Goal: Task Accomplishment & Management: Use online tool/utility

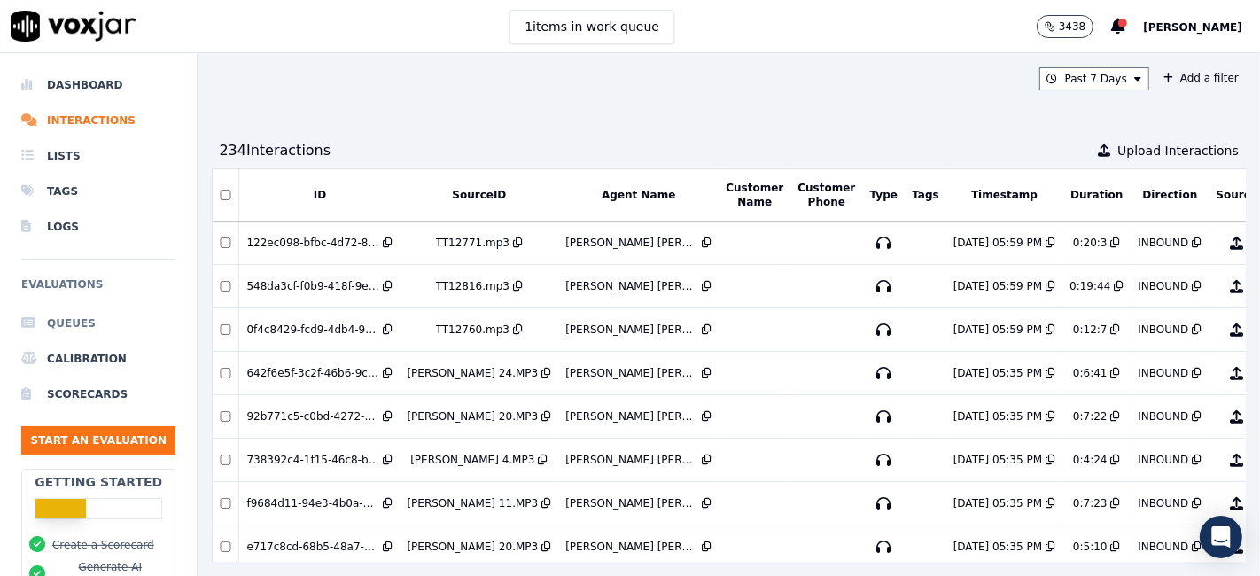
click at [63, 327] on li "Queues" at bounding box center [98, 323] width 154 height 35
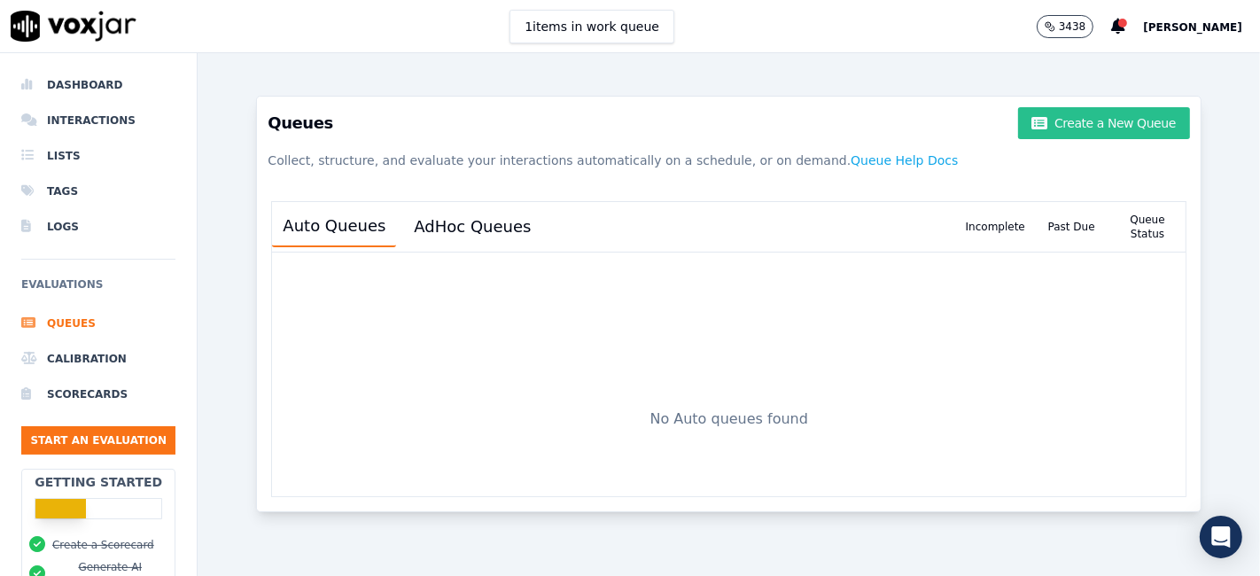
click at [1033, 124] on button "Create a New Queue" at bounding box center [1104, 123] width 172 height 32
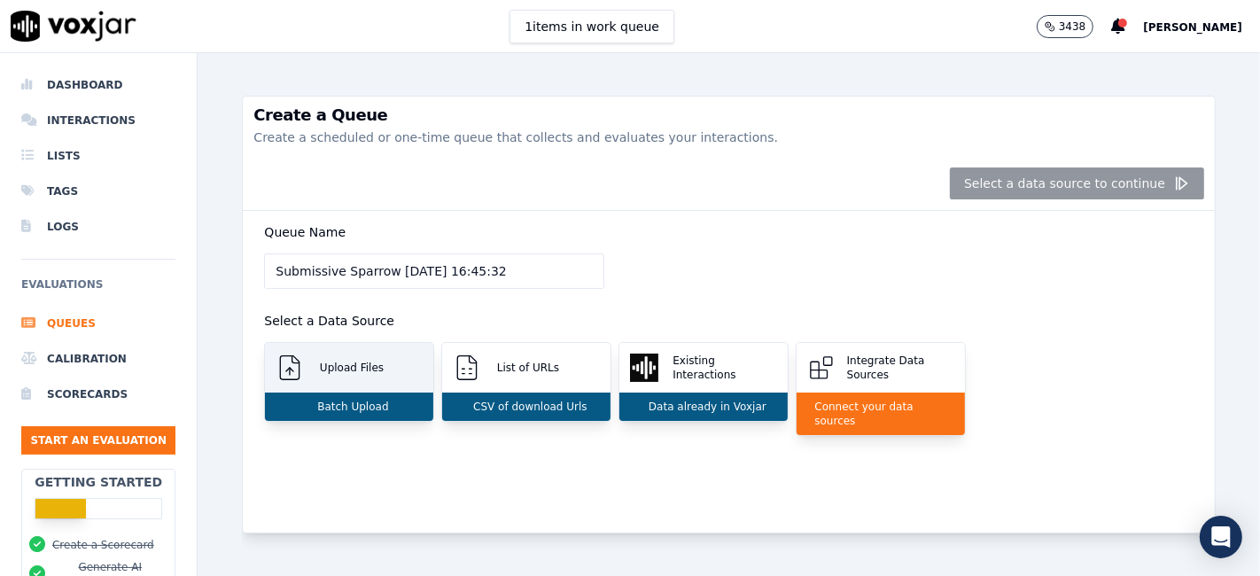
click at [355, 401] on p "Batch Upload" at bounding box center [349, 407] width 78 height 14
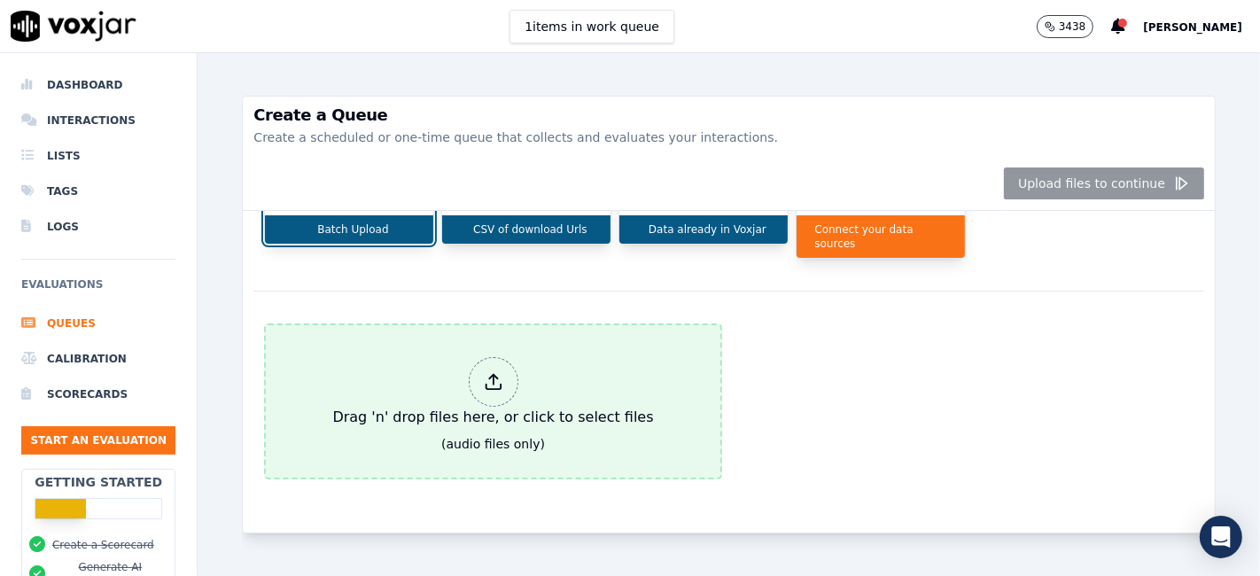
scroll to position [206, 0]
click at [482, 359] on div at bounding box center [494, 382] width 50 height 50
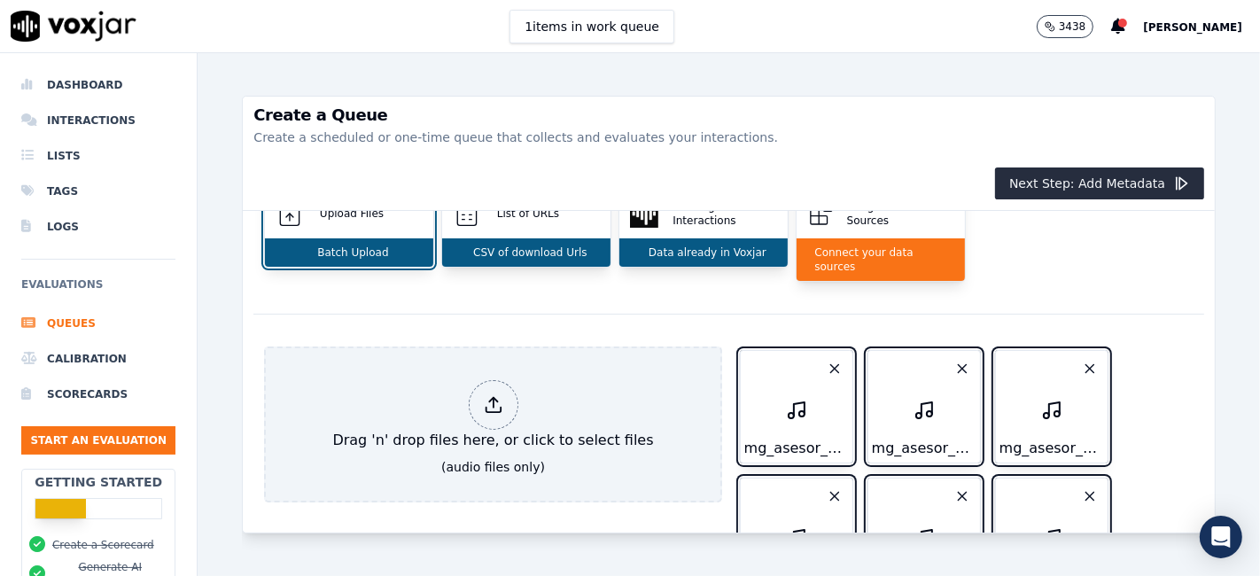
scroll to position [0, 0]
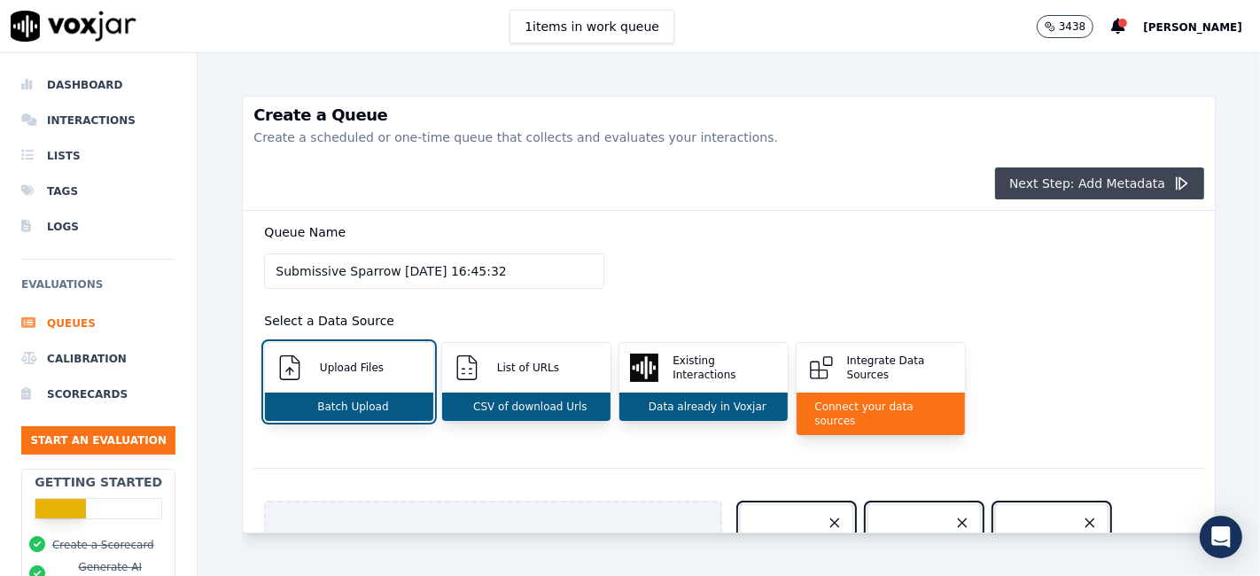
click at [1087, 183] on button "Next Step: Add Metadata" at bounding box center [1099, 184] width 209 height 32
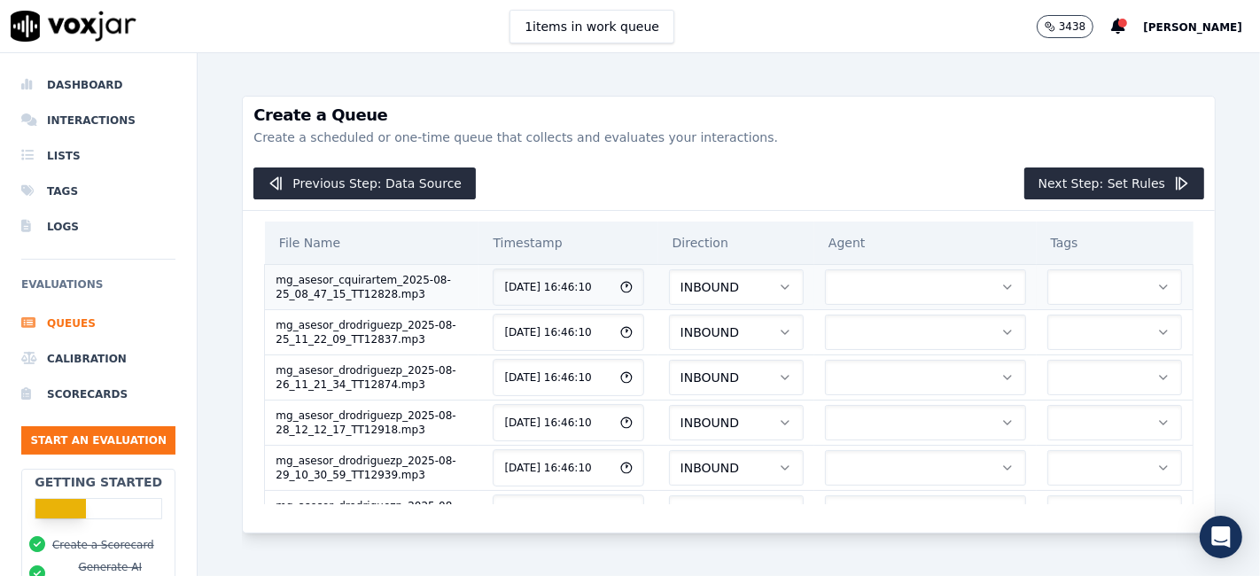
click at [852, 293] on button "button" at bounding box center [925, 286] width 201 height 35
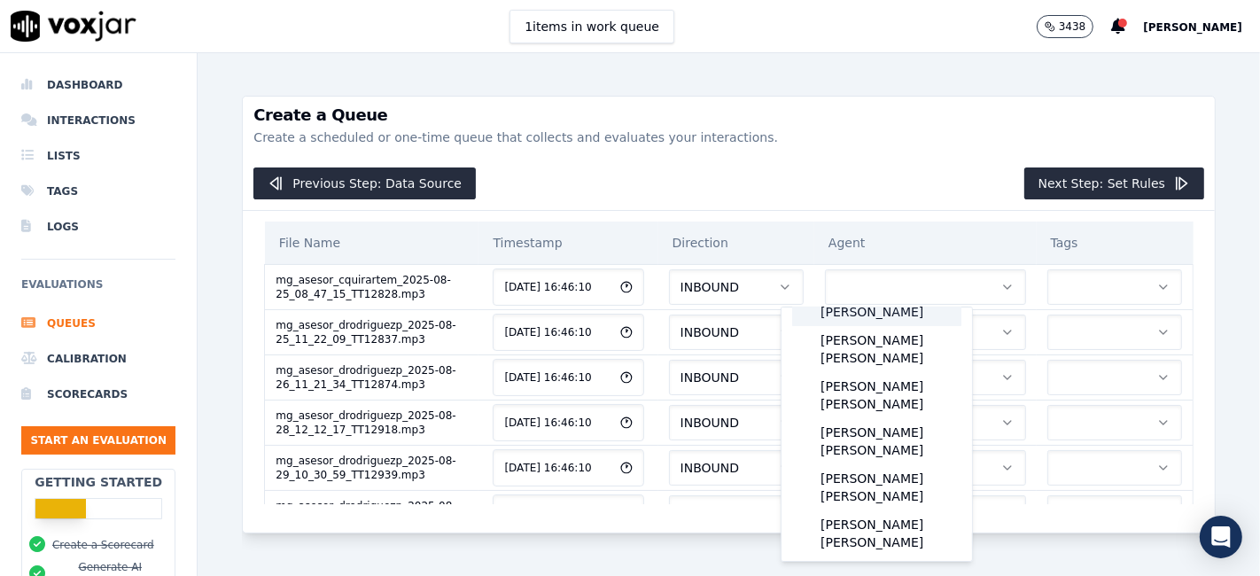
scroll to position [197, 0]
click at [888, 416] on div "[PERSON_NAME] [PERSON_NAME]" at bounding box center [876, 439] width 169 height 46
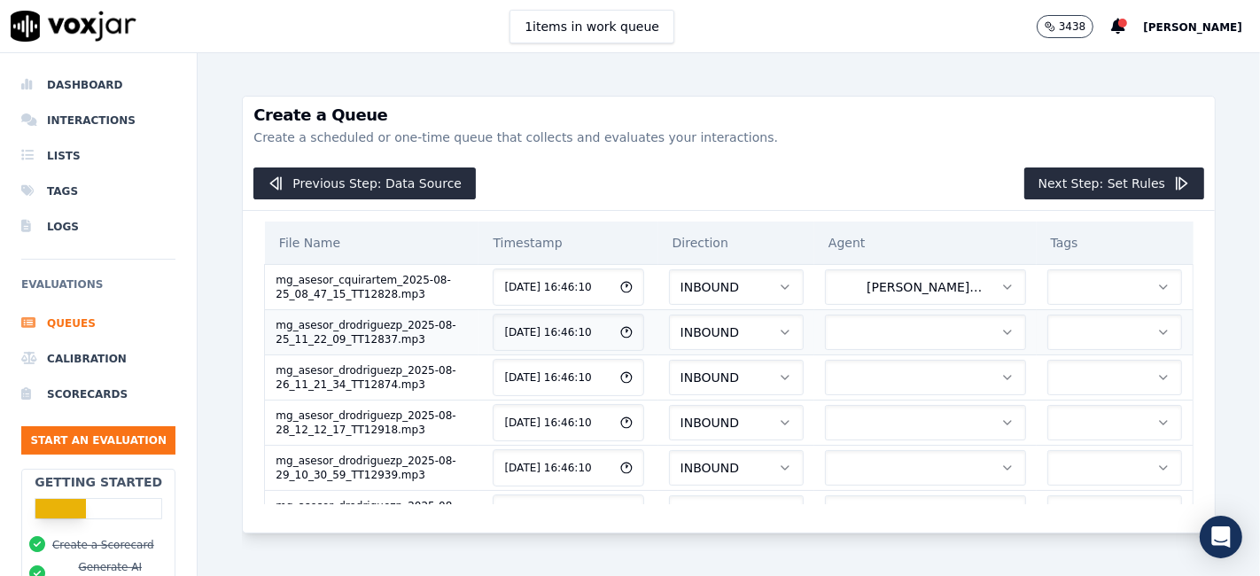
click at [885, 337] on button "button" at bounding box center [925, 332] width 201 height 35
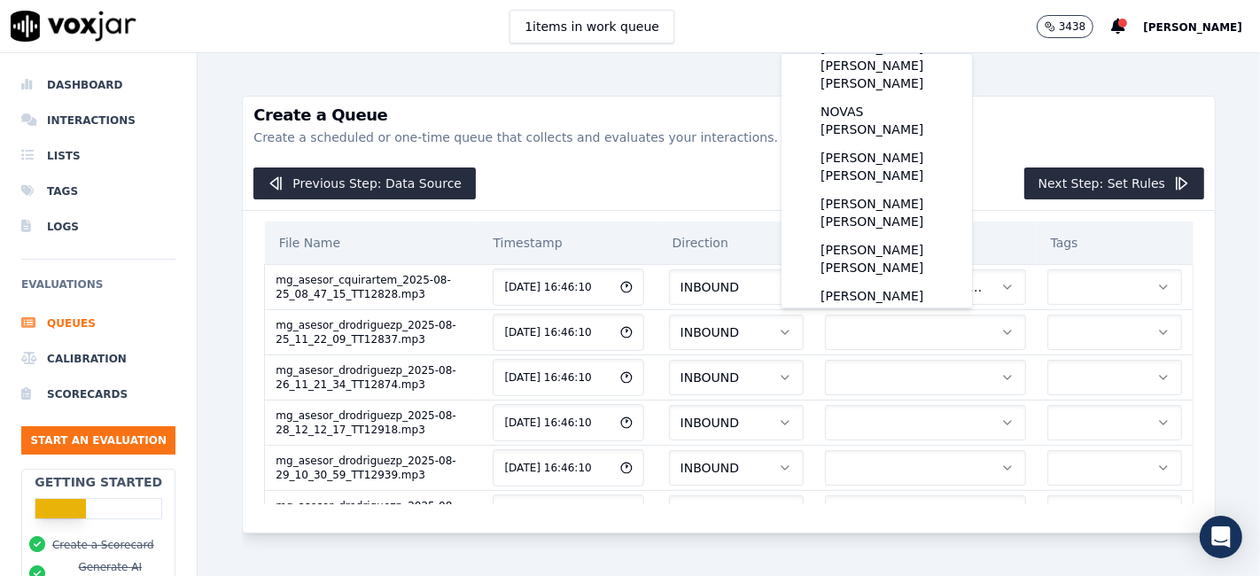
scroll to position [91, 0]
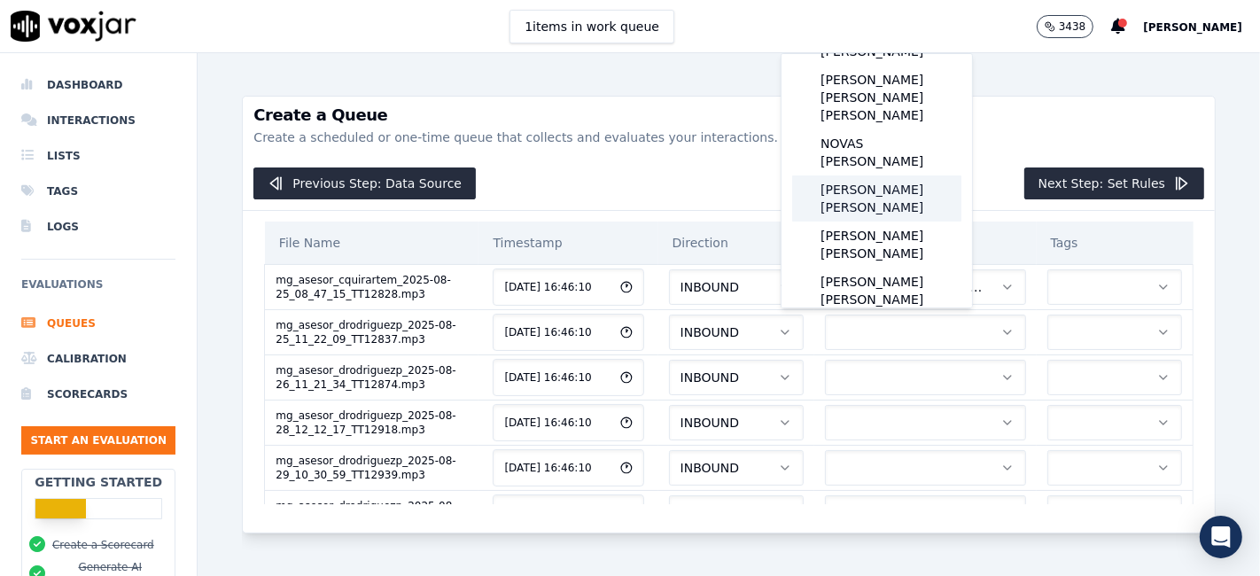
click at [877, 175] on div "PADILLA RODRIGUEZ DANIELA" at bounding box center [876, 198] width 169 height 46
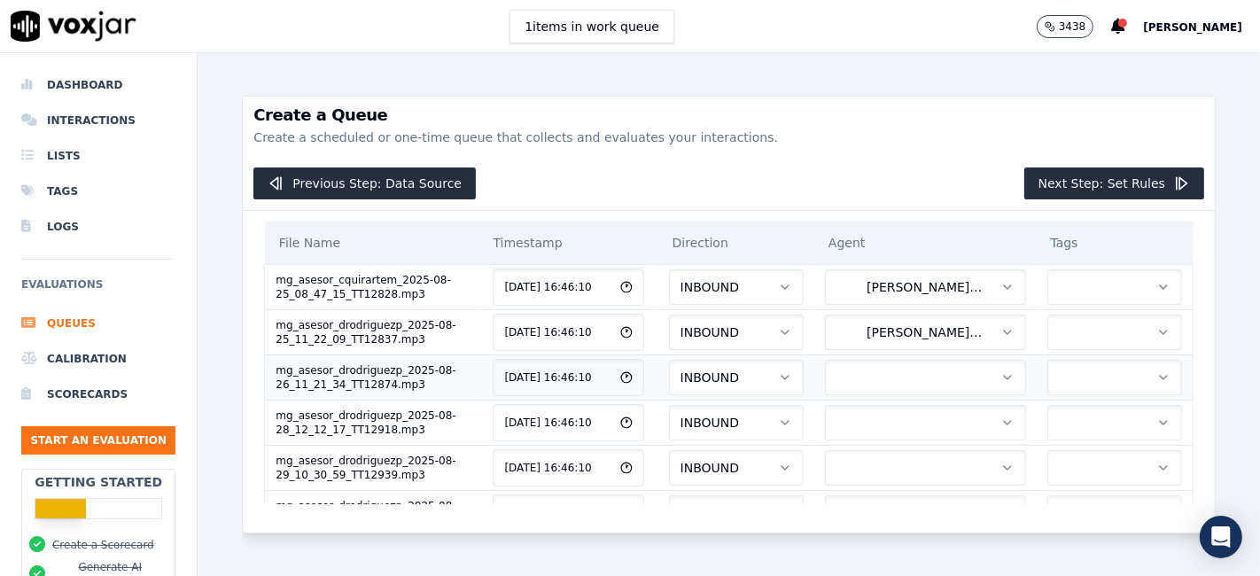
click at [830, 376] on button "button" at bounding box center [925, 377] width 201 height 35
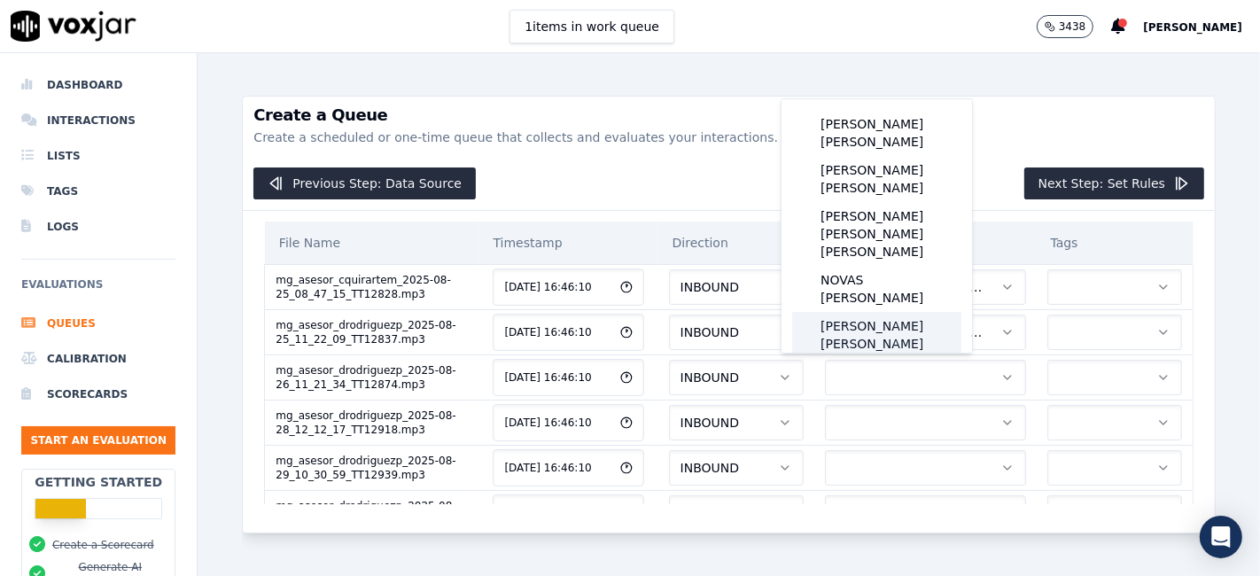
click at [914, 312] on div "[PERSON_NAME] [PERSON_NAME]" at bounding box center [876, 335] width 169 height 46
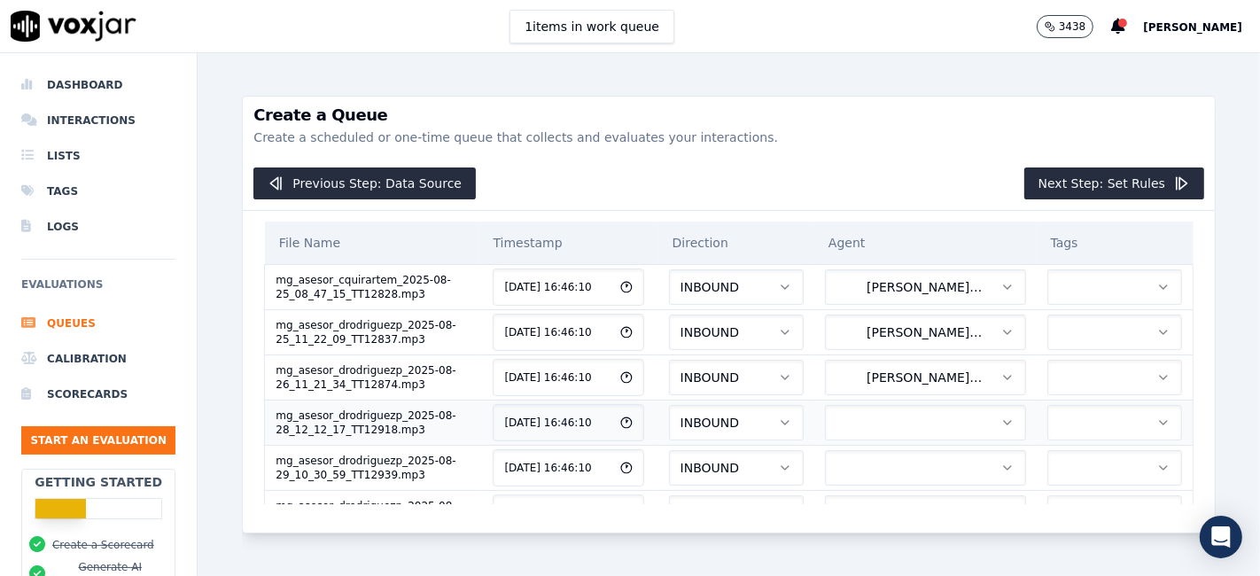
click at [896, 416] on button "button" at bounding box center [925, 422] width 201 height 35
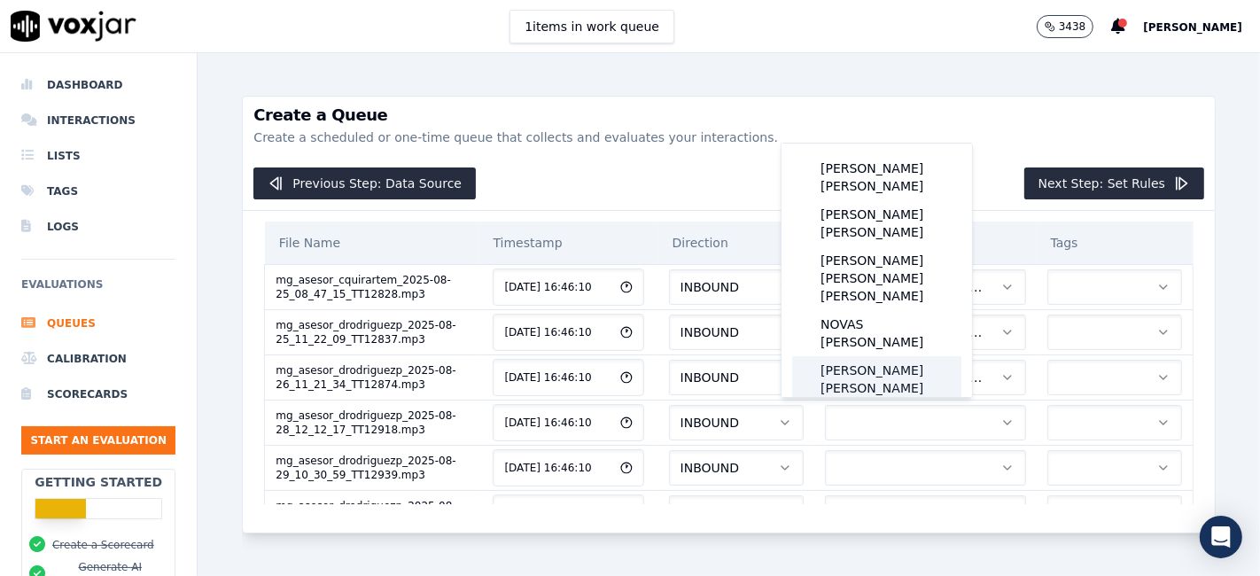
click at [915, 356] on div "PADILLA RODRIGUEZ DANIELA" at bounding box center [876, 379] width 169 height 46
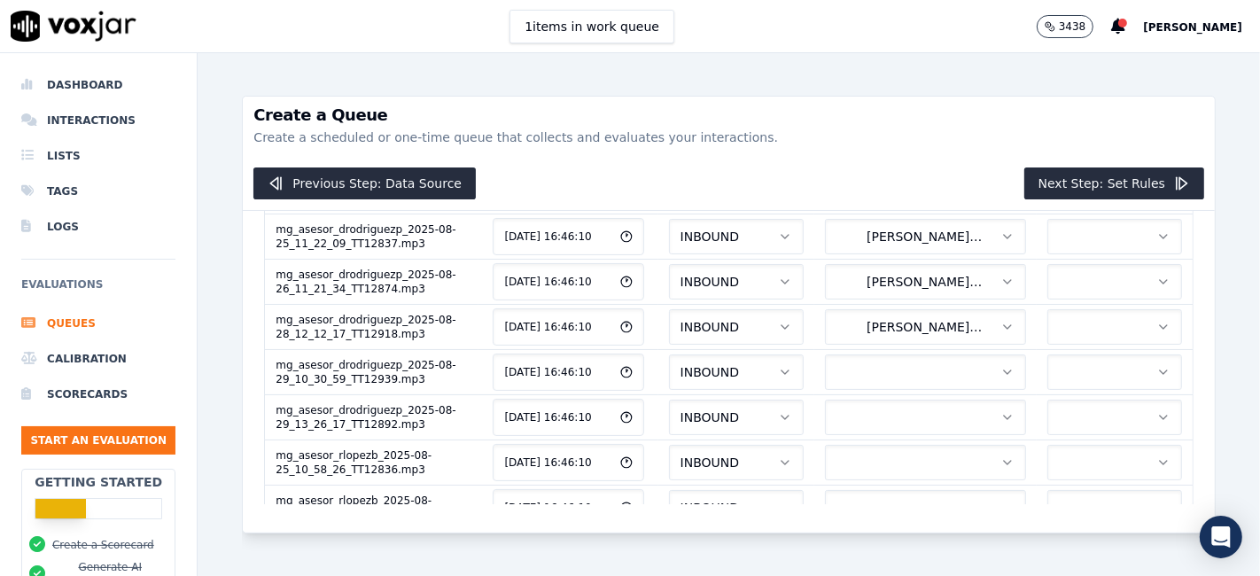
scroll to position [142, 0]
click at [840, 323] on button "button" at bounding box center [925, 325] width 201 height 35
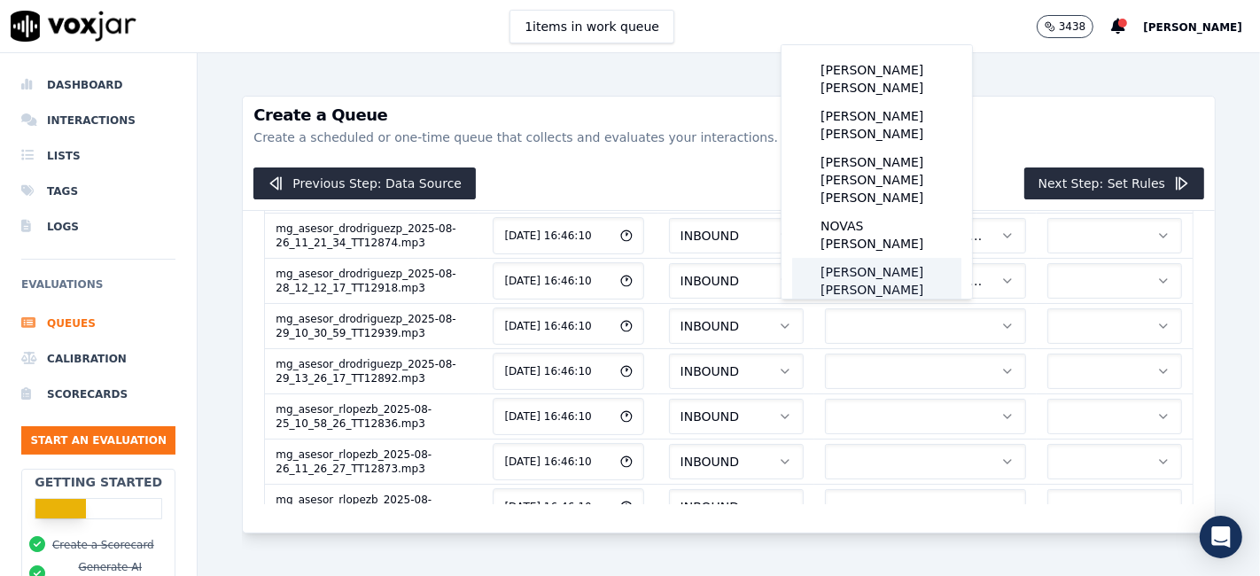
click at [886, 258] on div "PADILLA RODRIGUEZ DANIELA" at bounding box center [876, 281] width 169 height 46
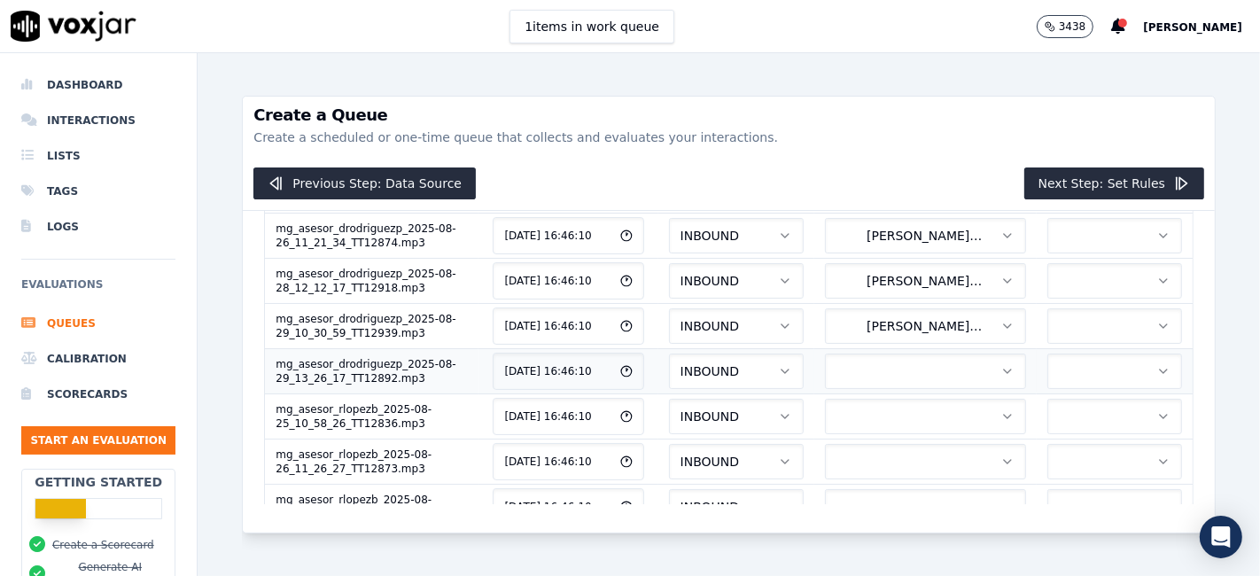
click at [869, 370] on button "button" at bounding box center [925, 371] width 201 height 35
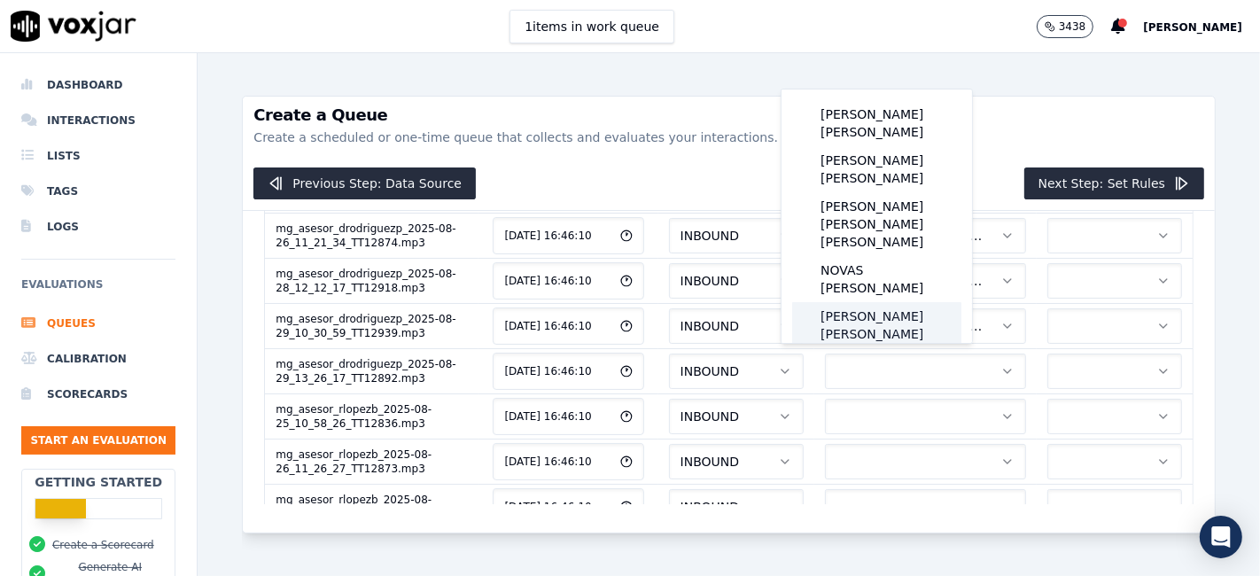
click at [894, 302] on div "PADILLA RODRIGUEZ DANIELA" at bounding box center [876, 325] width 169 height 46
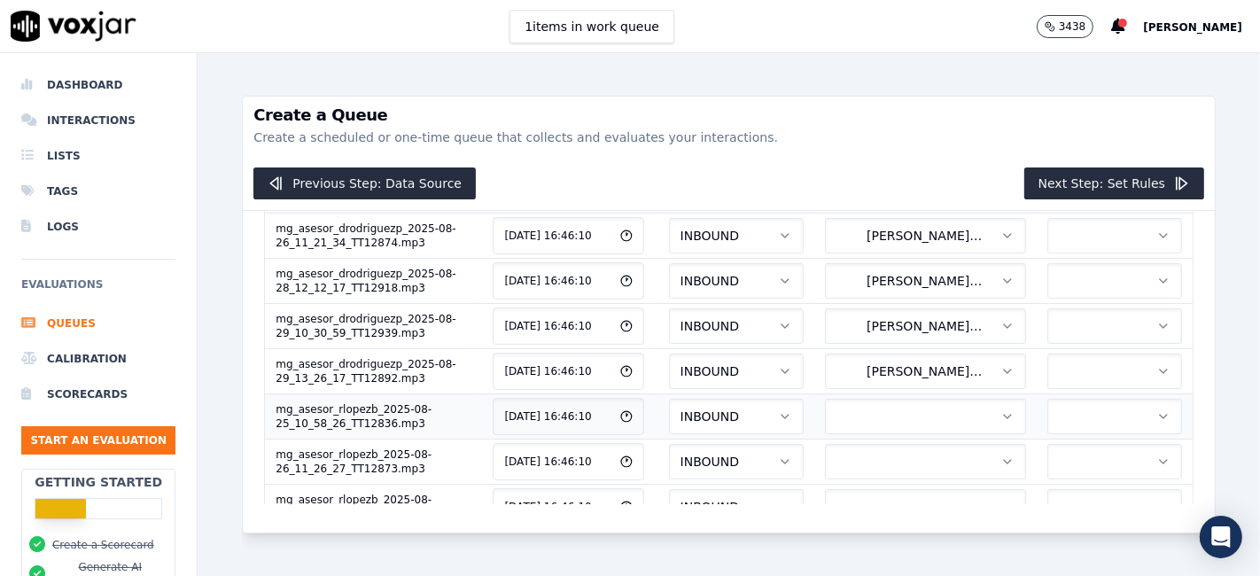
click at [914, 413] on button "button" at bounding box center [925, 416] width 201 height 35
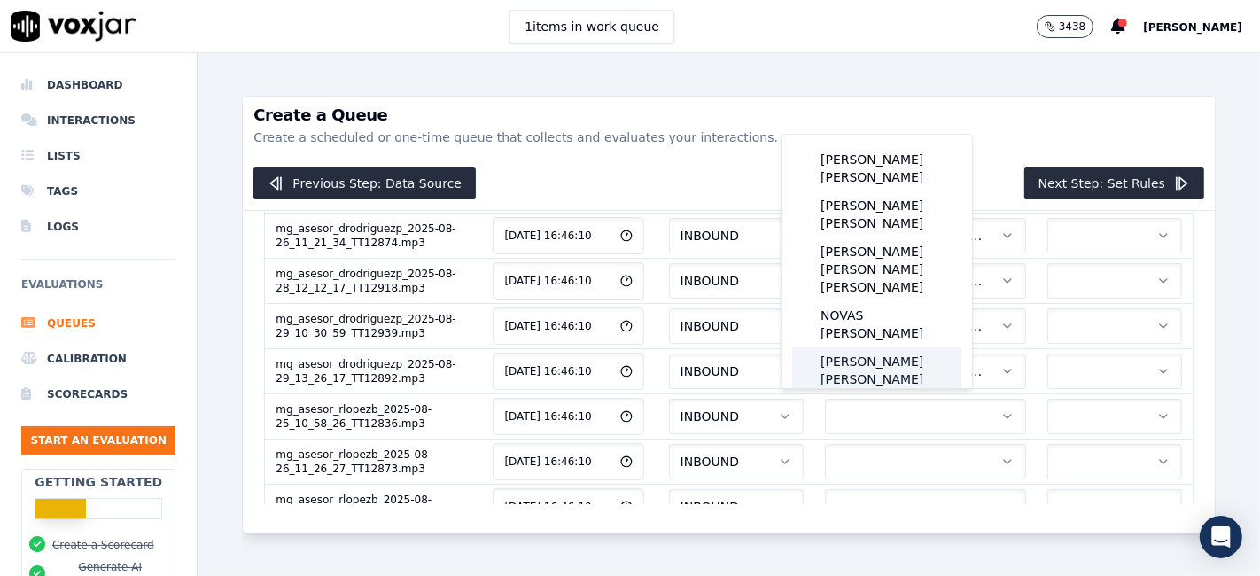
click at [903, 347] on div "PADILLA RODRIGUEZ DANIELA" at bounding box center [876, 370] width 169 height 46
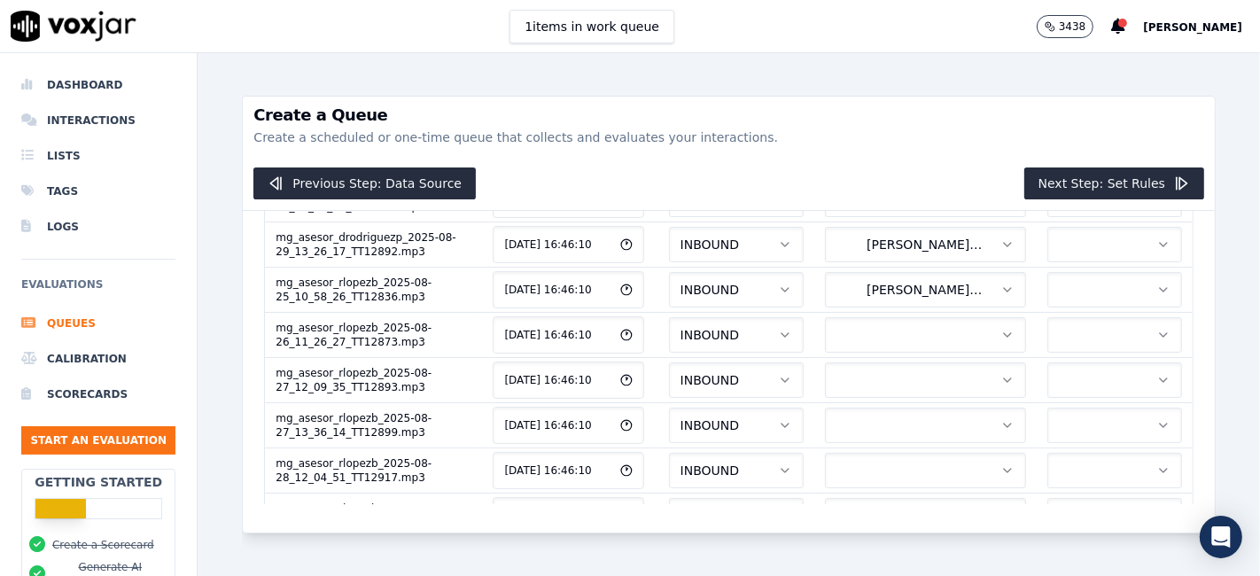
scroll to position [291, 0]
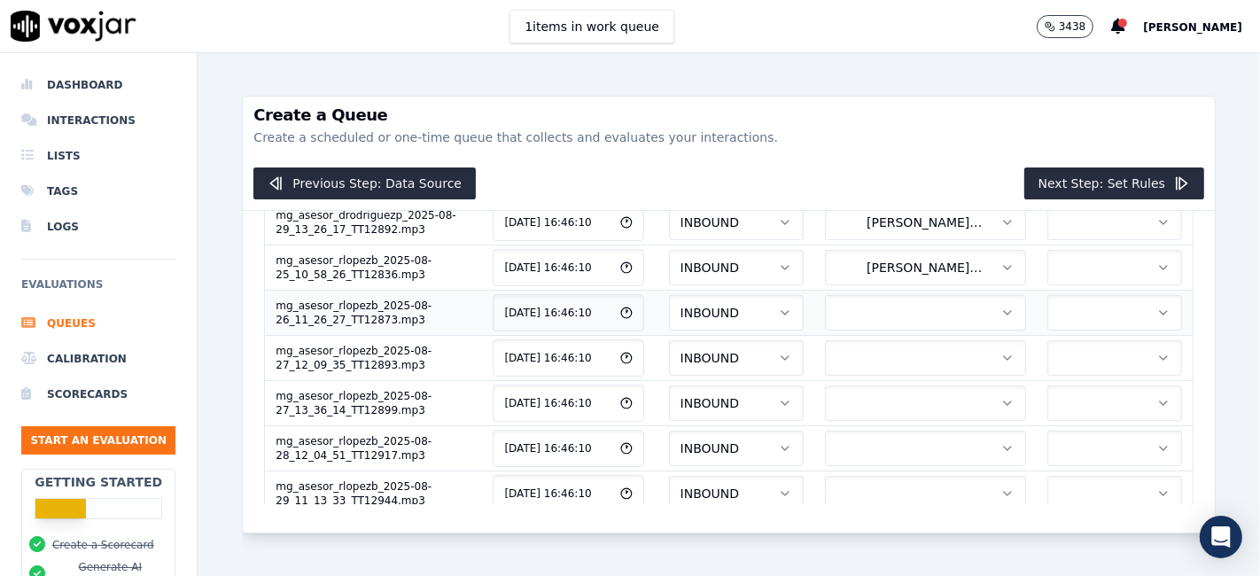
click at [884, 300] on button "button" at bounding box center [925, 312] width 201 height 35
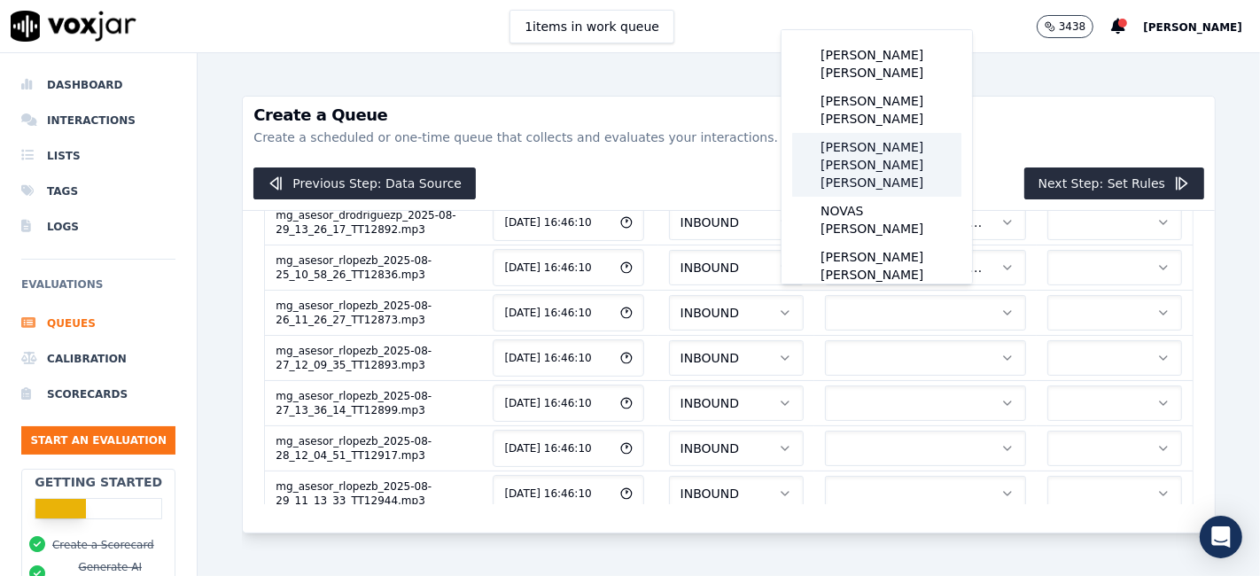
click at [896, 143] on div "LOPEZ BECERRA RODRIGO RAFAEL" at bounding box center [876, 165] width 169 height 64
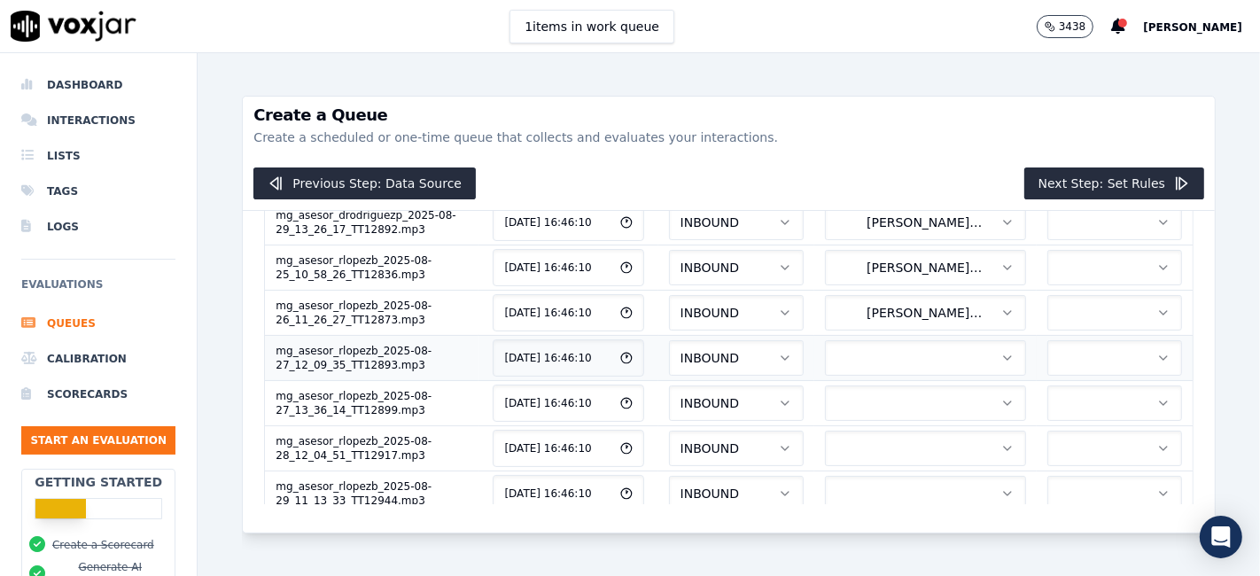
click at [896, 344] on button "button" at bounding box center [925, 357] width 201 height 35
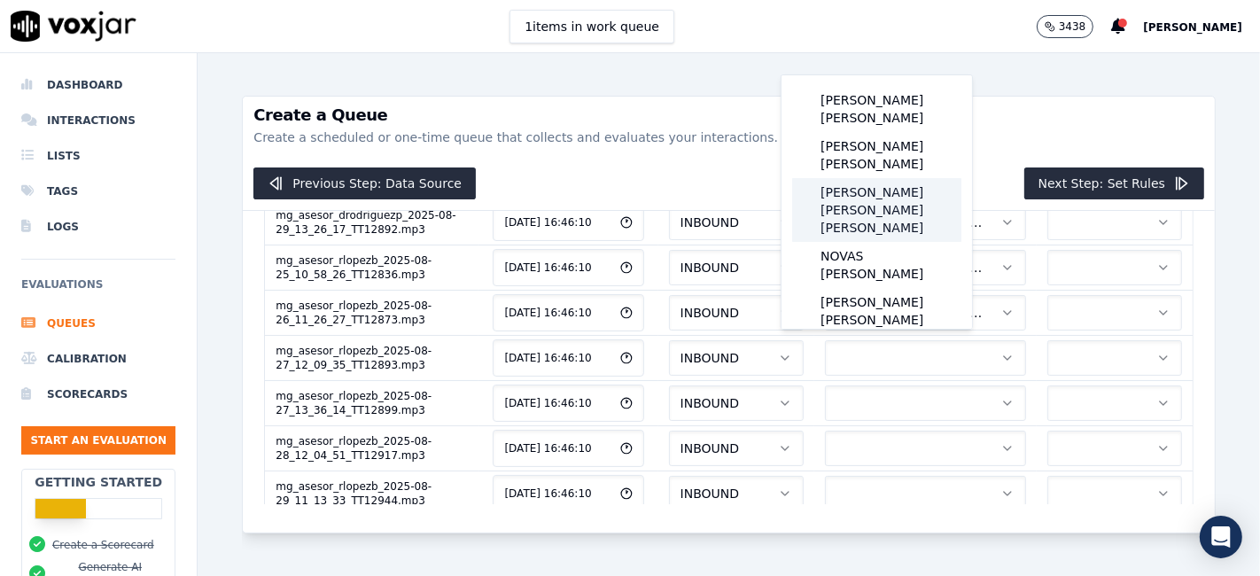
click at [903, 196] on div "LOPEZ BECERRA RODRIGO RAFAEL" at bounding box center [876, 210] width 169 height 64
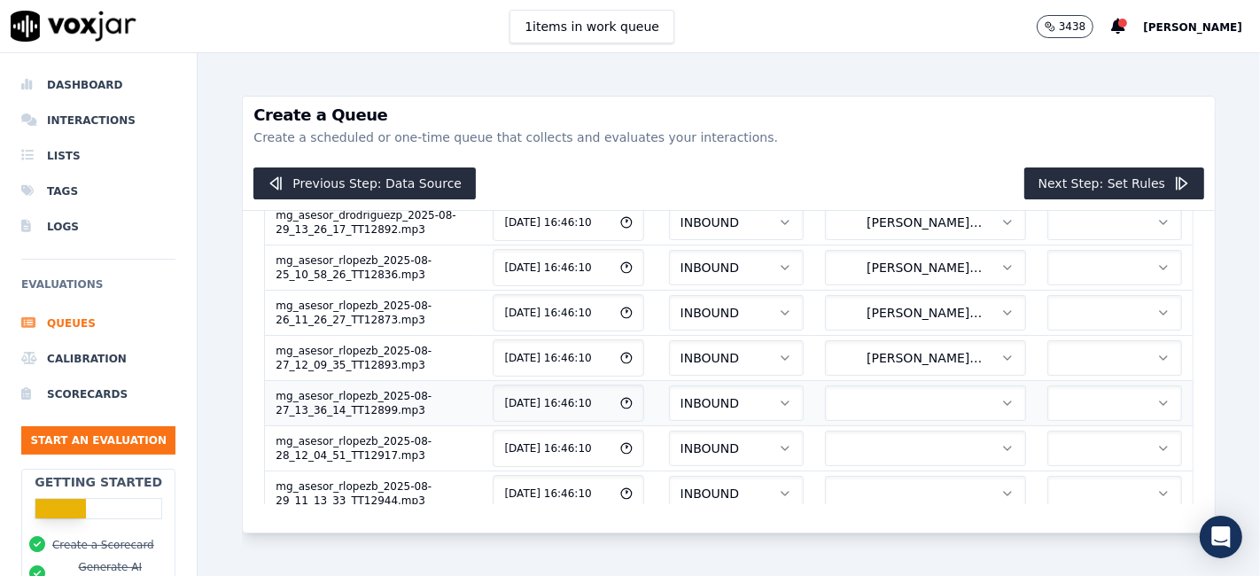
click at [874, 399] on button "button" at bounding box center [925, 403] width 201 height 35
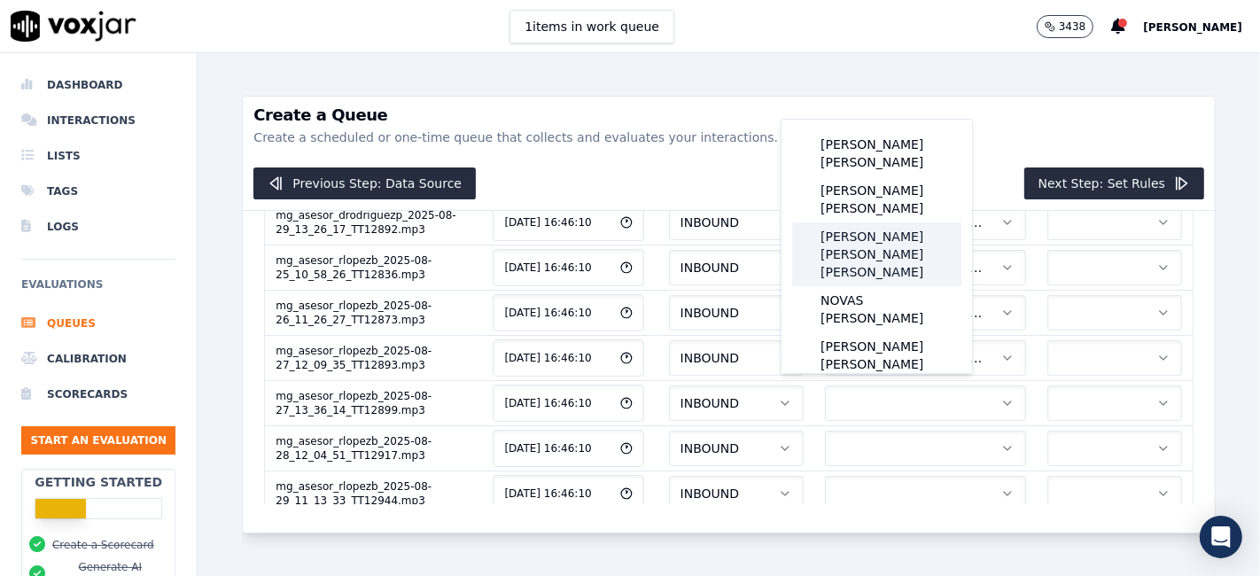
click at [872, 230] on div "LOPEZ BECERRA RODRIGO RAFAEL" at bounding box center [876, 254] width 169 height 64
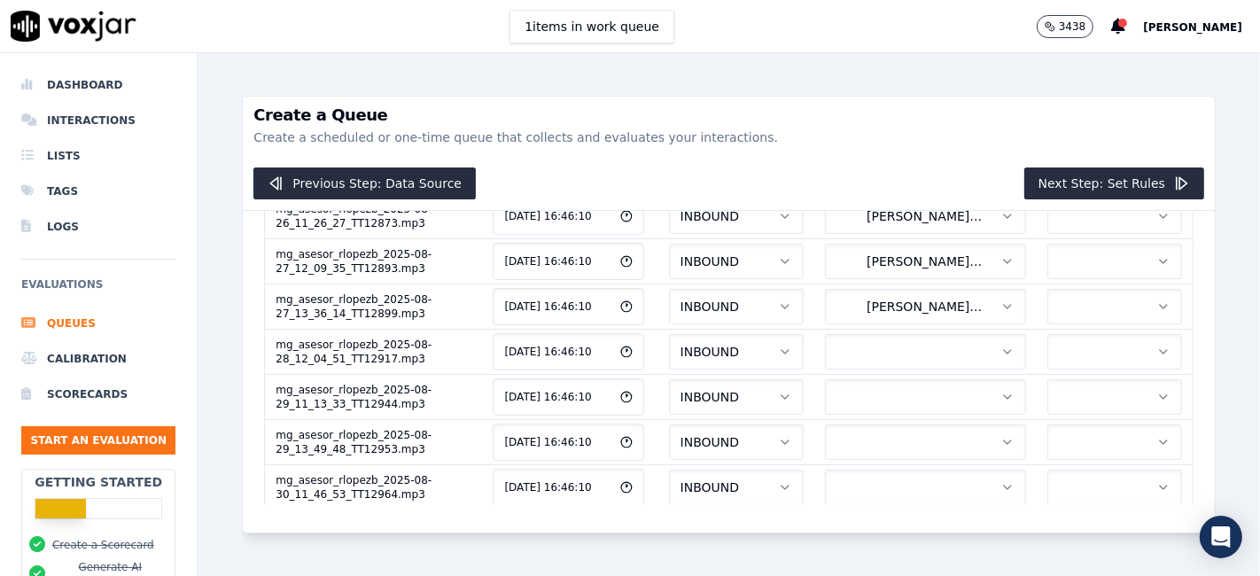
scroll to position [430, 0]
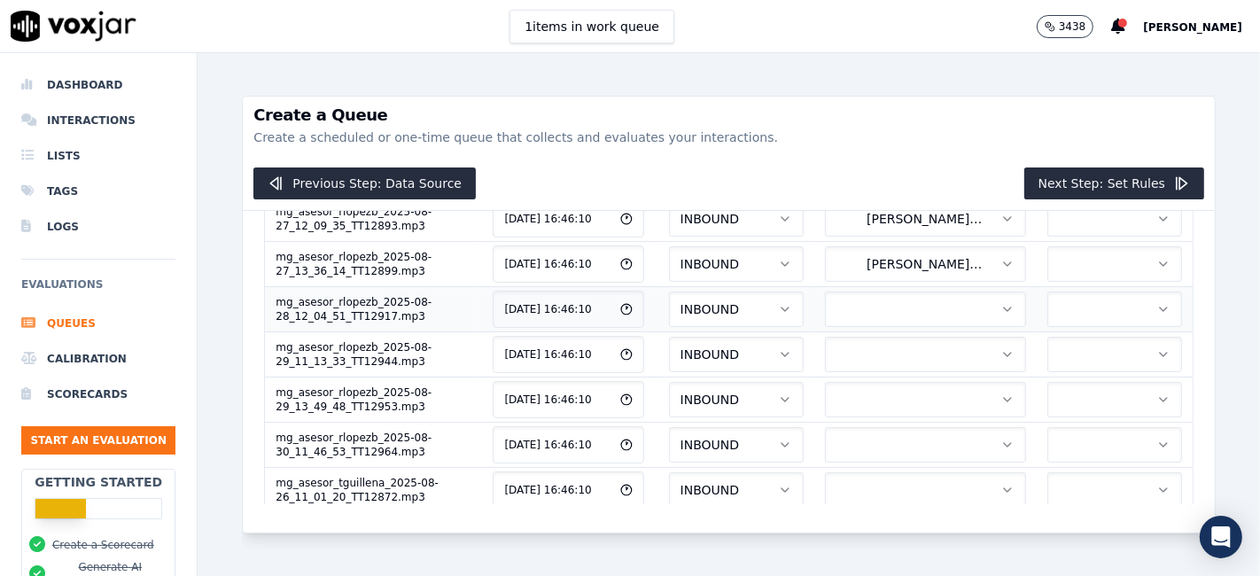
click at [825, 295] on button "button" at bounding box center [925, 309] width 201 height 35
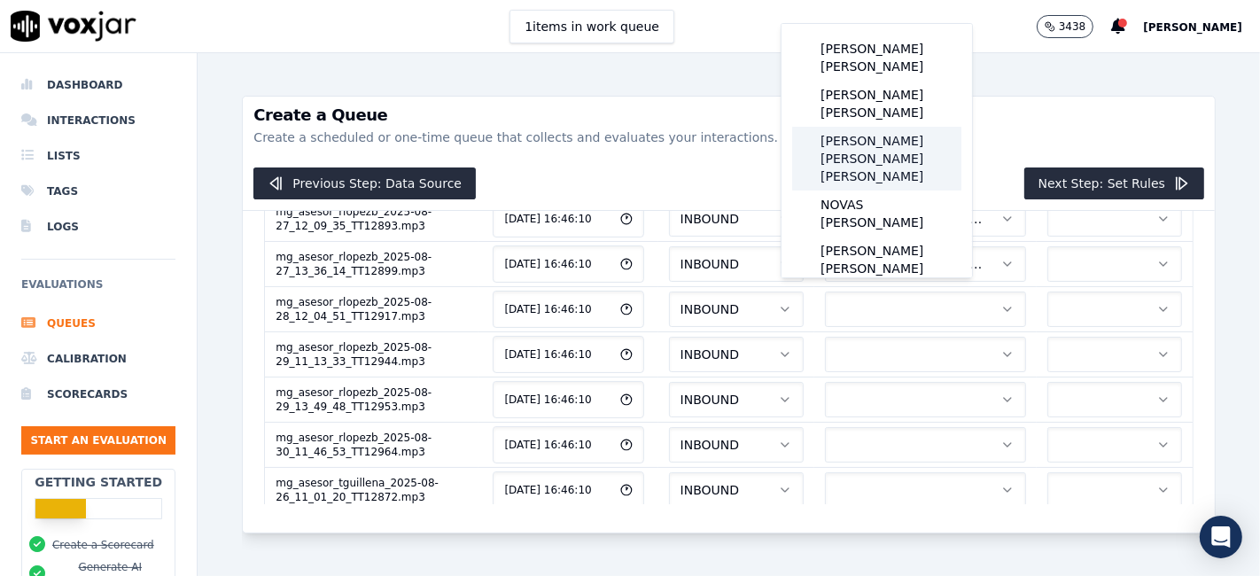
click at [865, 143] on div "LOPEZ BECERRA RODRIGO RAFAEL" at bounding box center [876, 159] width 169 height 64
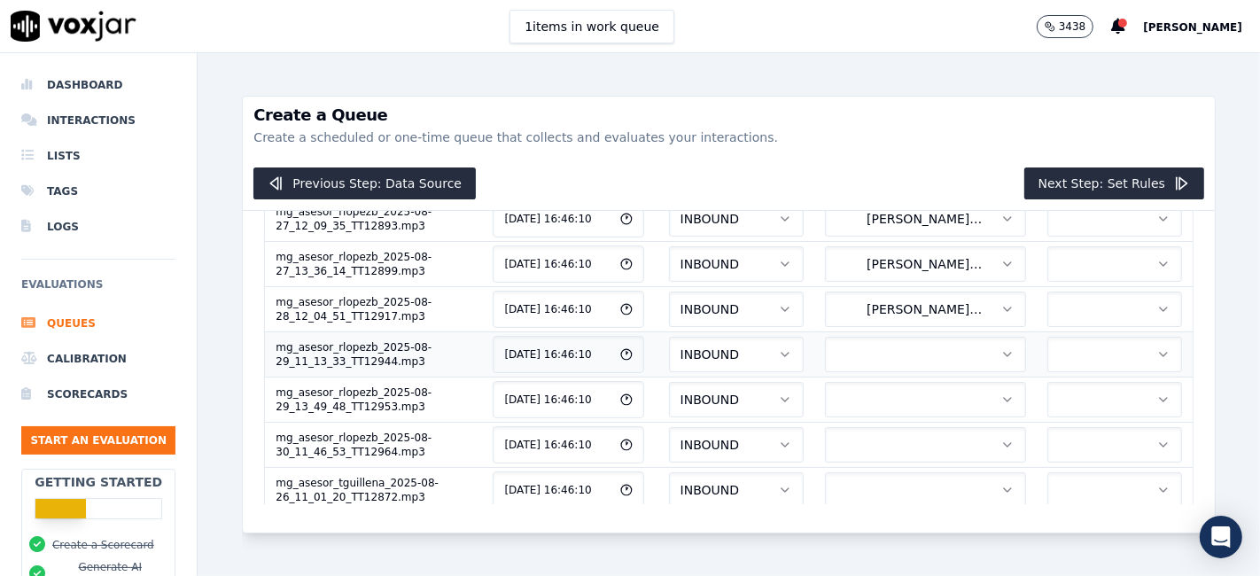
click at [836, 353] on button "button" at bounding box center [925, 354] width 201 height 35
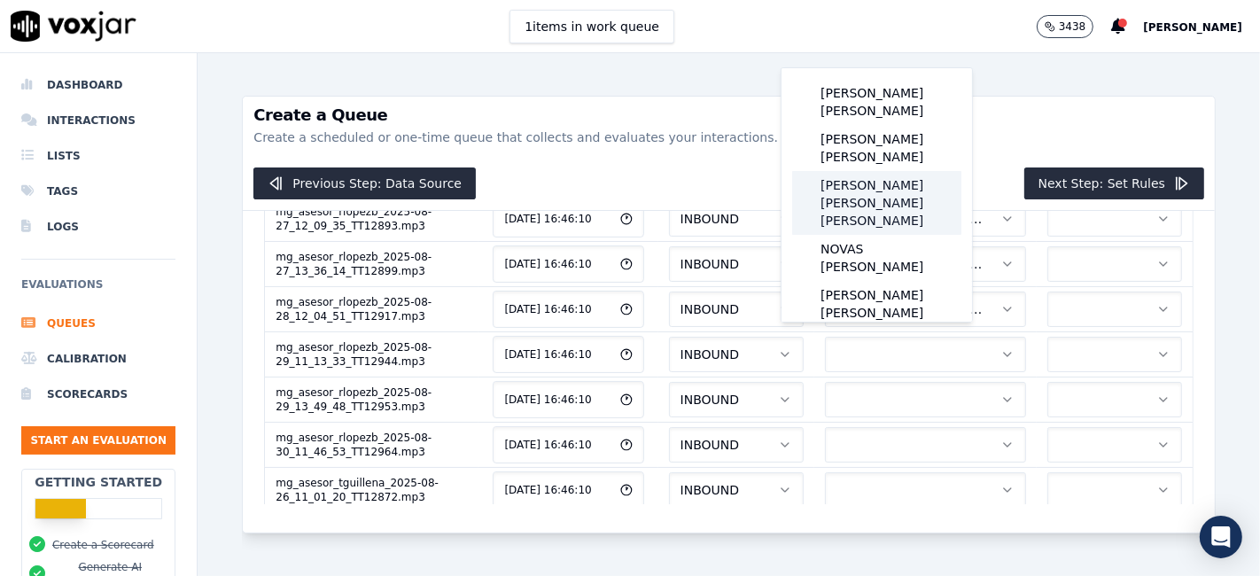
click at [857, 180] on div "LOPEZ BECERRA RODRIGO RAFAEL" at bounding box center [876, 203] width 169 height 64
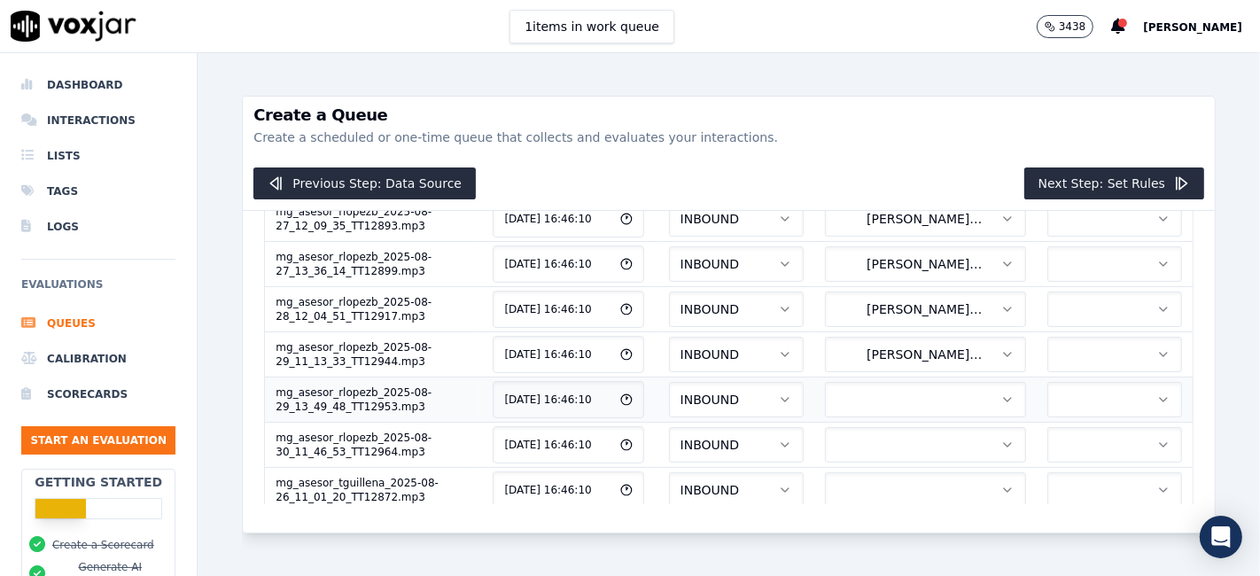
click at [878, 392] on button "button" at bounding box center [925, 399] width 201 height 35
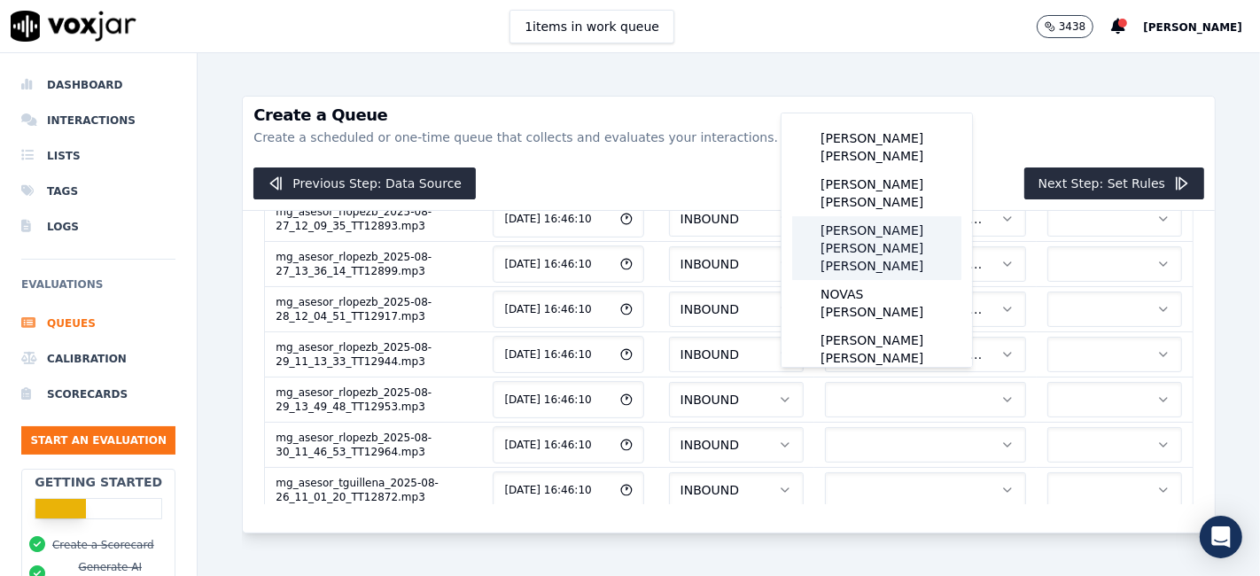
click at [894, 224] on div "LOPEZ BECERRA RODRIGO RAFAEL" at bounding box center [876, 248] width 169 height 64
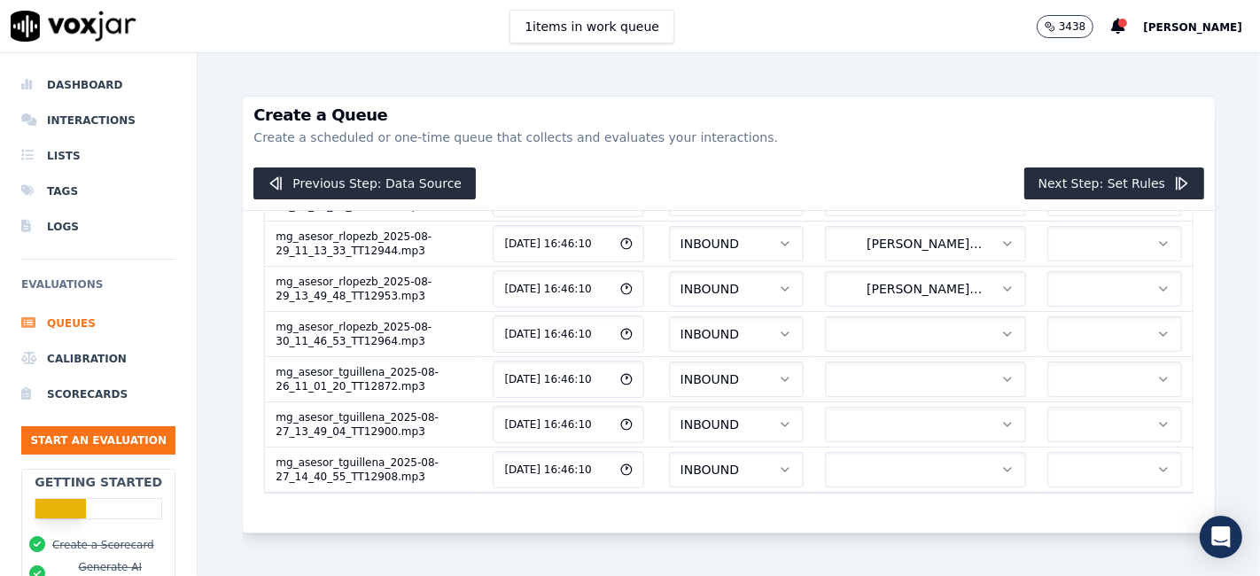
scroll to position [586, 0]
click at [892, 316] on button "button" at bounding box center [925, 333] width 201 height 35
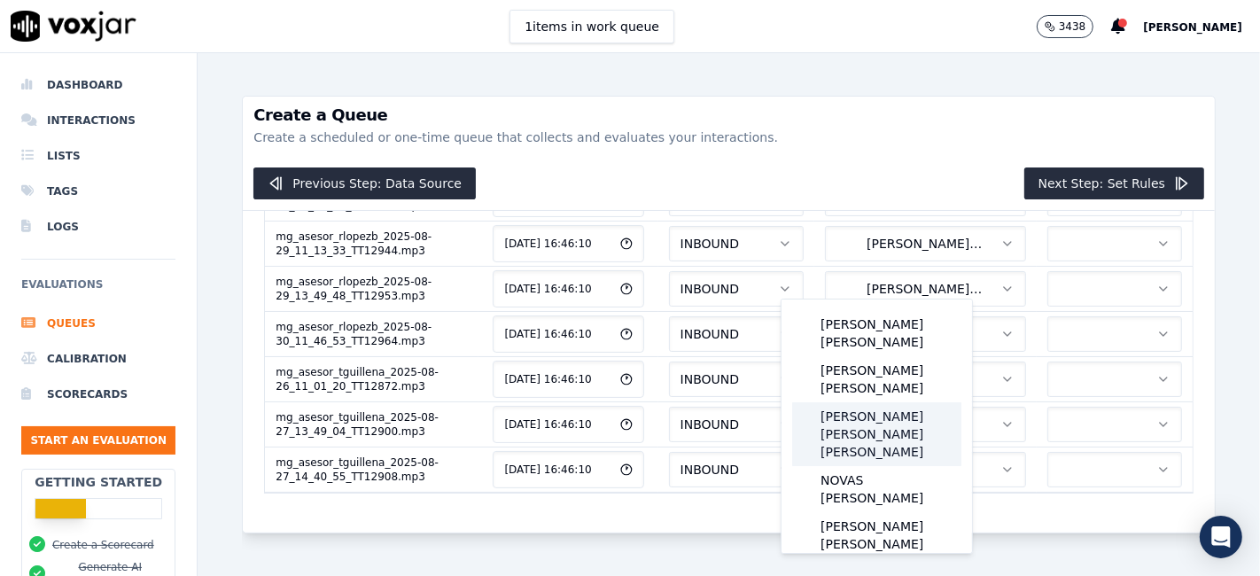
click at [903, 405] on div "LOPEZ BECERRA RODRIGO RAFAEL" at bounding box center [876, 434] width 169 height 64
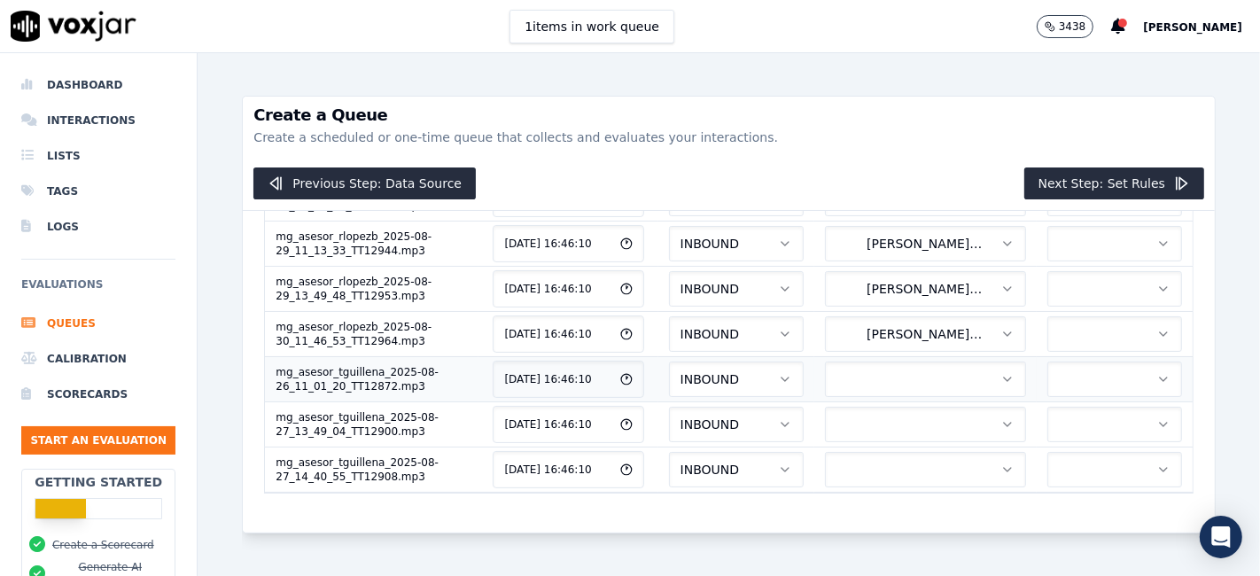
click at [853, 362] on button "button" at bounding box center [925, 379] width 201 height 35
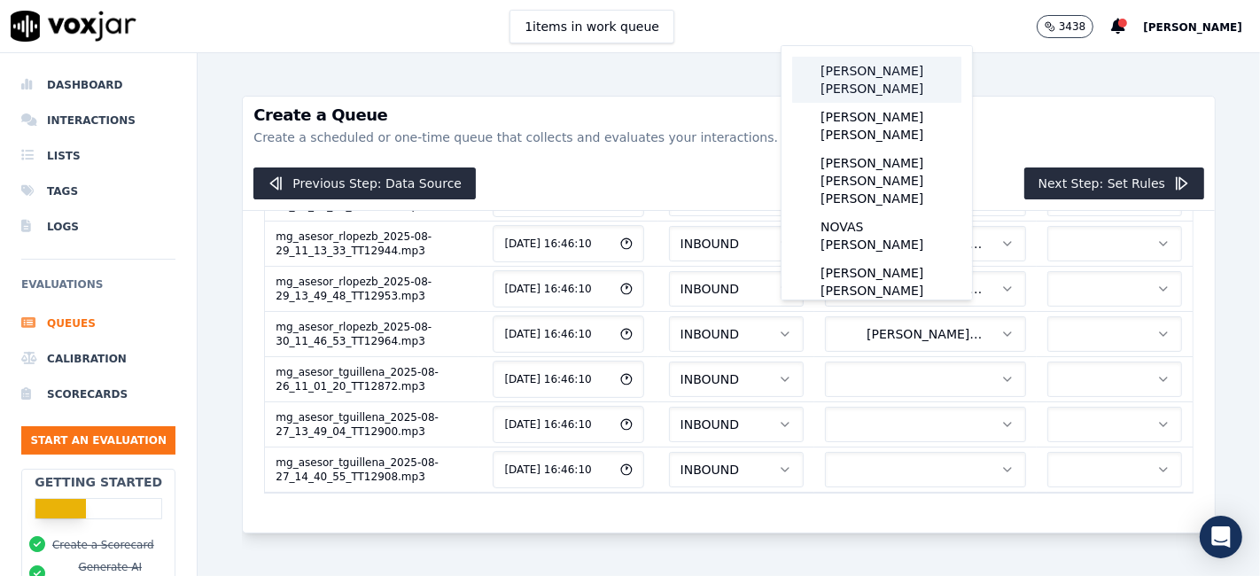
click at [875, 85] on div "[PERSON_NAME] [PERSON_NAME]" at bounding box center [876, 80] width 169 height 46
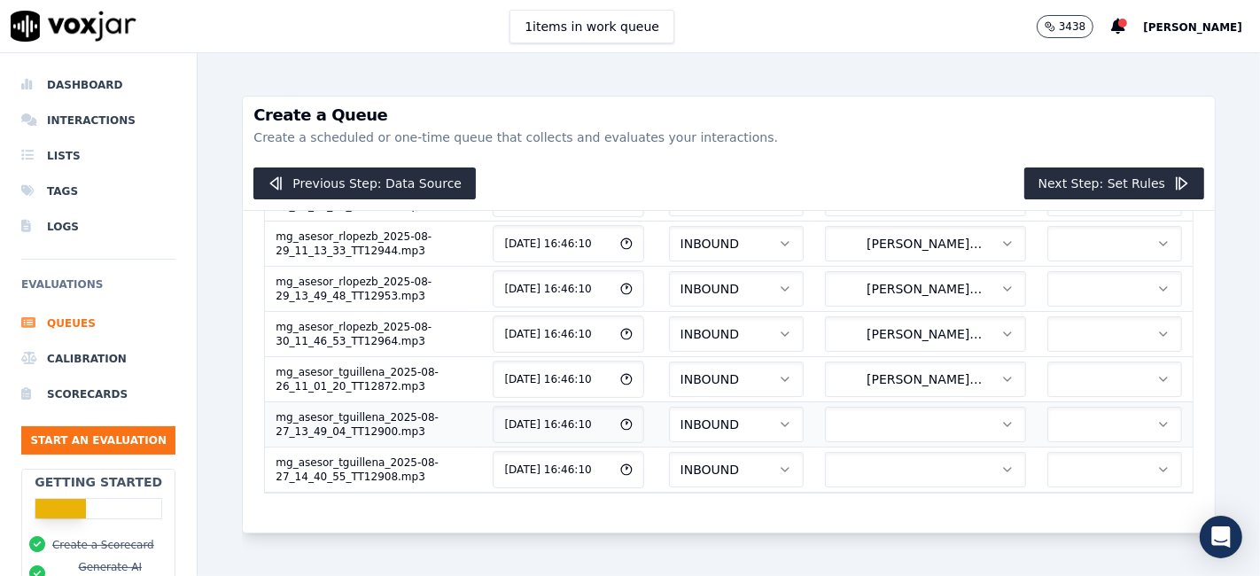
click at [864, 407] on button "button" at bounding box center [925, 424] width 201 height 35
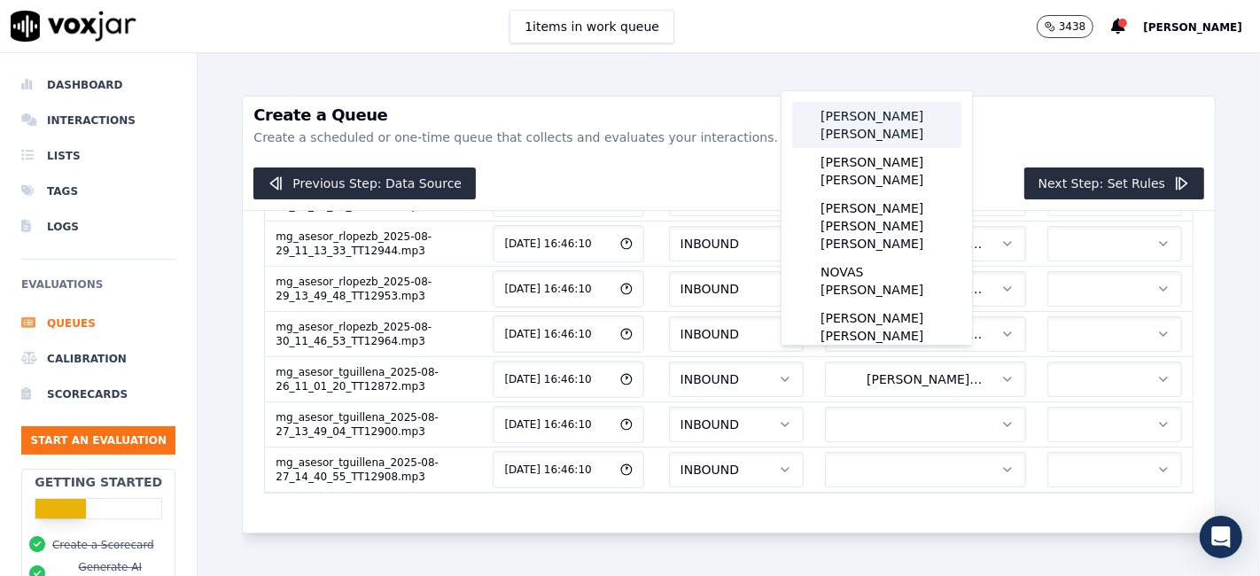
click at [880, 133] on div "[PERSON_NAME] [PERSON_NAME]" at bounding box center [876, 125] width 169 height 46
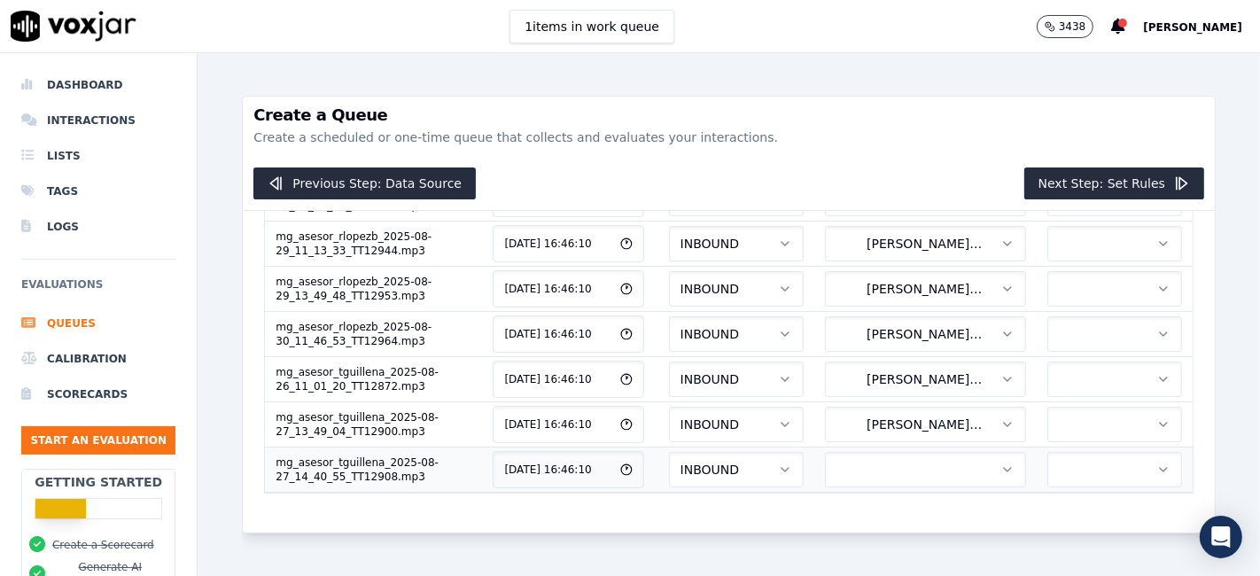
click at [844, 452] on button "button" at bounding box center [925, 469] width 201 height 35
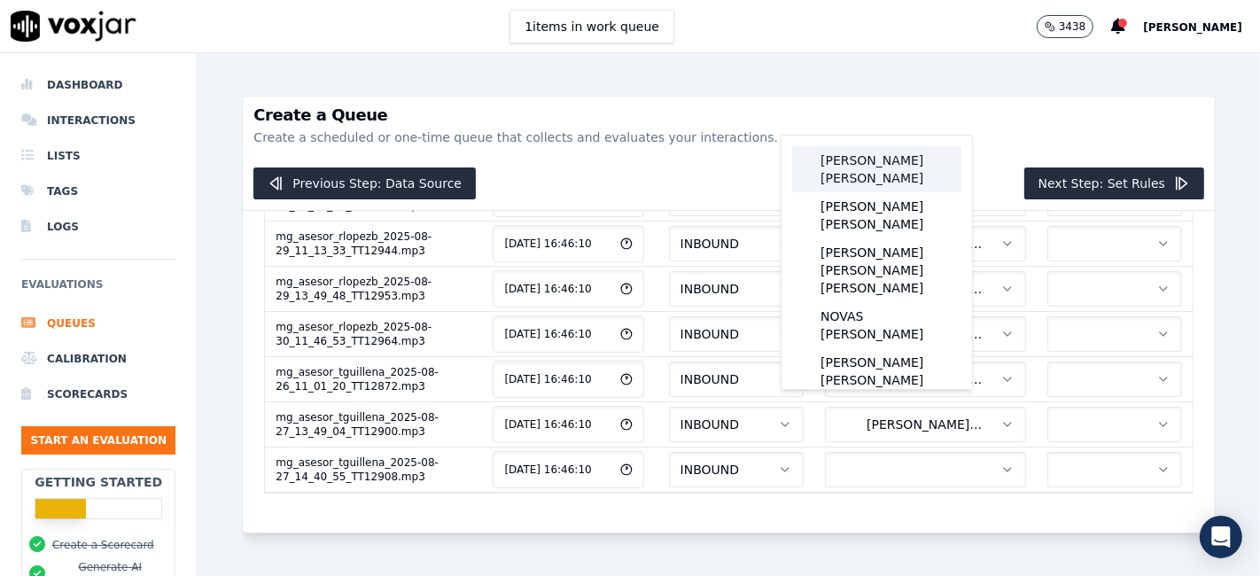
click at [892, 181] on div "[PERSON_NAME] [PERSON_NAME]" at bounding box center [876, 169] width 169 height 46
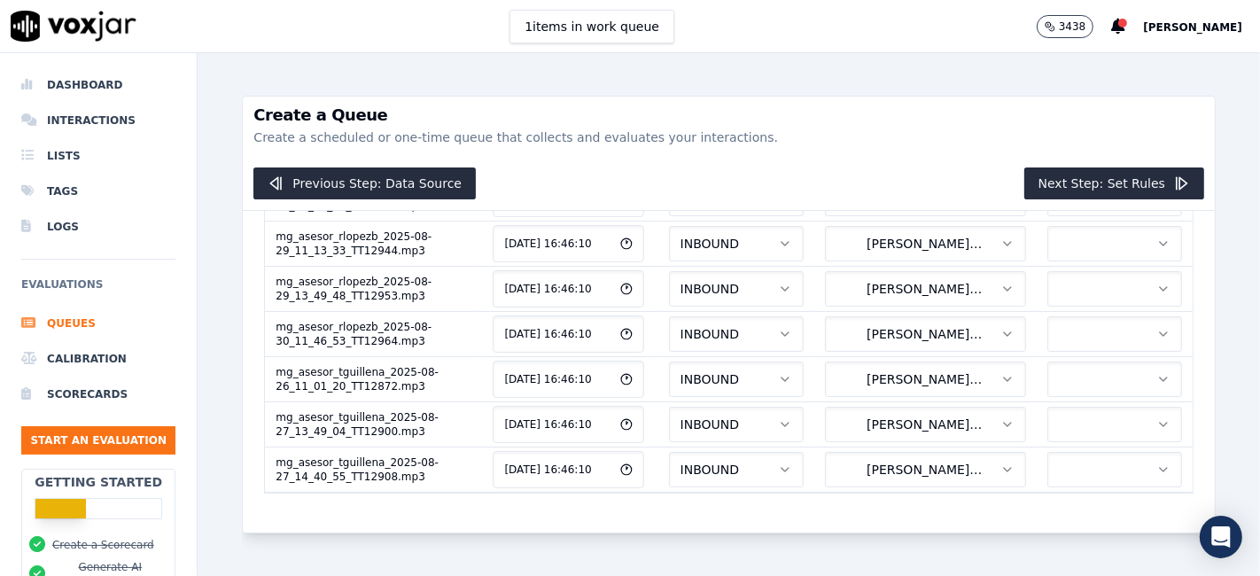
scroll to position [0, 0]
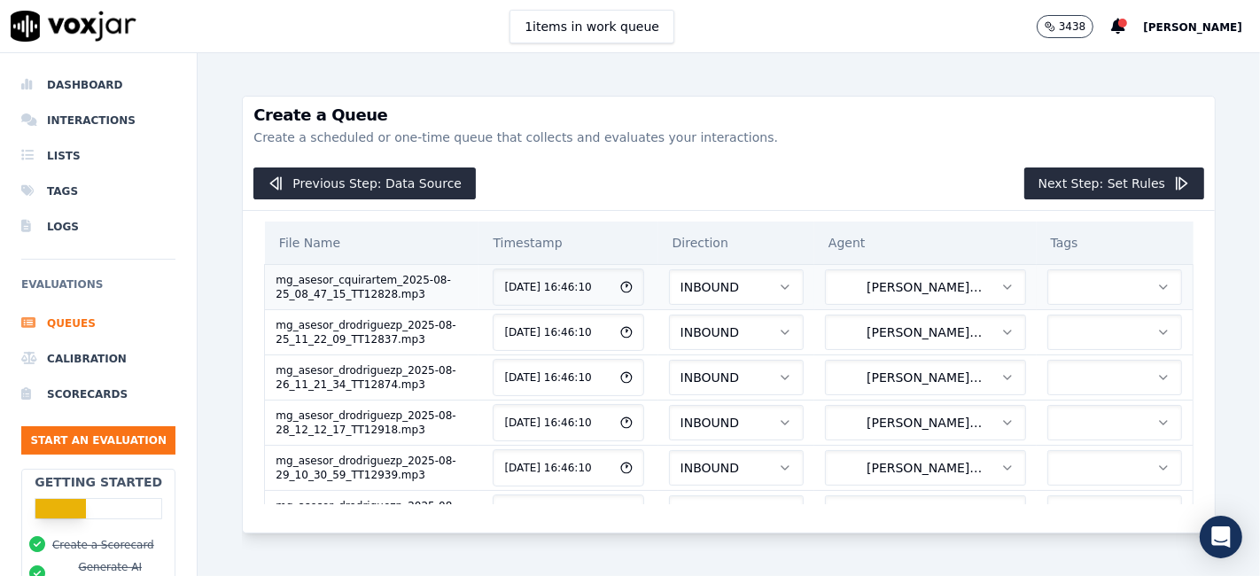
click at [1081, 287] on button "button" at bounding box center [1115, 286] width 135 height 35
click at [1068, 355] on div "MG" at bounding box center [1059, 361] width 106 height 28
click at [1078, 331] on button "button" at bounding box center [1115, 332] width 135 height 35
click at [1061, 409] on div "MG" at bounding box center [1059, 405] width 106 height 28
click at [1049, 361] on button "button" at bounding box center [1115, 377] width 135 height 35
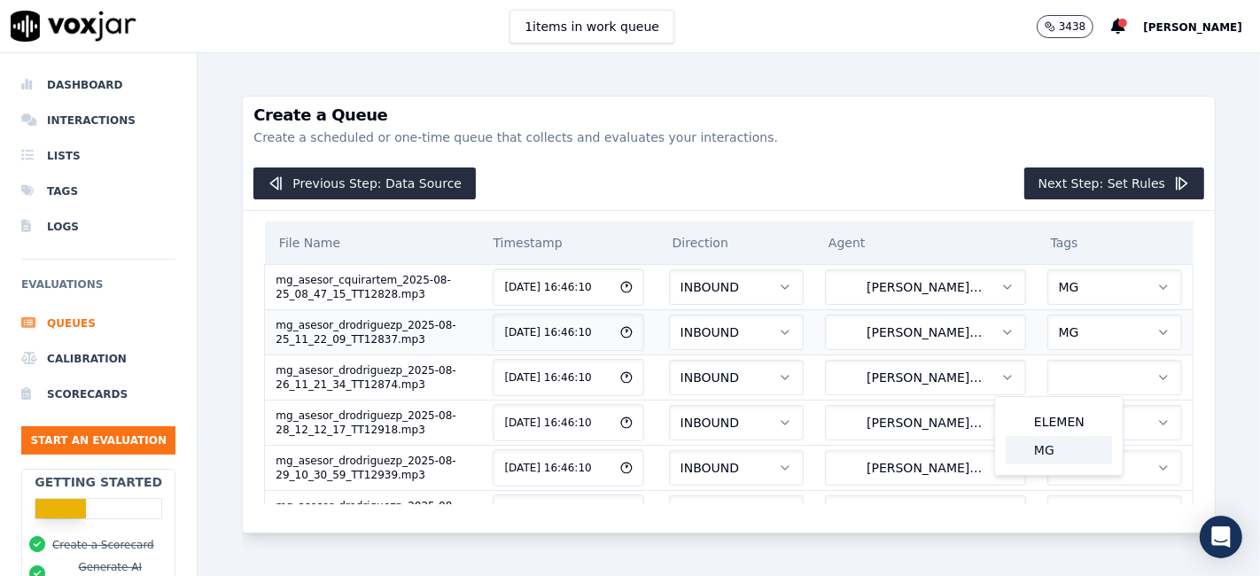
drag, startPoint x: 1043, startPoint y: 448, endPoint x: 1109, endPoint y: 341, distance: 124.9
click at [1044, 448] on div "MG" at bounding box center [1059, 450] width 106 height 28
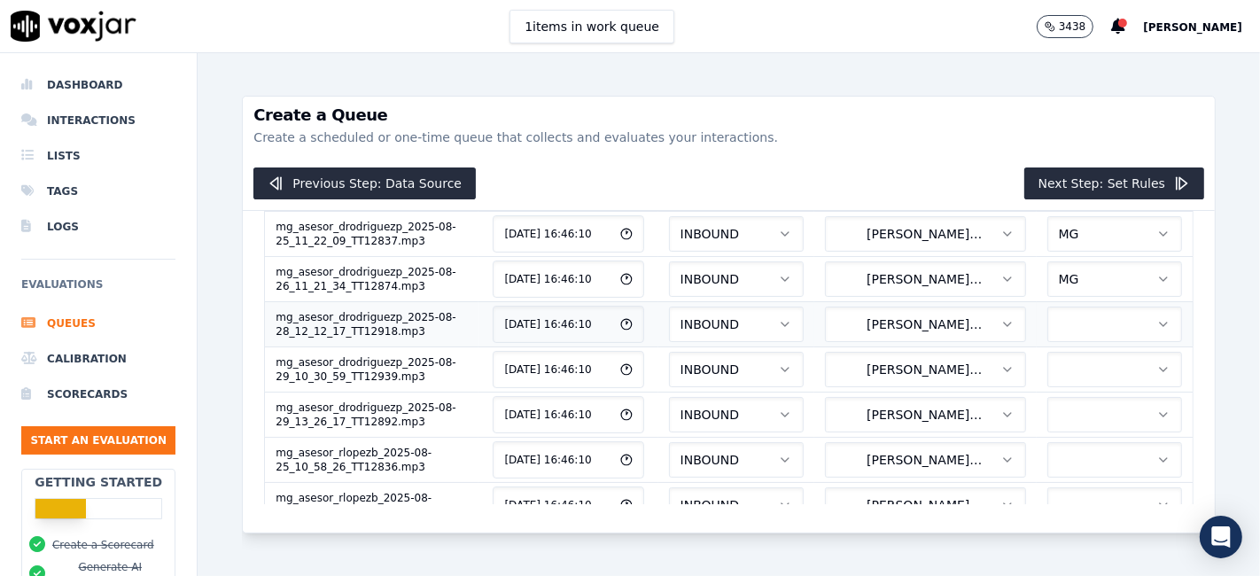
click at [1067, 310] on button "button" at bounding box center [1115, 324] width 135 height 35
click at [1060, 391] on div "MG" at bounding box center [1059, 396] width 106 height 28
click at [1055, 352] on button "button" at bounding box center [1115, 369] width 135 height 35
click at [1041, 447] on div "MG" at bounding box center [1059, 440] width 106 height 28
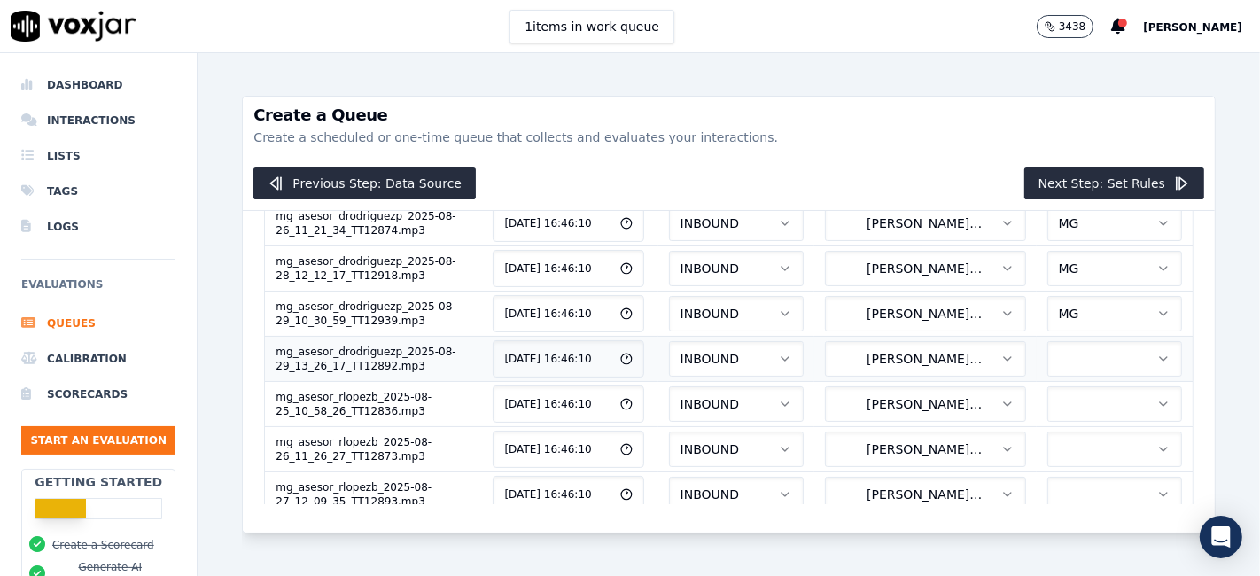
scroll to position [192, 0]
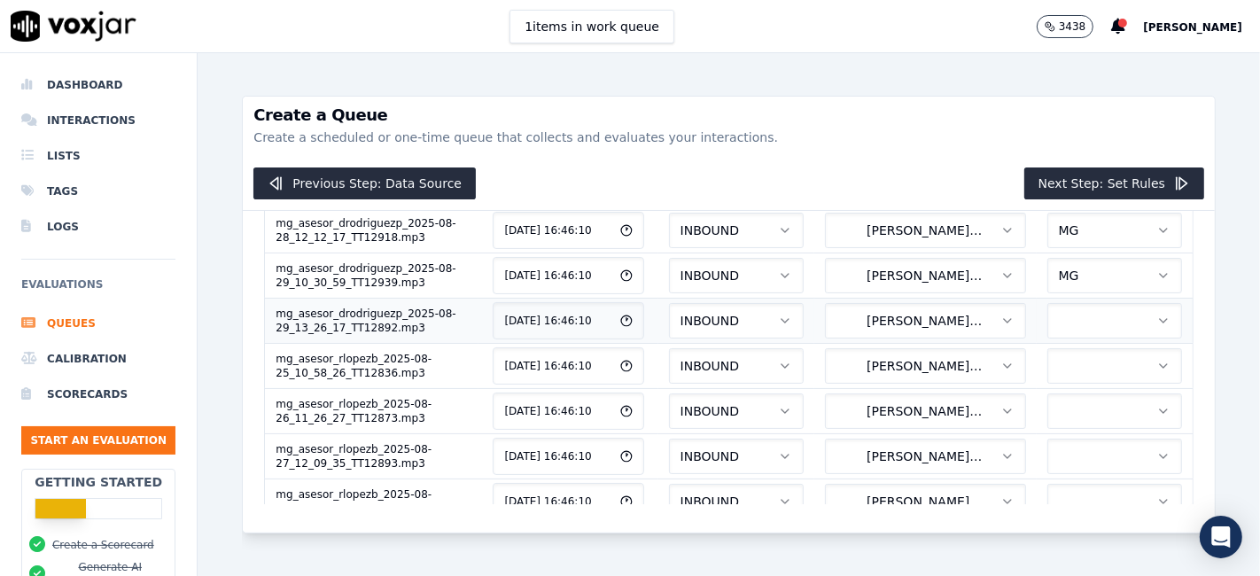
click at [1053, 323] on button "button" at bounding box center [1115, 320] width 135 height 35
click at [1042, 388] on div "MG" at bounding box center [1059, 391] width 106 height 28
click at [1048, 355] on button "button" at bounding box center [1115, 365] width 135 height 35
click at [1057, 430] on div "MG" at bounding box center [1059, 435] width 106 height 28
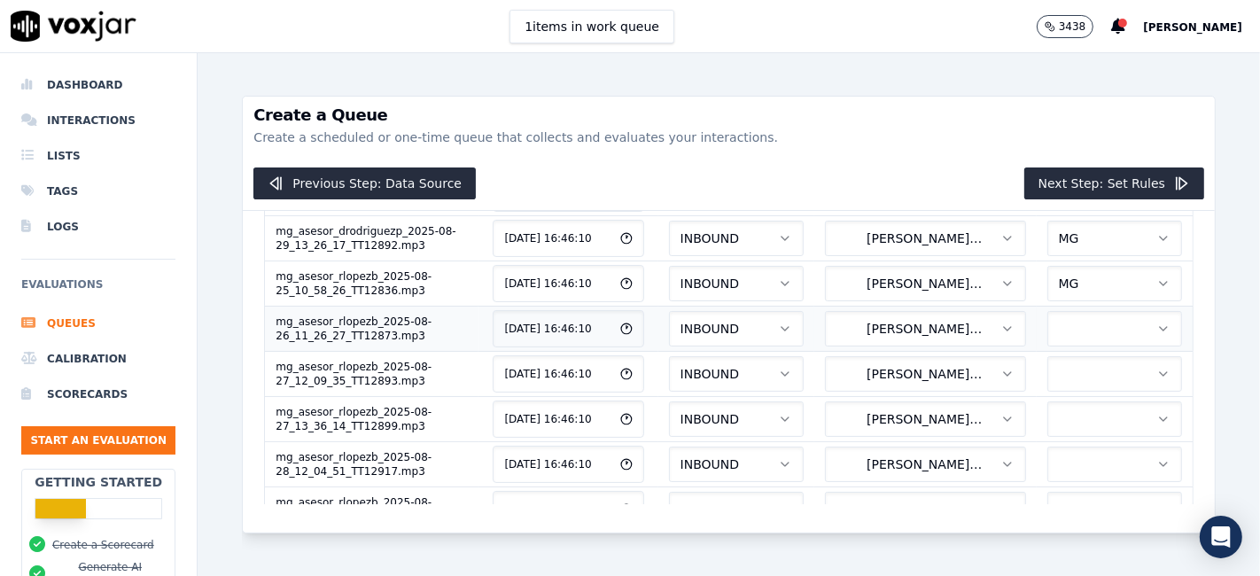
click at [1061, 320] on button "button" at bounding box center [1115, 328] width 135 height 35
click at [1040, 398] on div "MG" at bounding box center [1059, 397] width 106 height 28
click at [1051, 357] on button "button" at bounding box center [1115, 373] width 135 height 35
click at [1061, 437] on div "MG" at bounding box center [1059, 441] width 106 height 28
click at [1058, 417] on button "button" at bounding box center [1115, 418] width 135 height 35
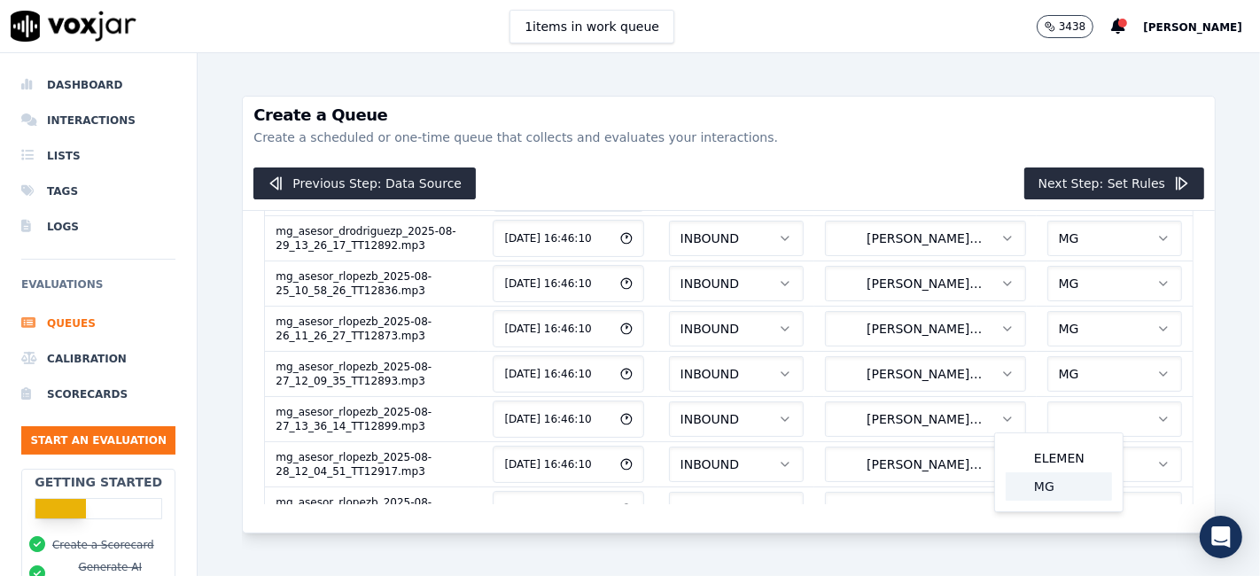
click at [1069, 477] on div "MG" at bounding box center [1059, 486] width 106 height 28
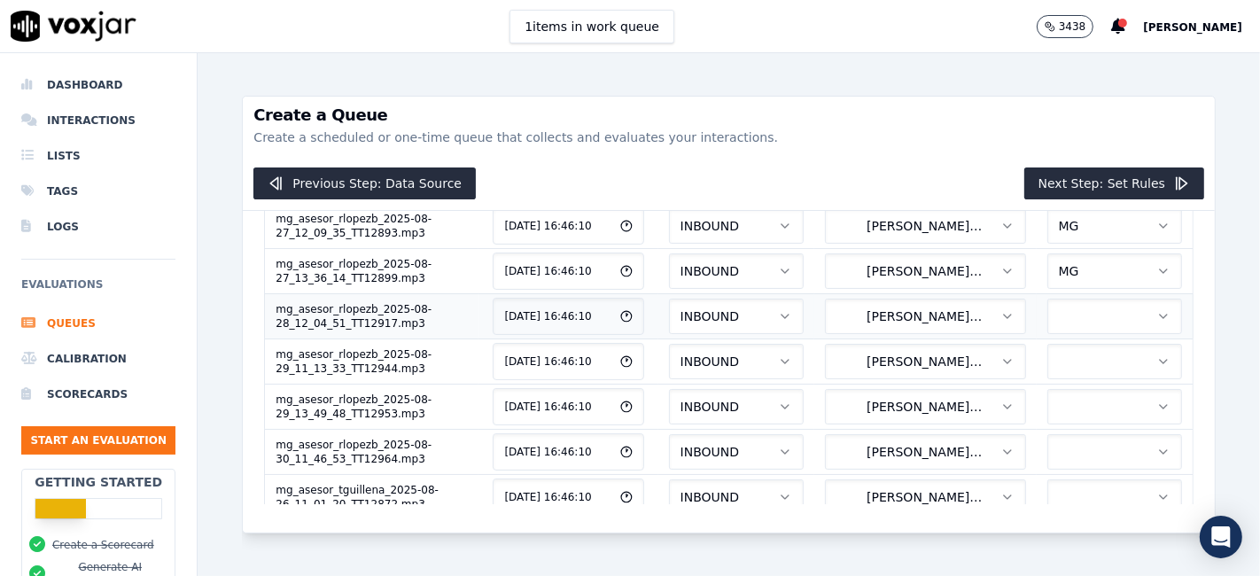
click at [1048, 311] on button "button" at bounding box center [1115, 316] width 135 height 35
click at [1030, 382] on div "MG" at bounding box center [1059, 382] width 106 height 28
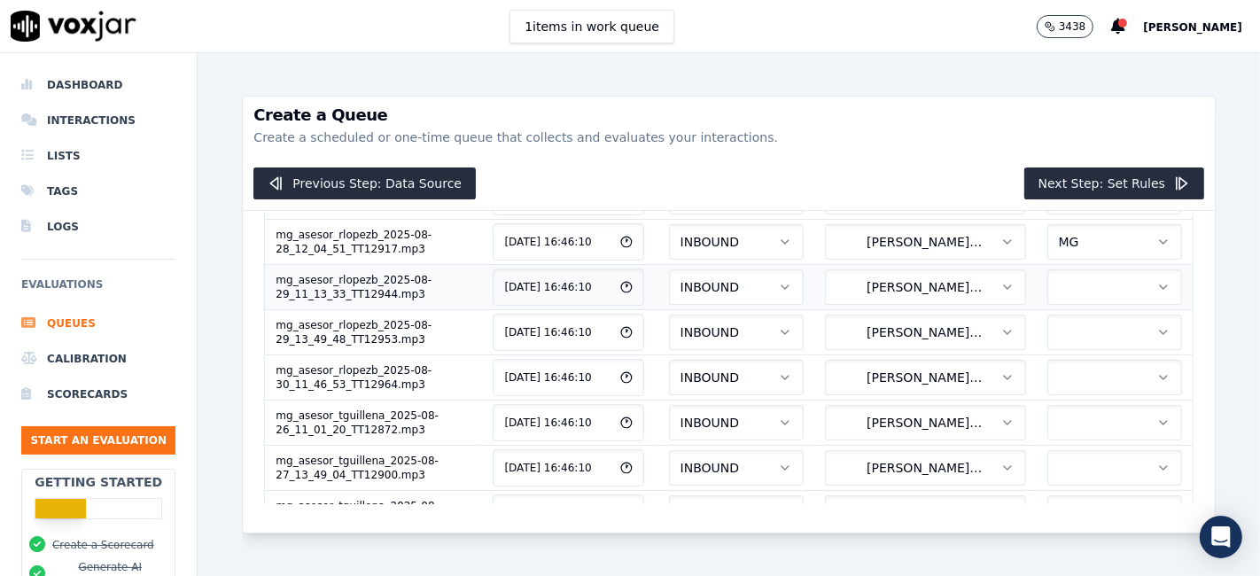
drag, startPoint x: 1047, startPoint y: 269, endPoint x: 1045, endPoint y: 287, distance: 17.8
click at [1048, 269] on button "button" at bounding box center [1115, 286] width 135 height 35
click at [1049, 346] on div "MG" at bounding box center [1059, 353] width 106 height 28
click at [1053, 298] on td "MG" at bounding box center [1115, 286] width 157 height 45
click at [1058, 319] on button "button" at bounding box center [1115, 332] width 135 height 35
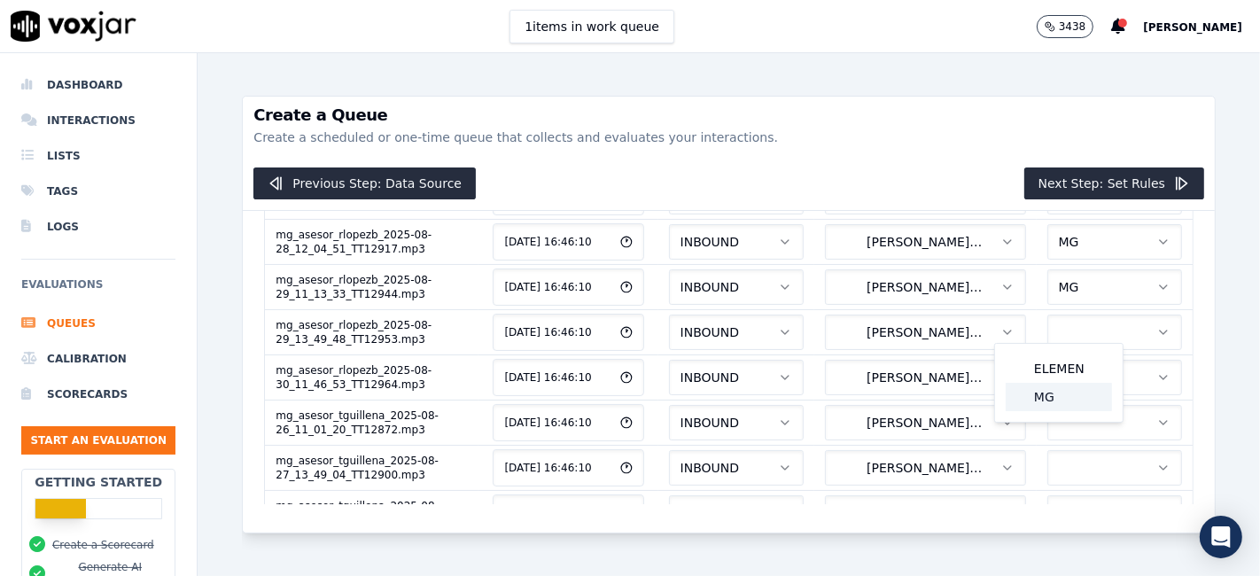
click at [1061, 396] on div "MG" at bounding box center [1059, 397] width 106 height 28
click at [1053, 370] on button "button" at bounding box center [1115, 377] width 135 height 35
click at [1057, 445] on div "MG" at bounding box center [1059, 441] width 106 height 28
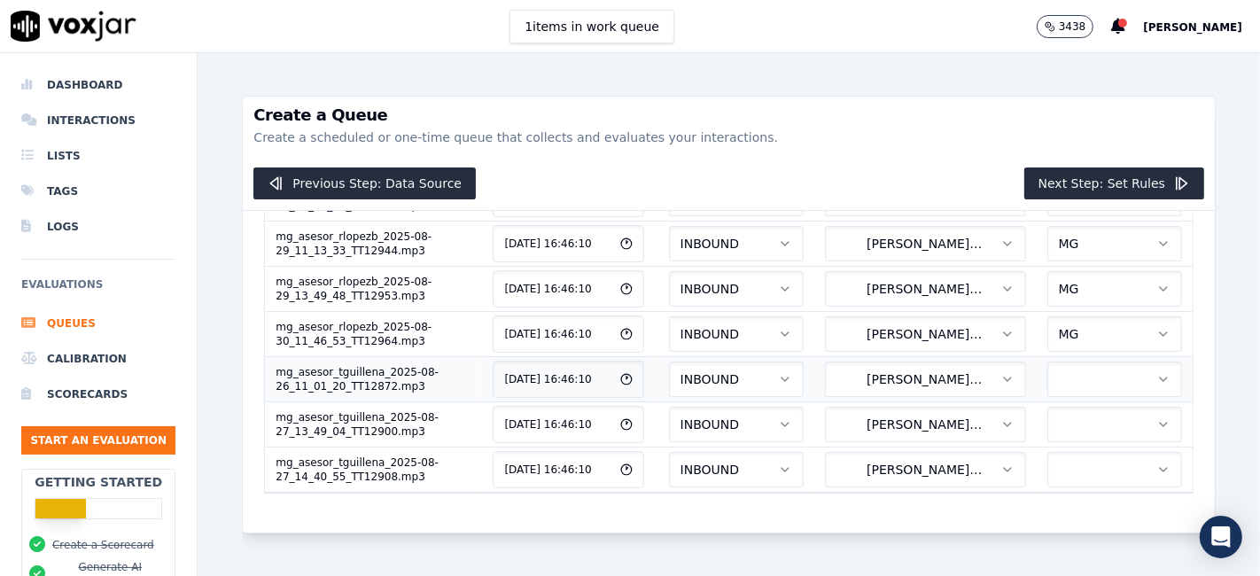
scroll to position [586, 0]
click at [1048, 362] on button "button" at bounding box center [1115, 379] width 135 height 35
click at [1038, 395] on div "MG" at bounding box center [1059, 397] width 106 height 28
click at [1048, 407] on button "button" at bounding box center [1115, 424] width 135 height 35
click at [1034, 444] on div "MG" at bounding box center [1059, 442] width 106 height 28
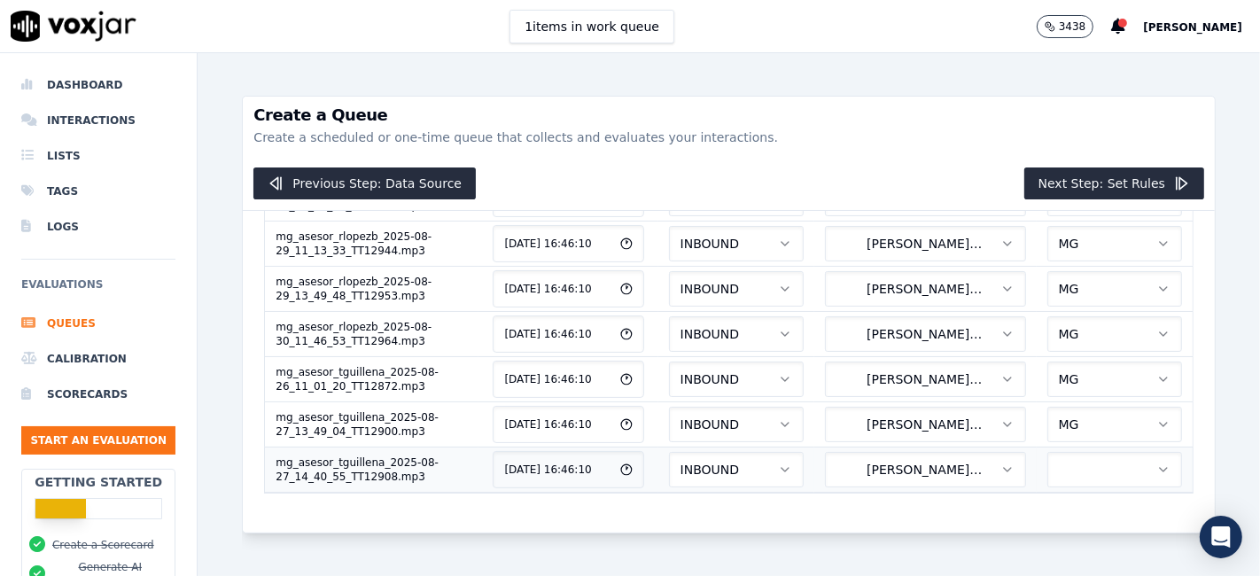
click at [1048, 452] on button "button" at bounding box center [1115, 469] width 135 height 35
click at [1053, 494] on div "MG" at bounding box center [1059, 486] width 106 height 28
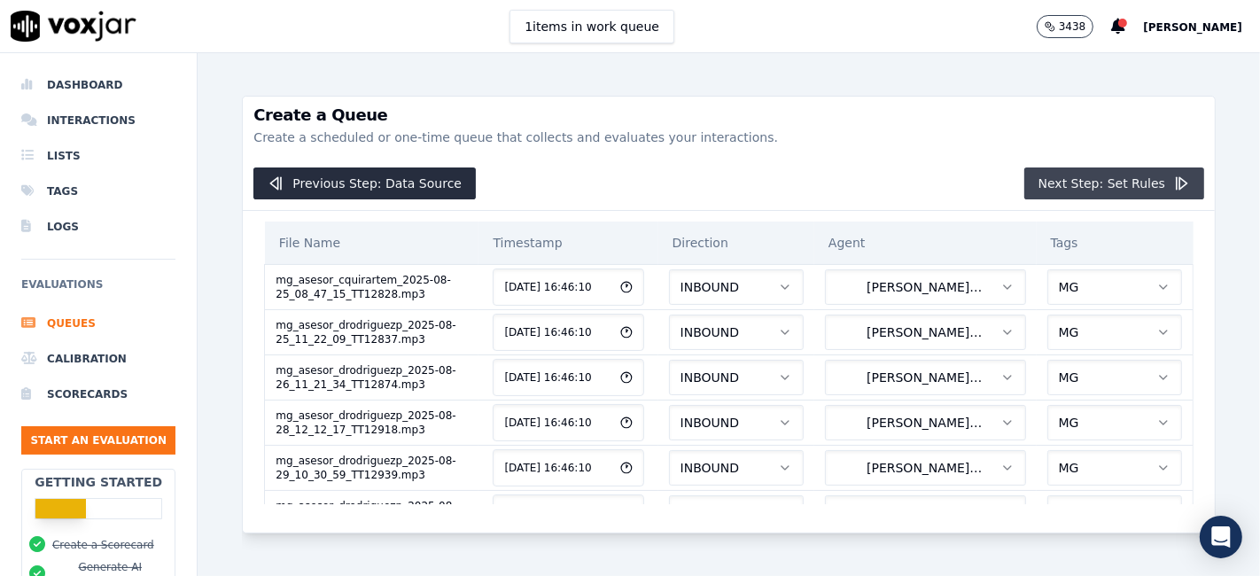
click at [1112, 179] on button "Next Step: Set Rules" at bounding box center [1115, 184] width 180 height 32
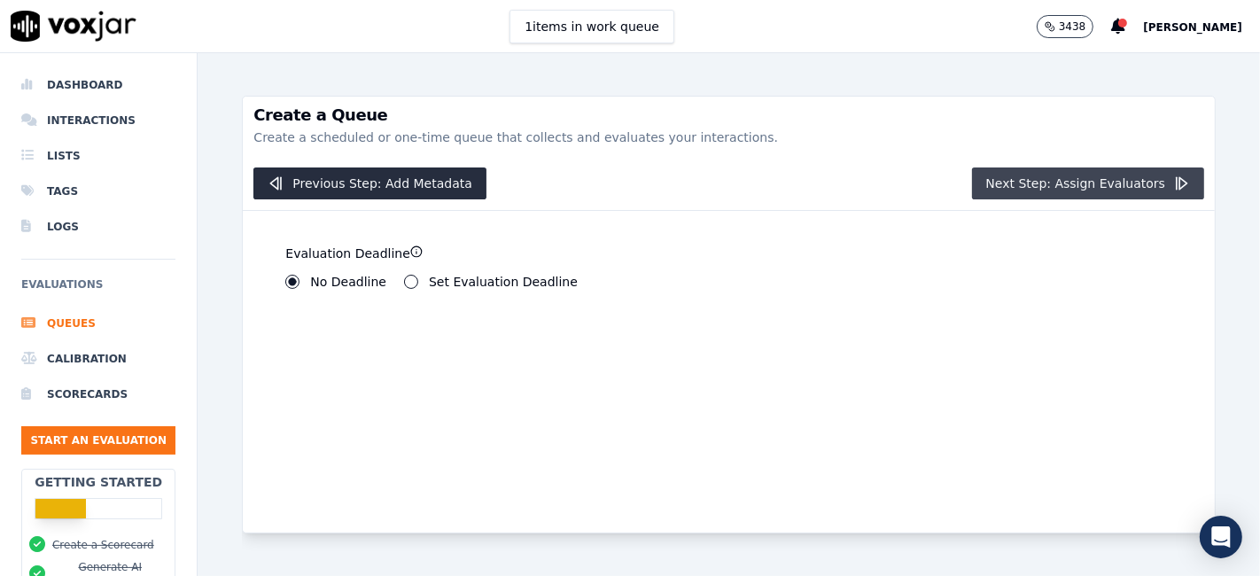
click at [1049, 186] on button "Next Step: Assign Evaluators" at bounding box center [1088, 184] width 233 height 32
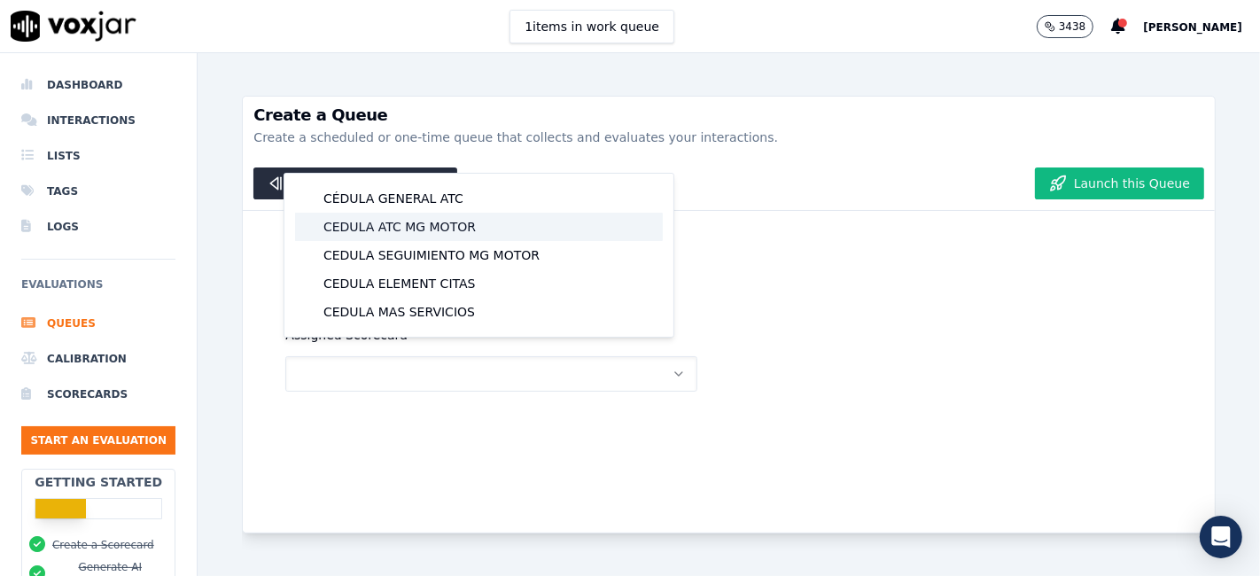
click at [467, 225] on div "CEDULA ATC MG MOTOR" at bounding box center [479, 227] width 368 height 28
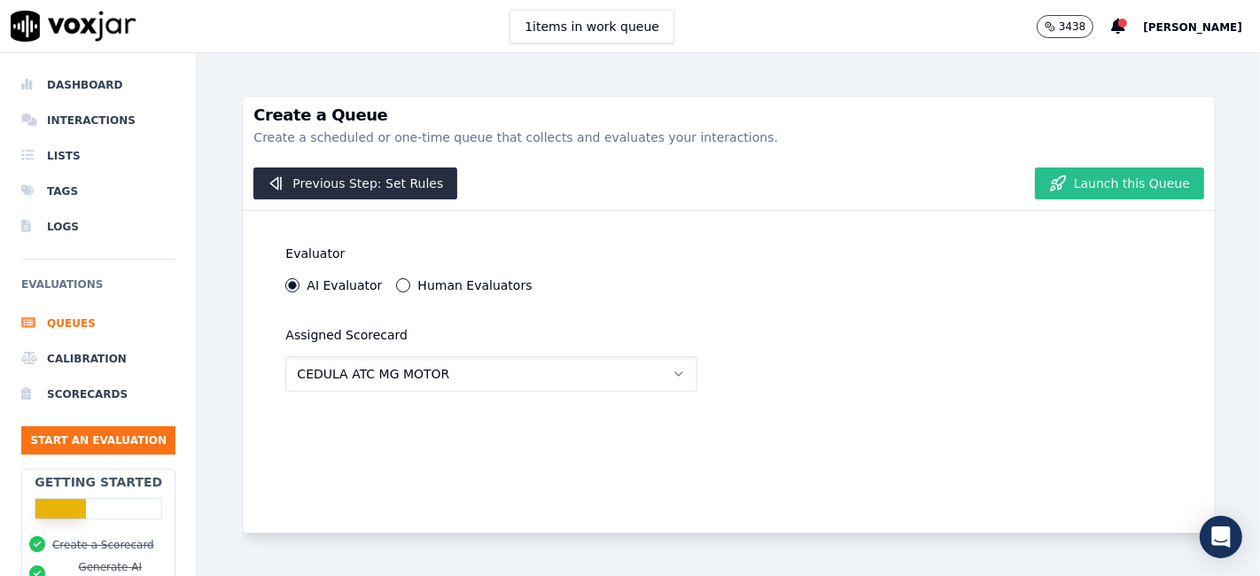
click at [1079, 193] on button "Launch this Queue" at bounding box center [1119, 184] width 169 height 32
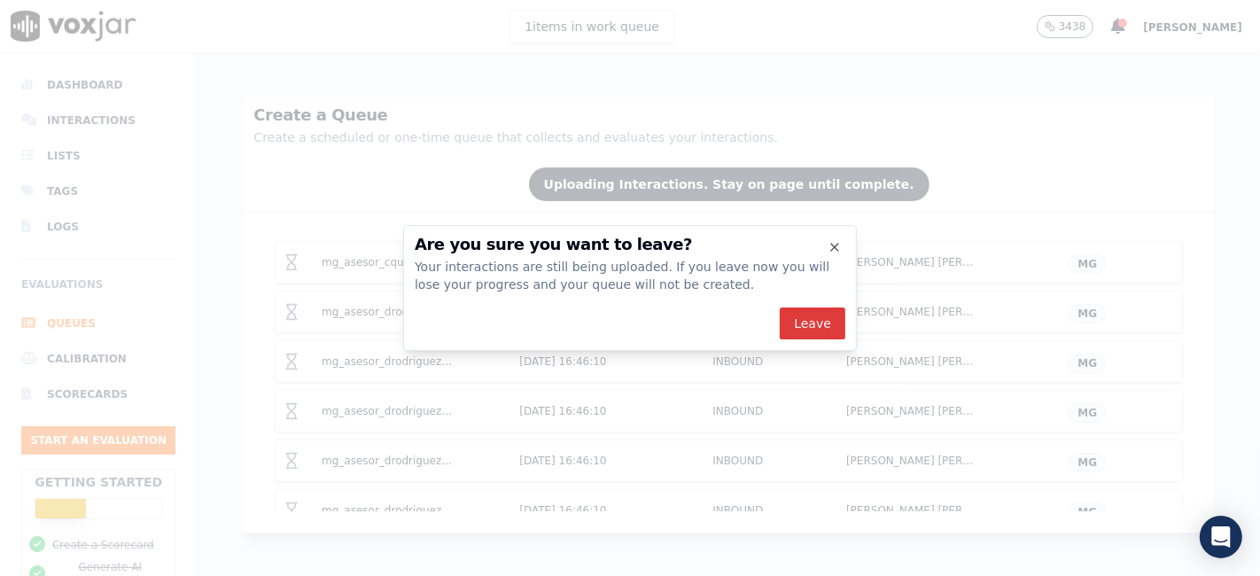
click at [812, 328] on button "Leave" at bounding box center [813, 324] width 66 height 32
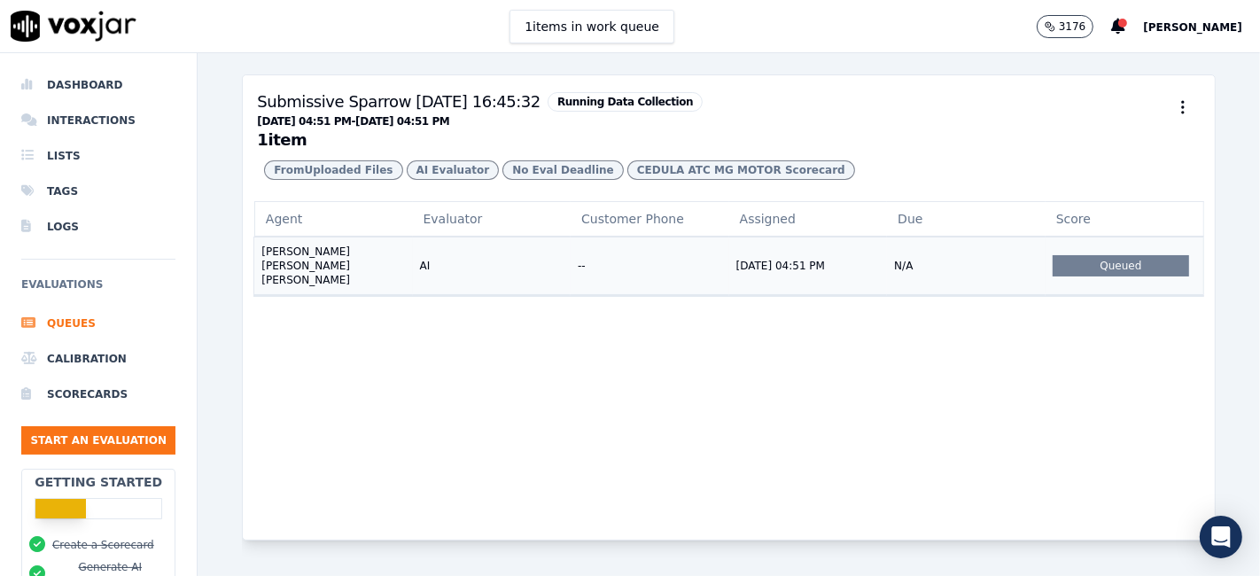
click at [1106, 277] on div "Queued" at bounding box center [1121, 265] width 136 height 21
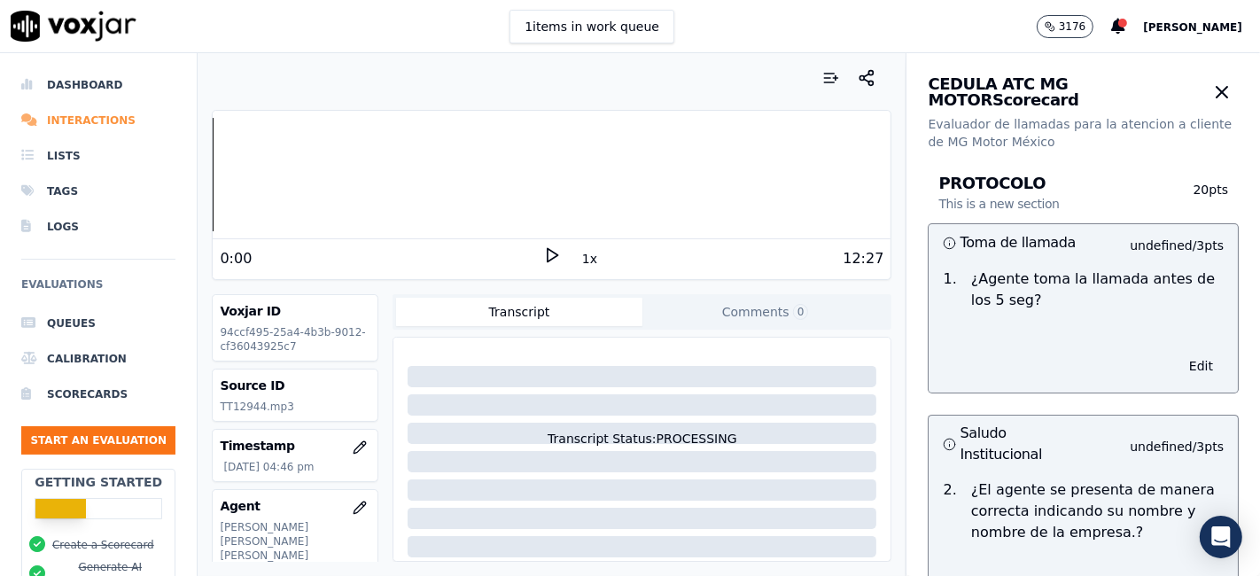
click at [96, 120] on li "Interactions" at bounding box center [98, 120] width 154 height 35
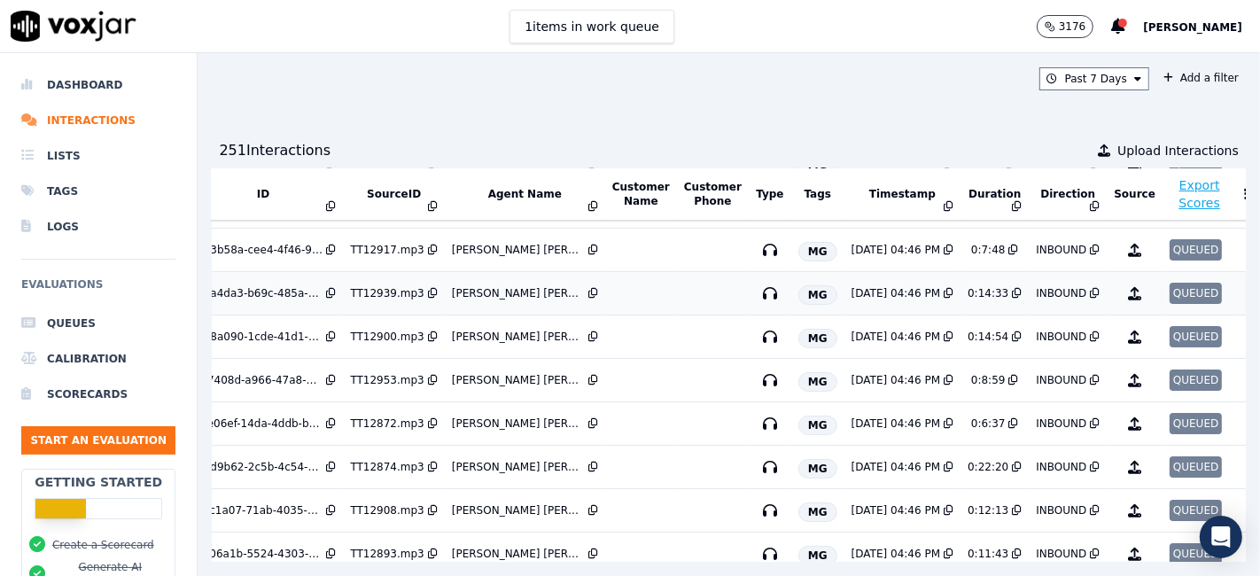
scroll to position [0, 57]
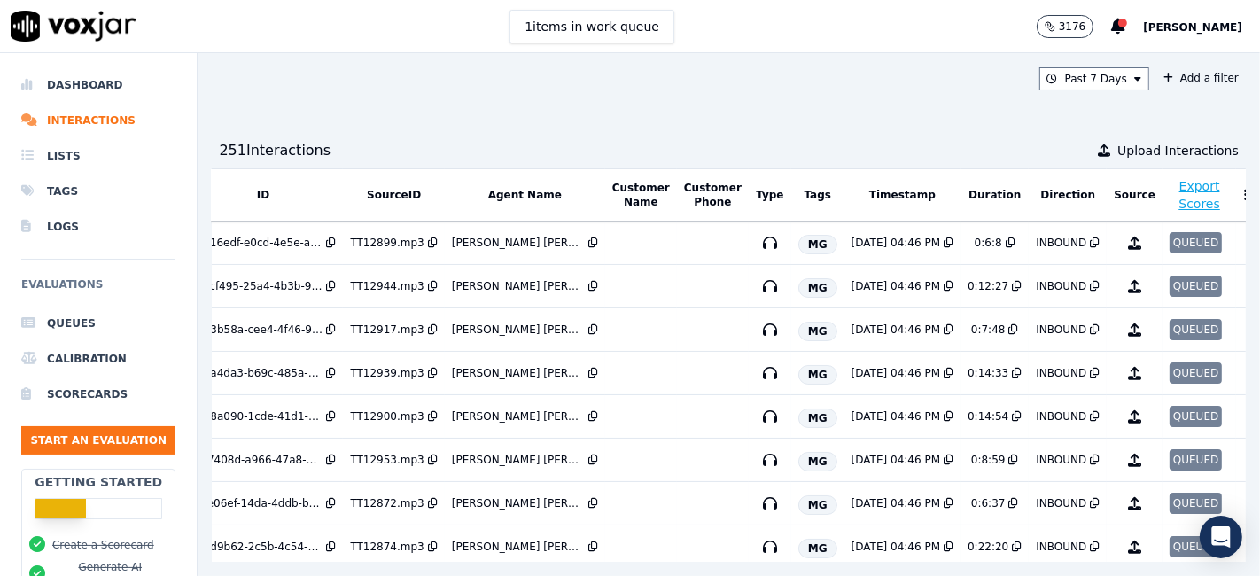
click at [862, 117] on div "Past 7 Days Add a filter 251 Interaction s Upload Interactions ID SourceID Agen…" at bounding box center [729, 314] width 1063 height 523
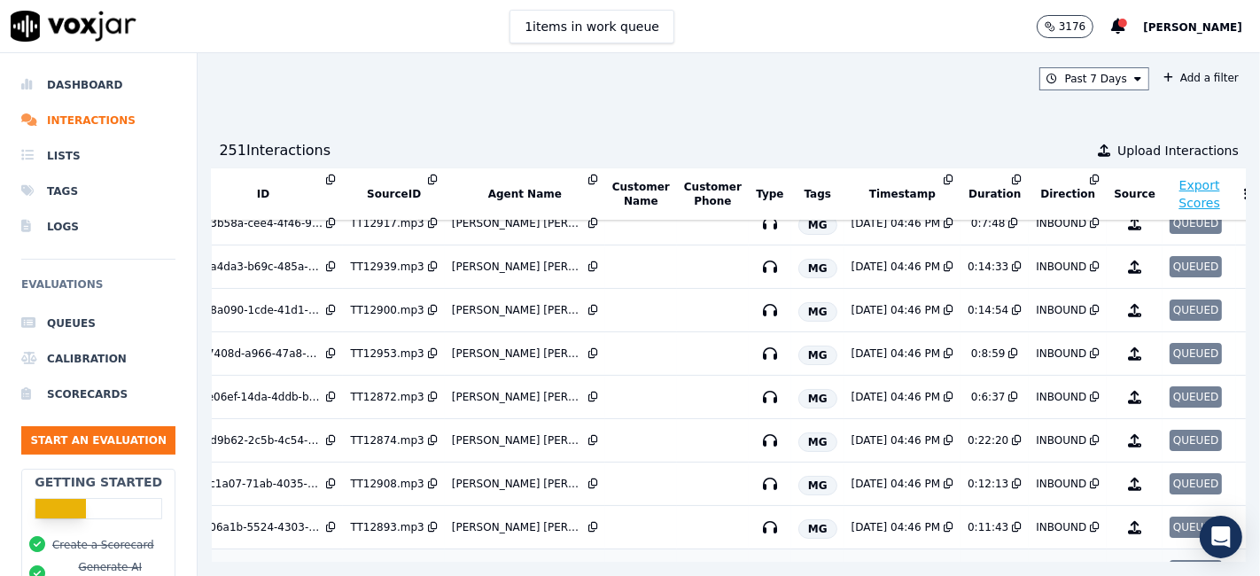
scroll to position [295, 57]
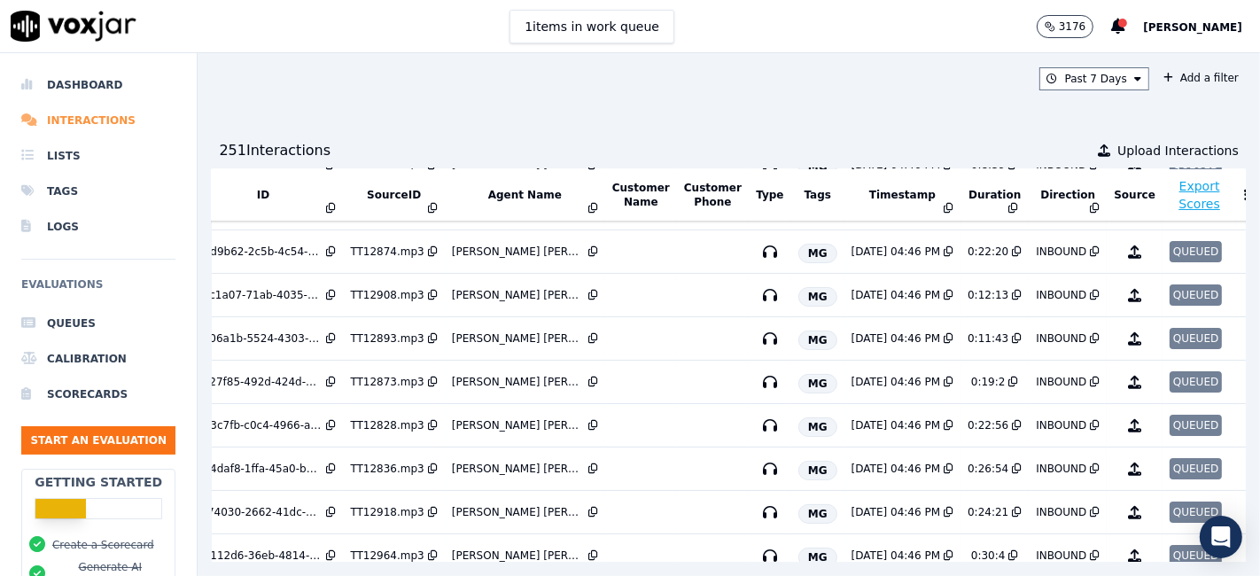
click at [92, 121] on li "Interactions" at bounding box center [98, 120] width 154 height 35
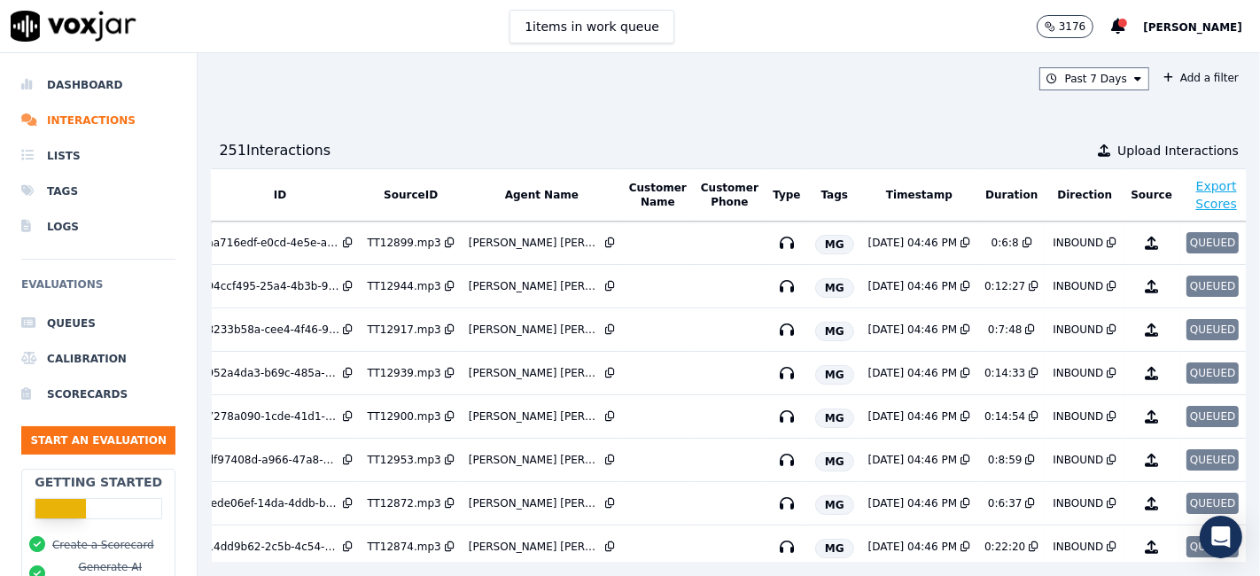
scroll to position [0, 57]
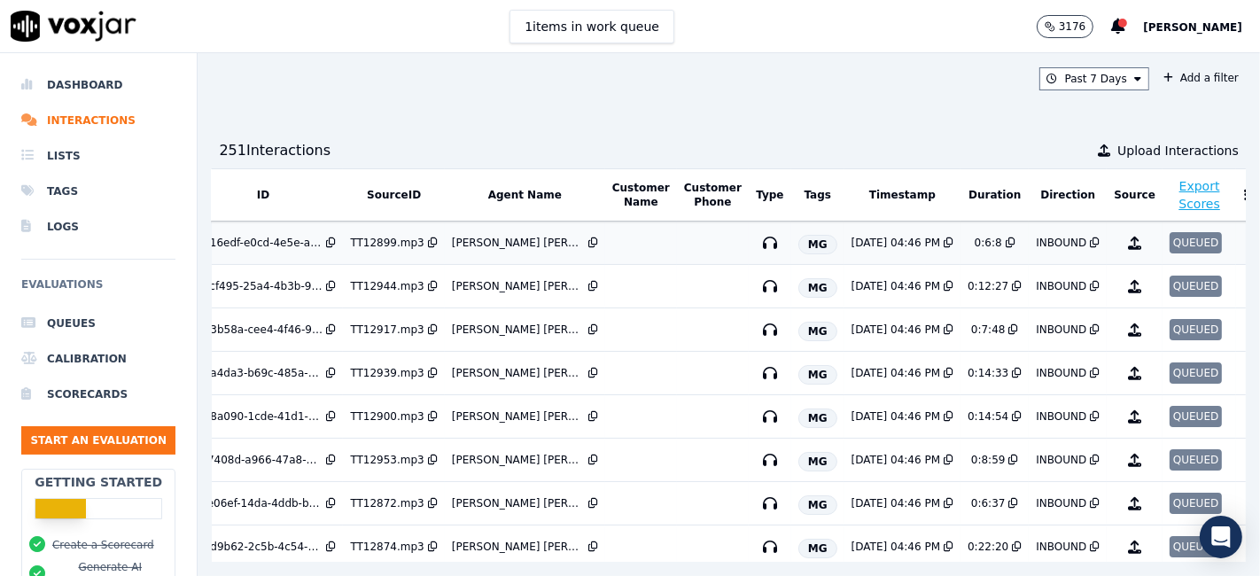
click at [1170, 234] on div "QUEUED" at bounding box center [1196, 242] width 52 height 21
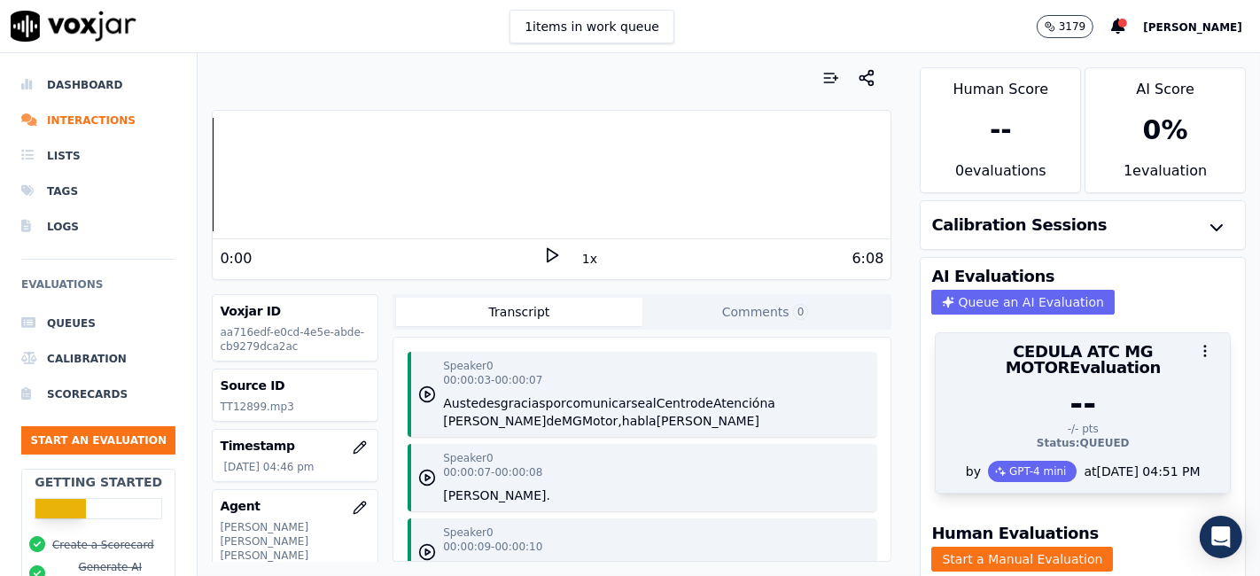
click at [996, 461] on div "GPT-4 mini" at bounding box center [1033, 471] width 90 height 21
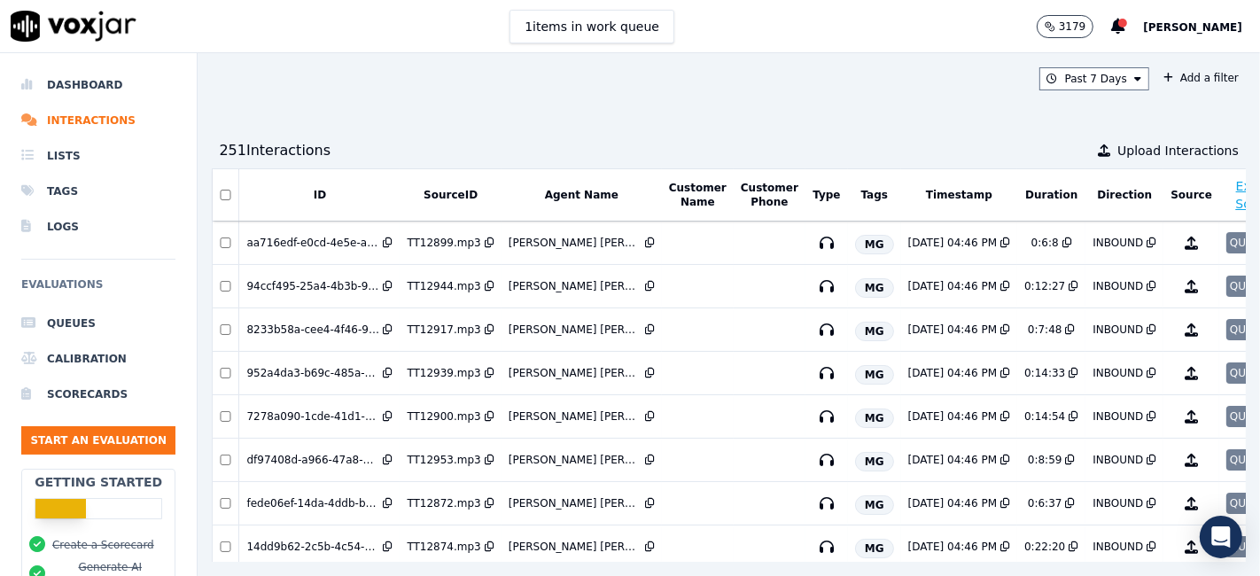
scroll to position [0, 57]
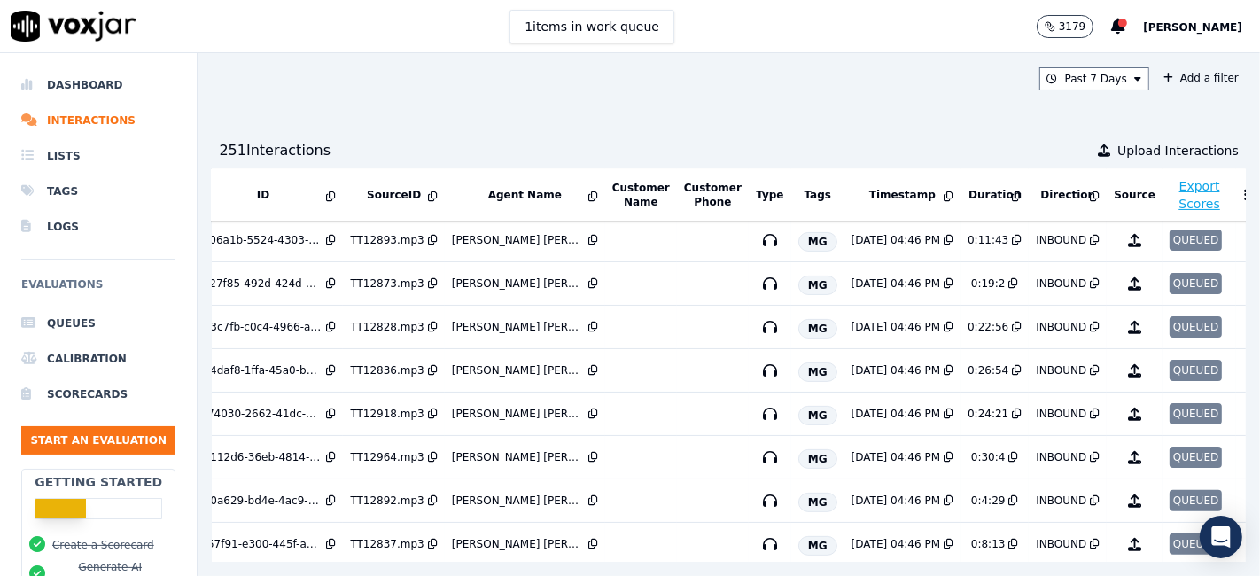
scroll to position [567, 57]
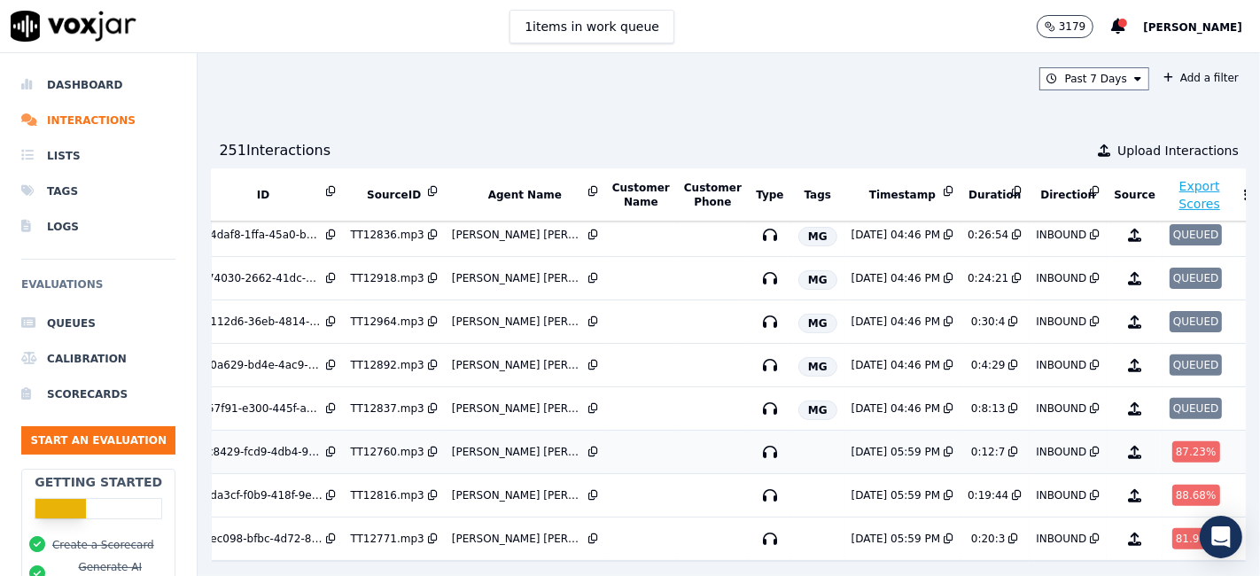
drag, startPoint x: 1032, startPoint y: 417, endPoint x: 1165, endPoint y: 427, distance: 133.4
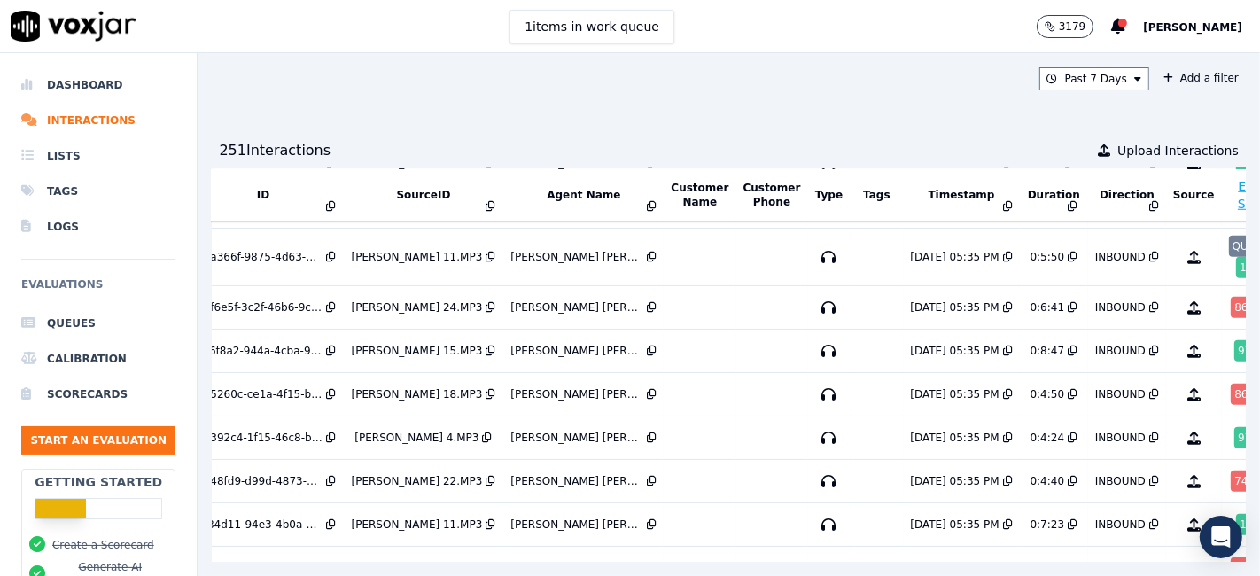
scroll to position [1446, 57]
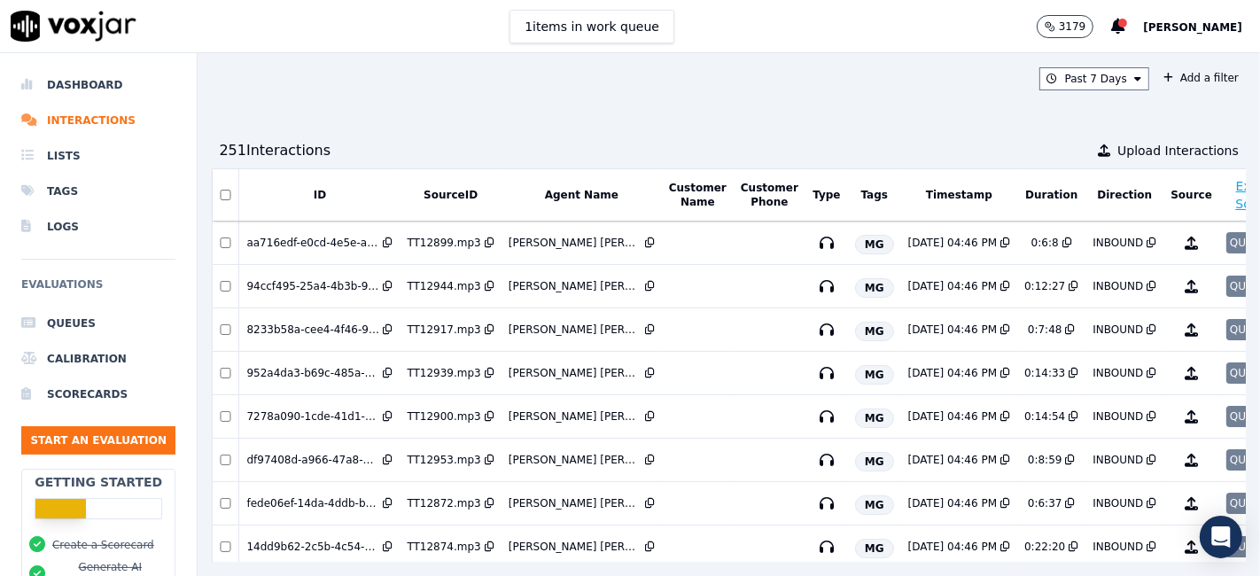
scroll to position [0, 57]
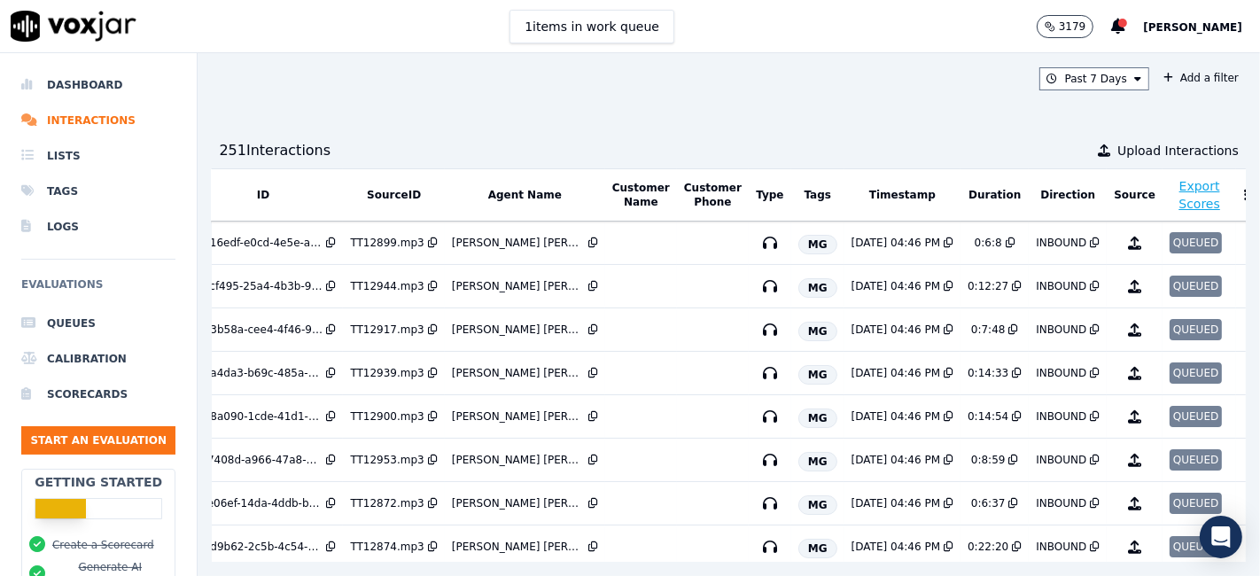
click at [896, 139] on div "251 Interaction s Upload Interactions" at bounding box center [729, 150] width 1034 height 35
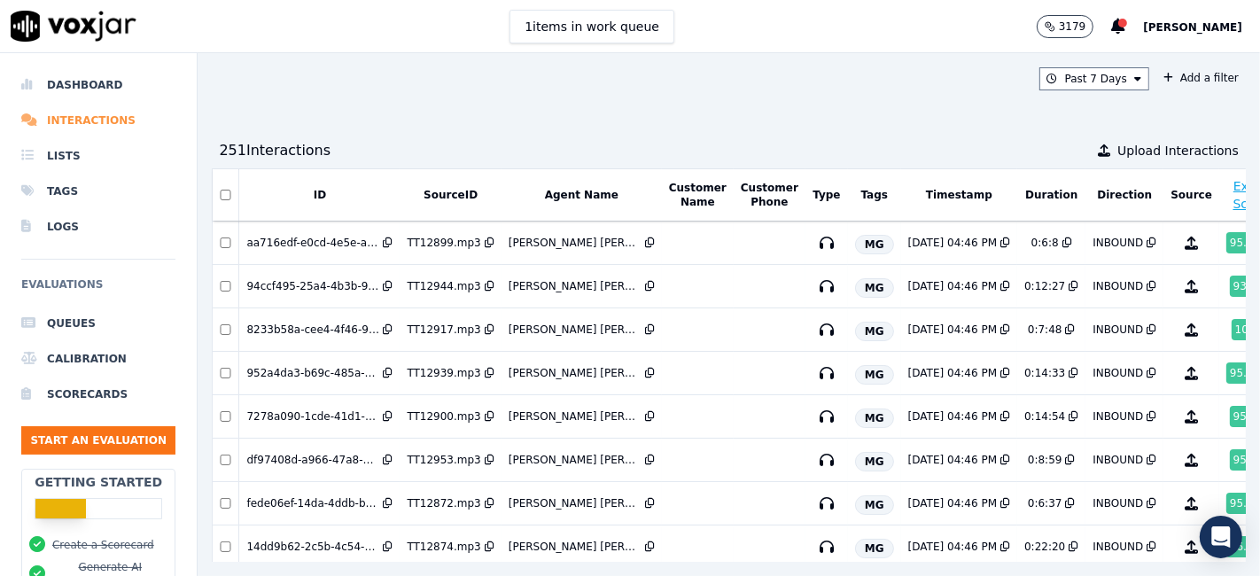
click at [63, 121] on li "Interactions" at bounding box center [98, 120] width 154 height 35
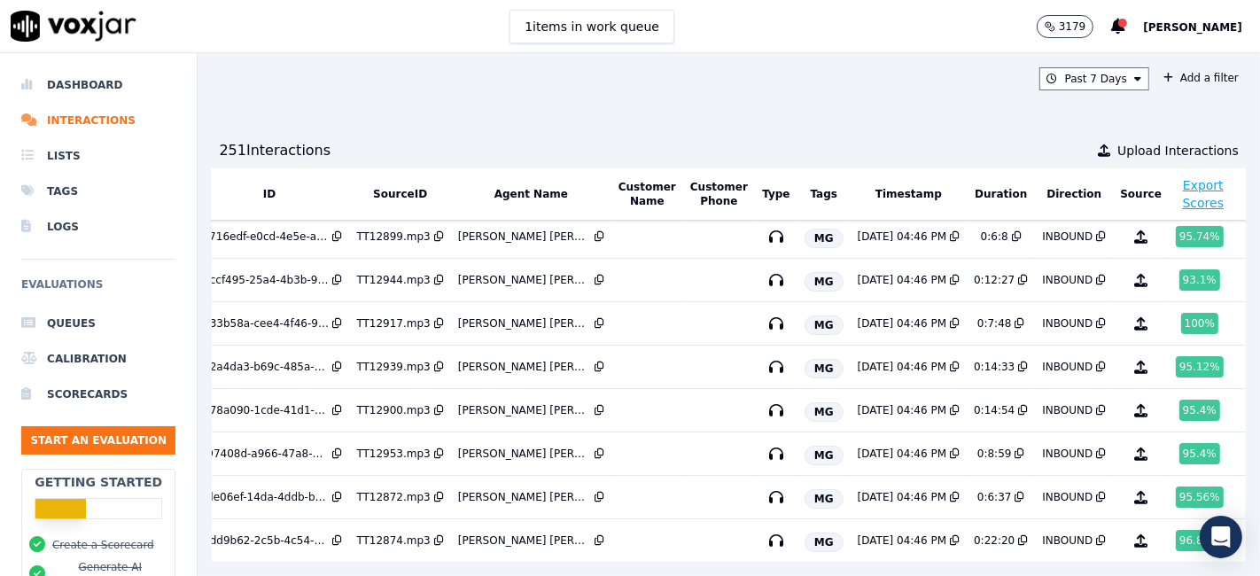
scroll to position [0, 51]
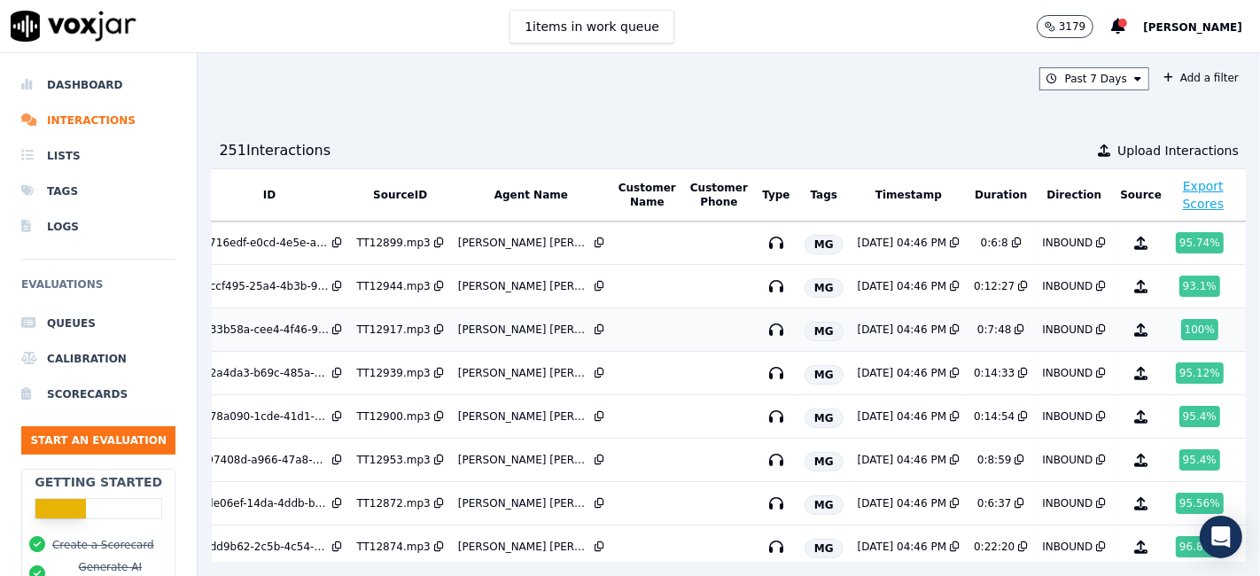
click at [1181, 323] on div "100 %" at bounding box center [1199, 329] width 37 height 21
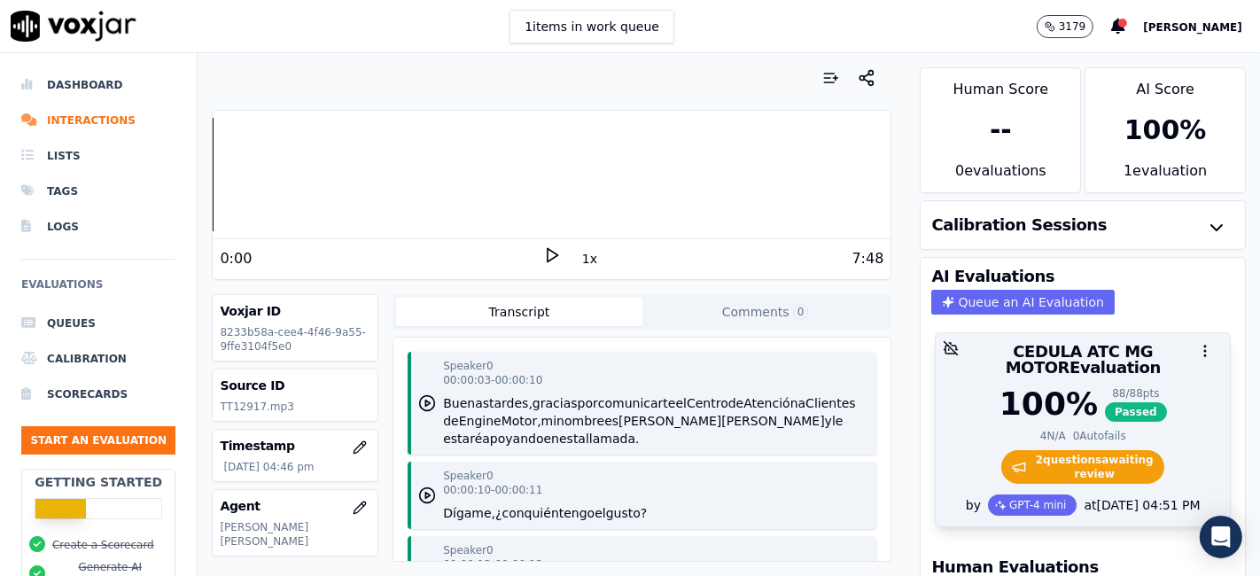
click at [1058, 450] on span "2 question s awaiting review" at bounding box center [1083, 467] width 164 height 34
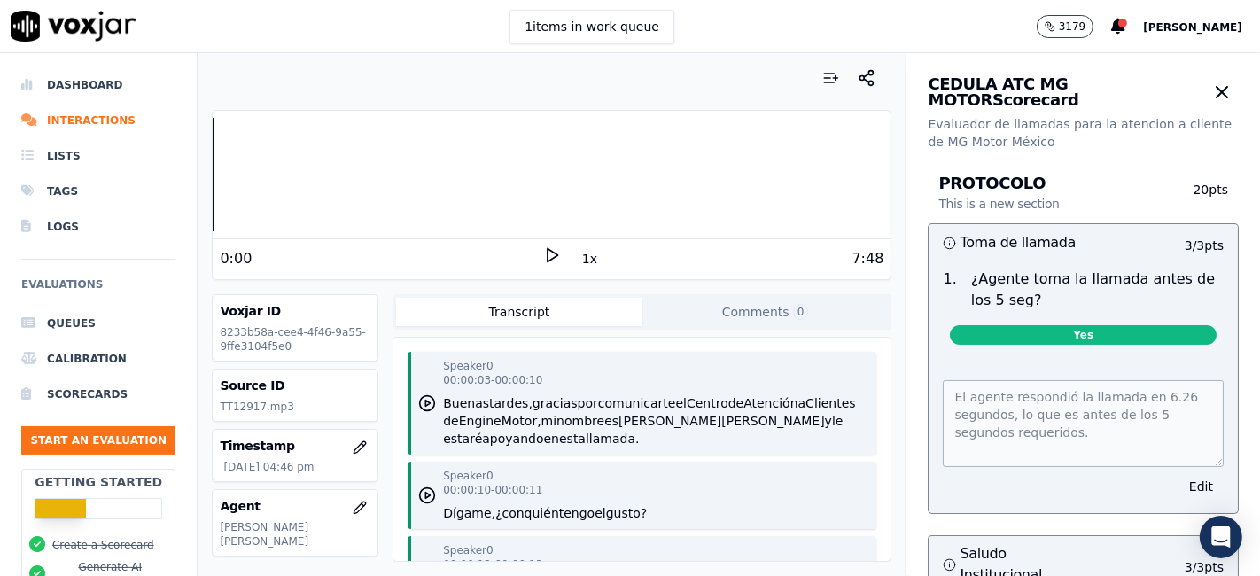
click at [545, 248] on icon at bounding box center [552, 255] width 18 height 18
click at [580, 261] on button "1x" at bounding box center [590, 258] width 22 height 25
click at [543, 249] on icon at bounding box center [552, 255] width 18 height 18
click at [548, 254] on polygon at bounding box center [553, 255] width 11 height 13
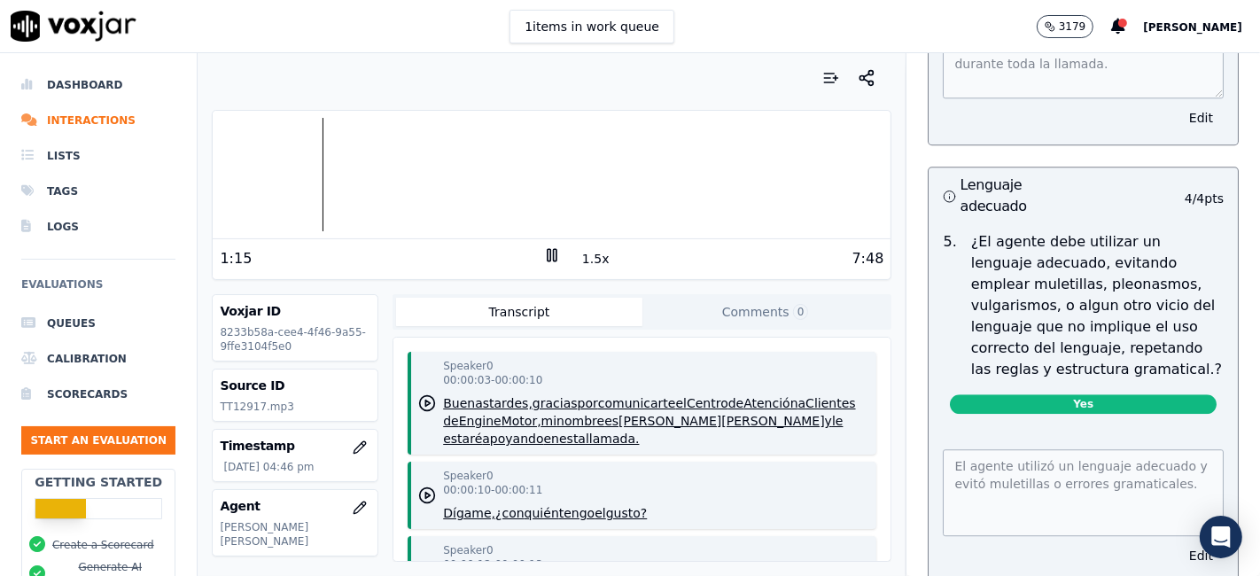
scroll to position [4037, 0]
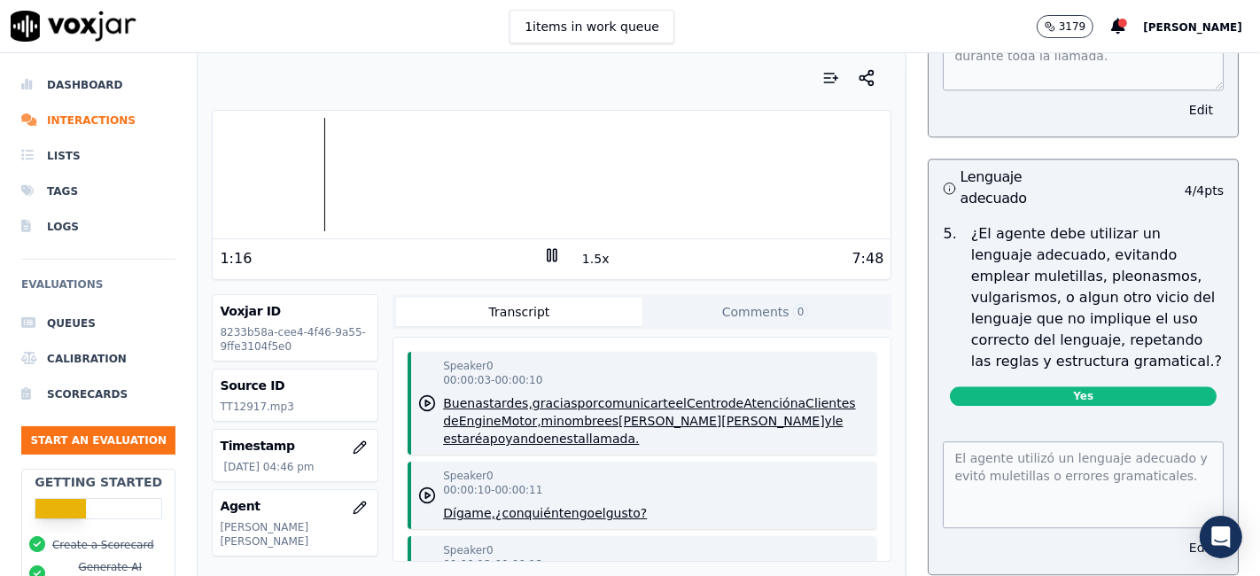
click at [1179, 535] on button "Edit" at bounding box center [1201, 547] width 45 height 25
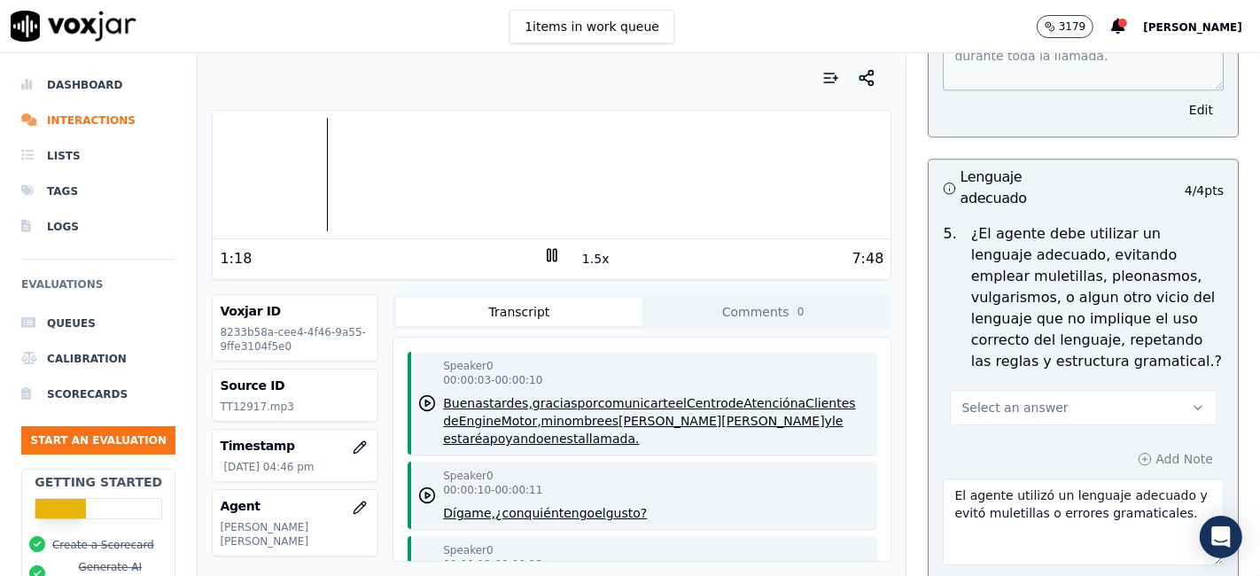
click at [1037, 390] on button "Select an answer" at bounding box center [1083, 407] width 267 height 35
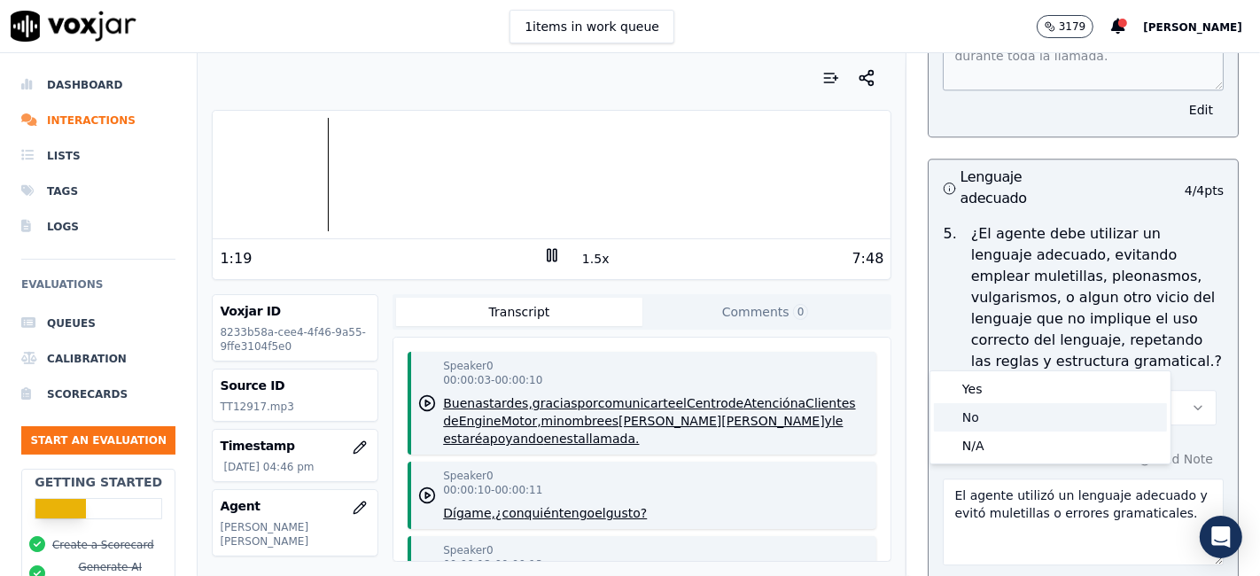
click at [1010, 417] on div "No" at bounding box center [1050, 417] width 233 height 28
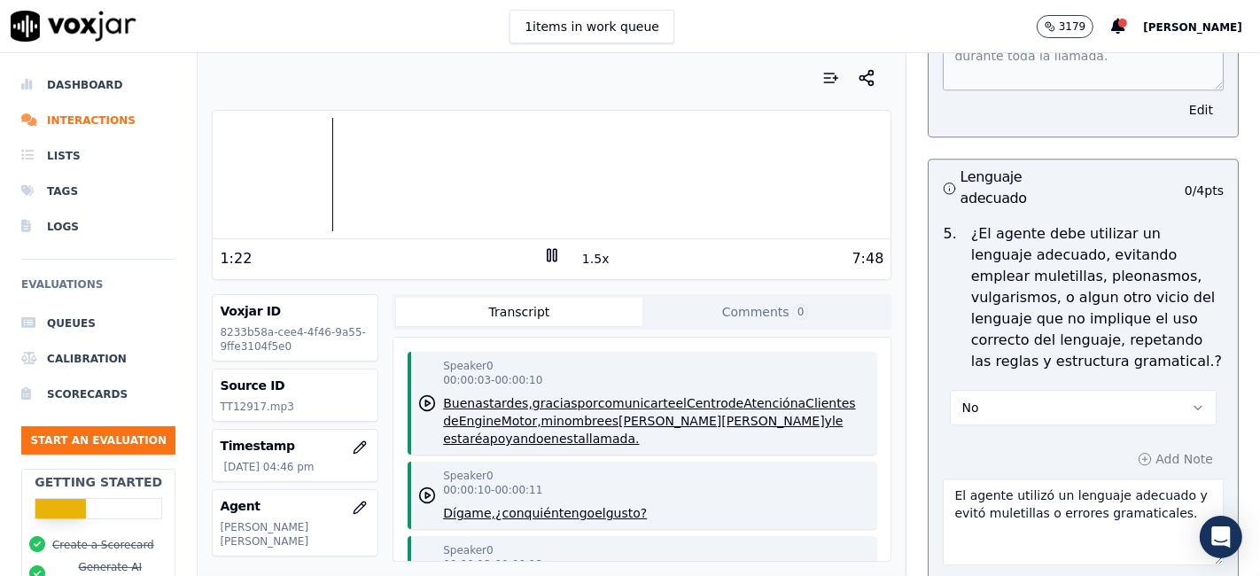
drag, startPoint x: 1147, startPoint y: 461, endPoint x: 1017, endPoint y: 442, distance: 130.7
click at [1017, 479] on textarea "El agente utilizó un lenguaje adecuado y evitó muletillas o errores gramaticale…" at bounding box center [1083, 522] width 281 height 87
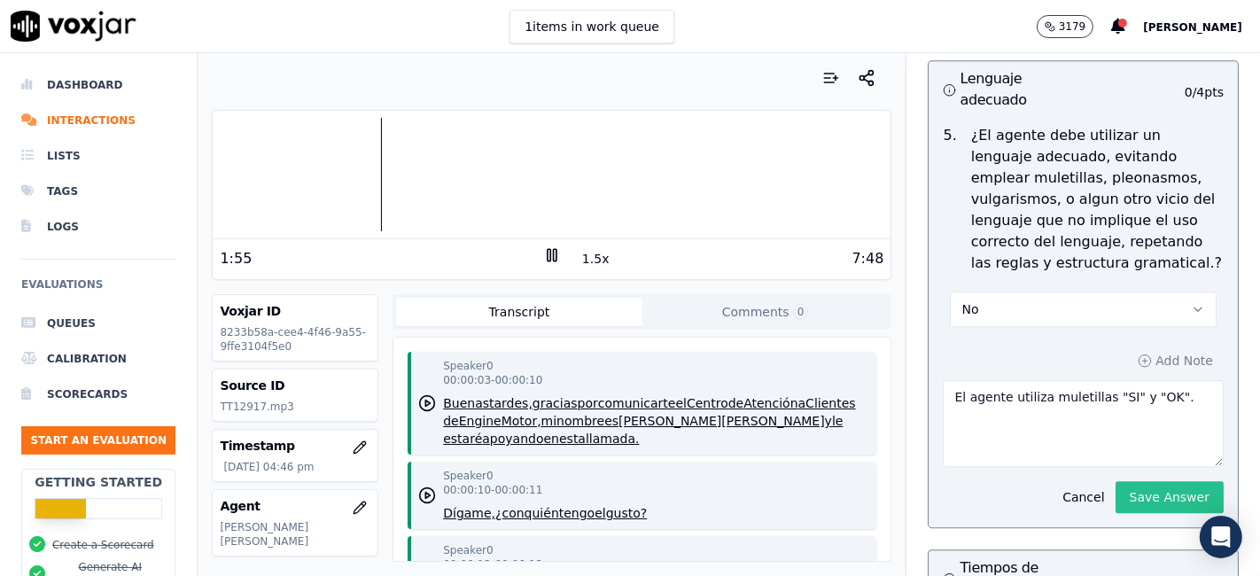
type textarea "El agente utiliza muletillas "SI" y "OK"."
click at [1156, 481] on button "Save Answer" at bounding box center [1170, 497] width 108 height 32
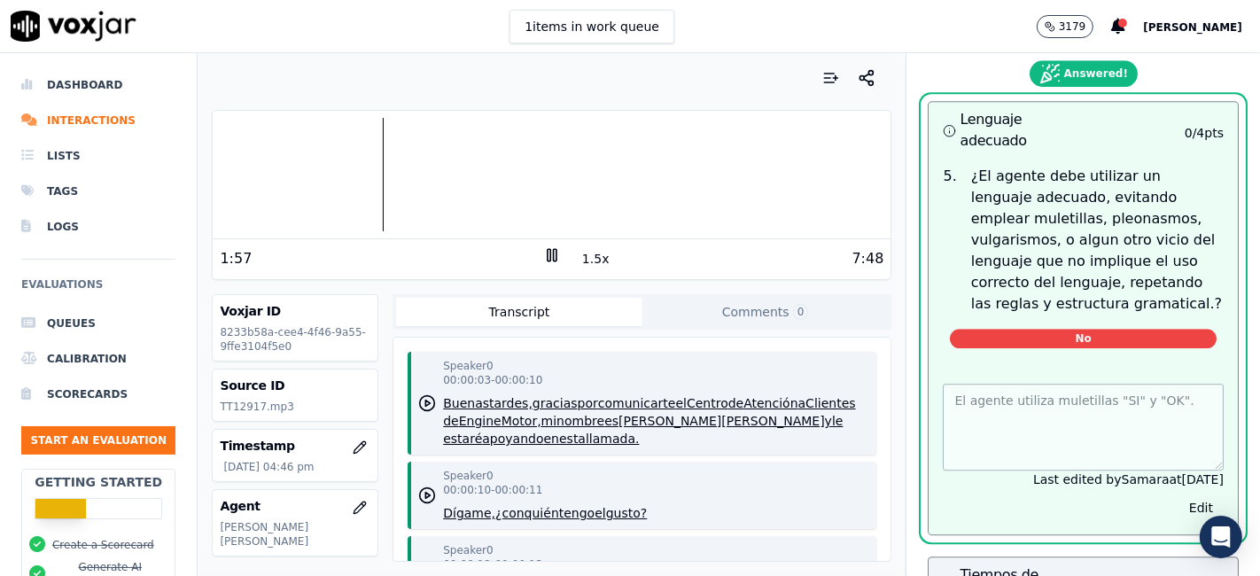
scroll to position [4175, 0]
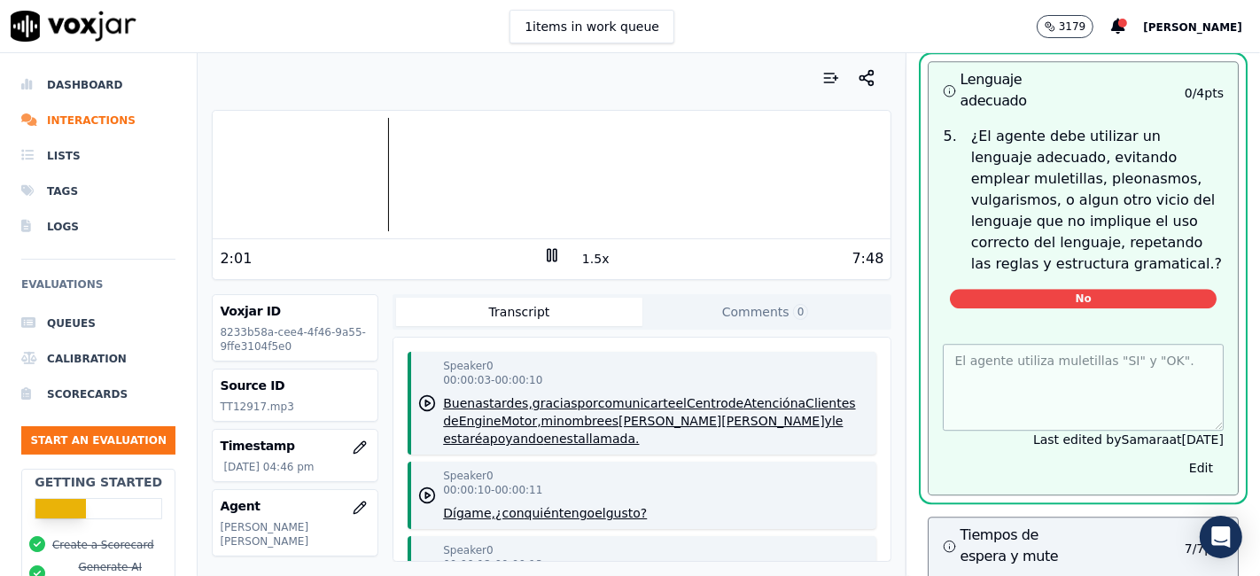
click at [372, 173] on div at bounding box center [552, 174] width 678 height 113
click at [554, 258] on rect at bounding box center [555, 255] width 3 height 12
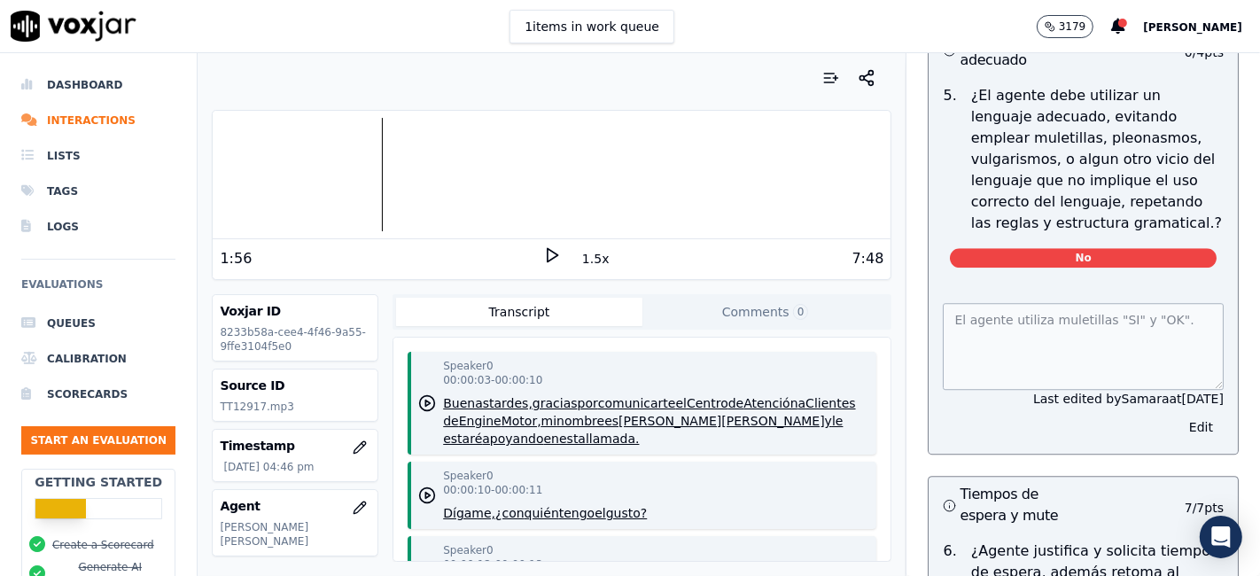
scroll to position [4135, 0]
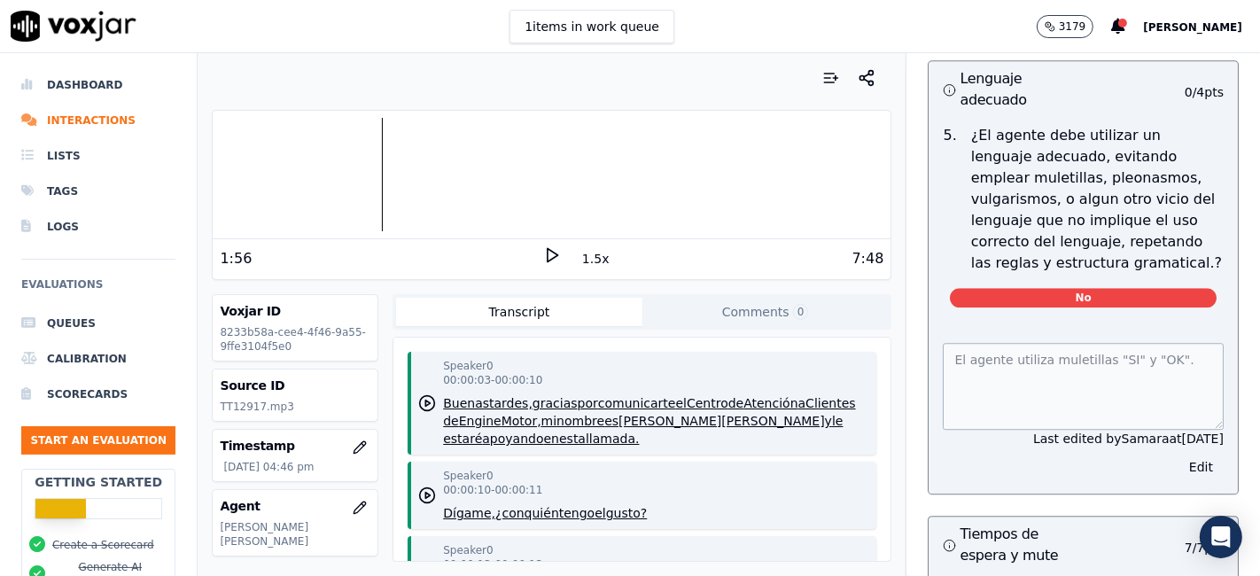
click at [372, 166] on div at bounding box center [552, 174] width 678 height 113
click at [543, 254] on icon at bounding box center [552, 255] width 18 height 18
click at [362, 168] on div at bounding box center [552, 174] width 678 height 113
click at [241, 172] on div at bounding box center [552, 174] width 678 height 113
click at [234, 168] on div at bounding box center [552, 174] width 678 height 113
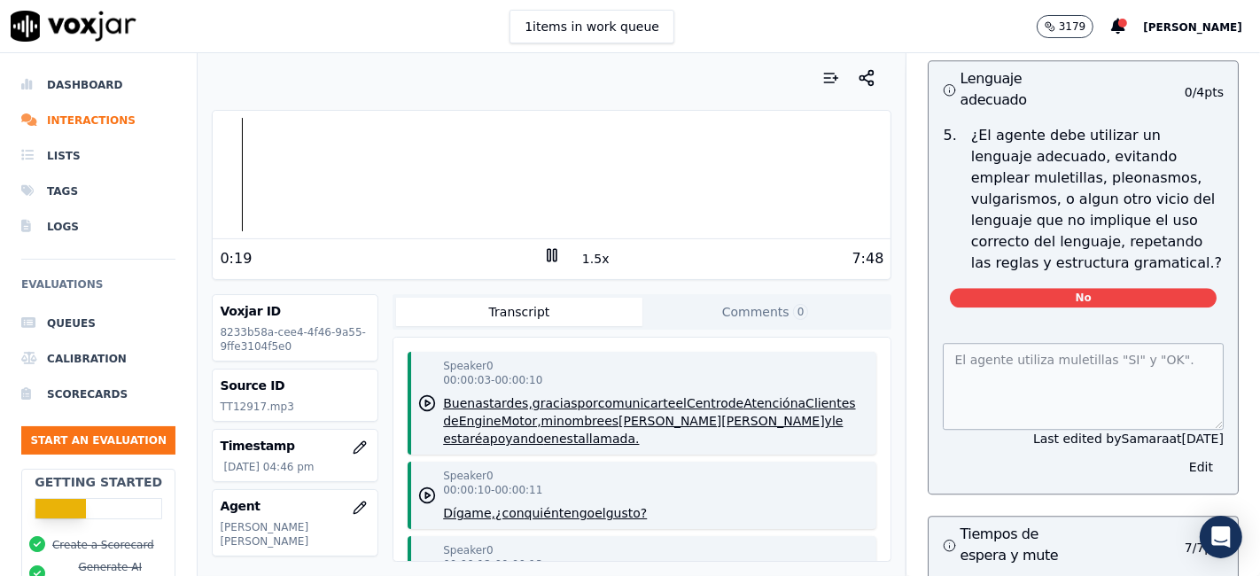
click at [543, 252] on icon at bounding box center [552, 255] width 18 height 18
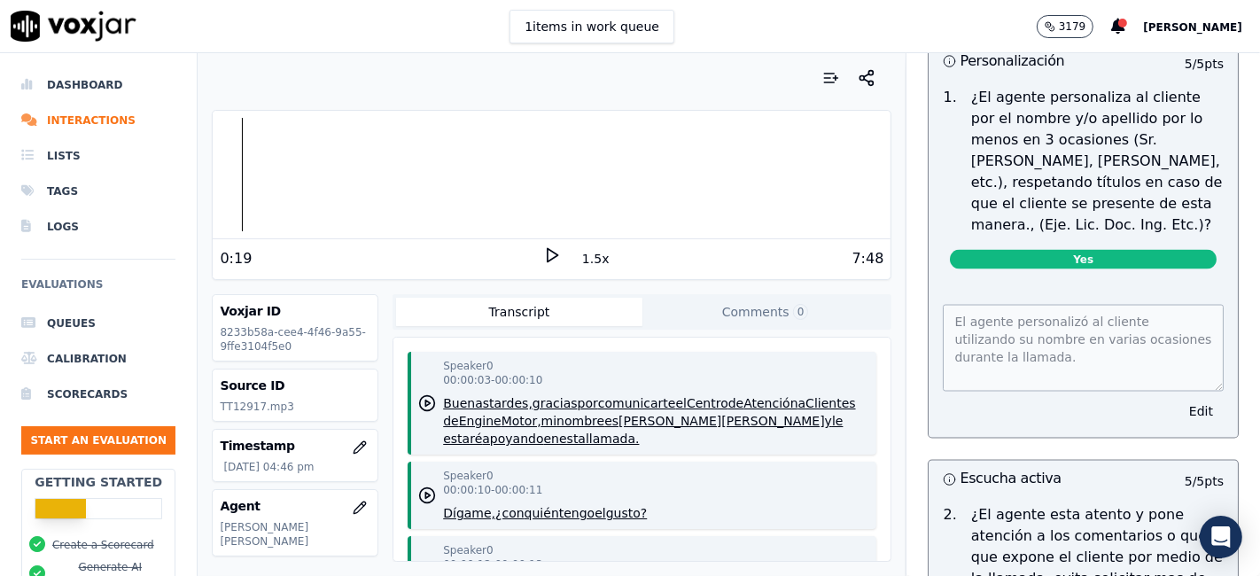
scroll to position [2856, 0]
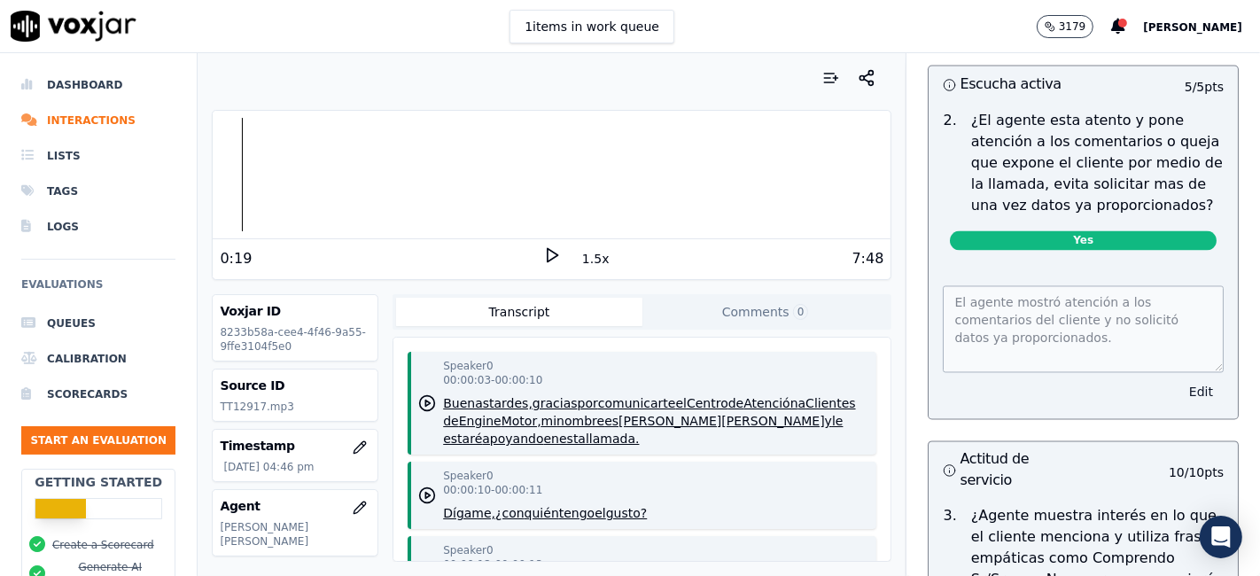
click at [1179, 380] on button "Edit" at bounding box center [1201, 392] width 45 height 25
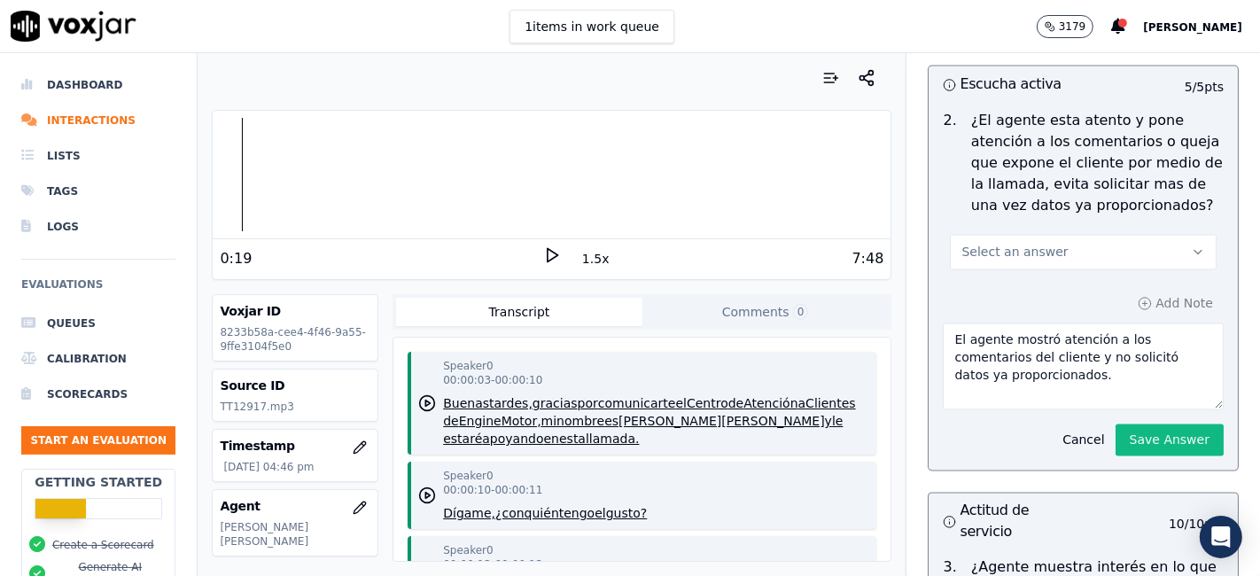
click at [1090, 235] on button "Select an answer" at bounding box center [1083, 252] width 267 height 35
click at [1018, 275] on div "No" at bounding box center [1050, 288] width 233 height 28
drag, startPoint x: 991, startPoint y: 306, endPoint x: 1081, endPoint y: 355, distance: 103.1
click at [1081, 355] on textarea "El agente mostró atención a los comentarios del cliente y no solicitó datos ya …" at bounding box center [1083, 366] width 281 height 87
type textarea "El agente no muestra escucha activa ya que le pregunta de nuevo el nombre al cl…"
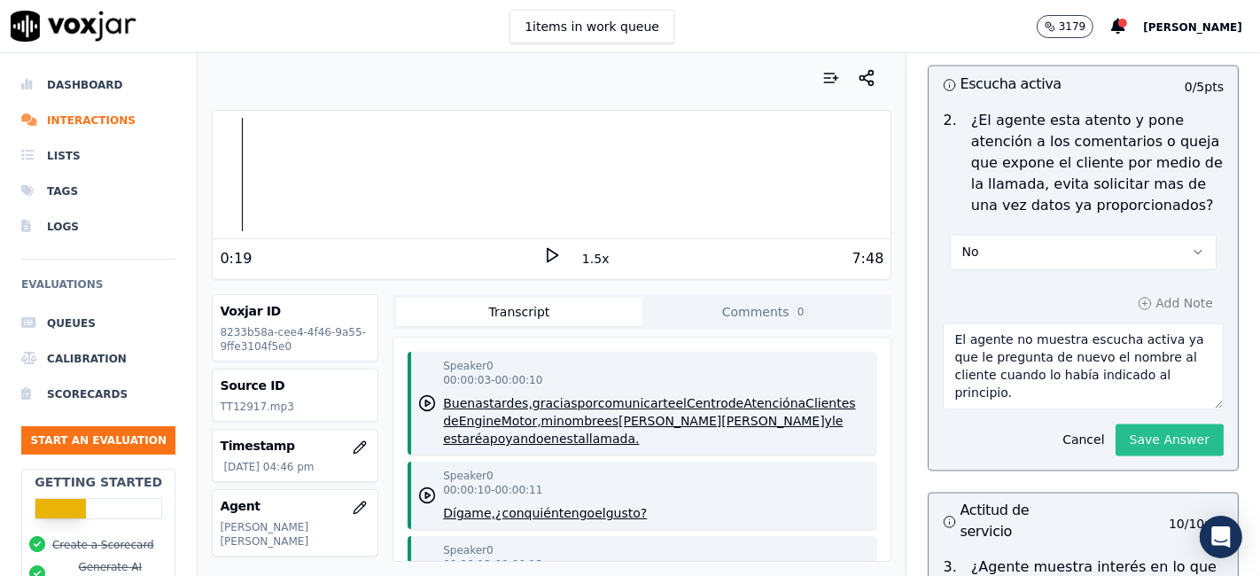
click at [1116, 425] on button "Save Answer" at bounding box center [1170, 441] width 108 height 32
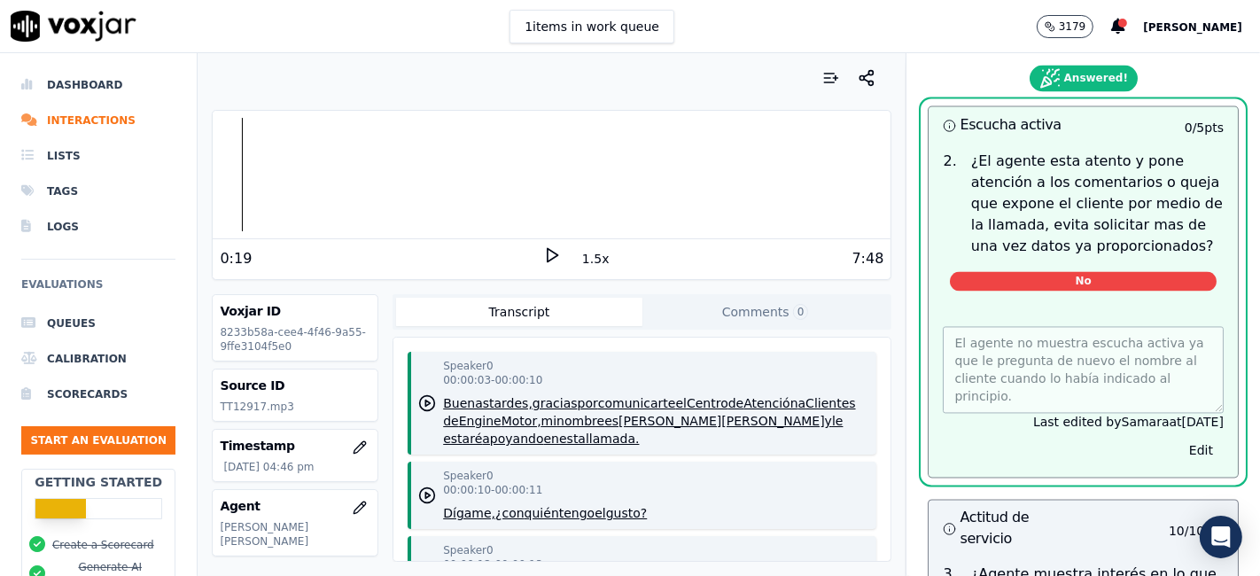
scroll to position [2896, 0]
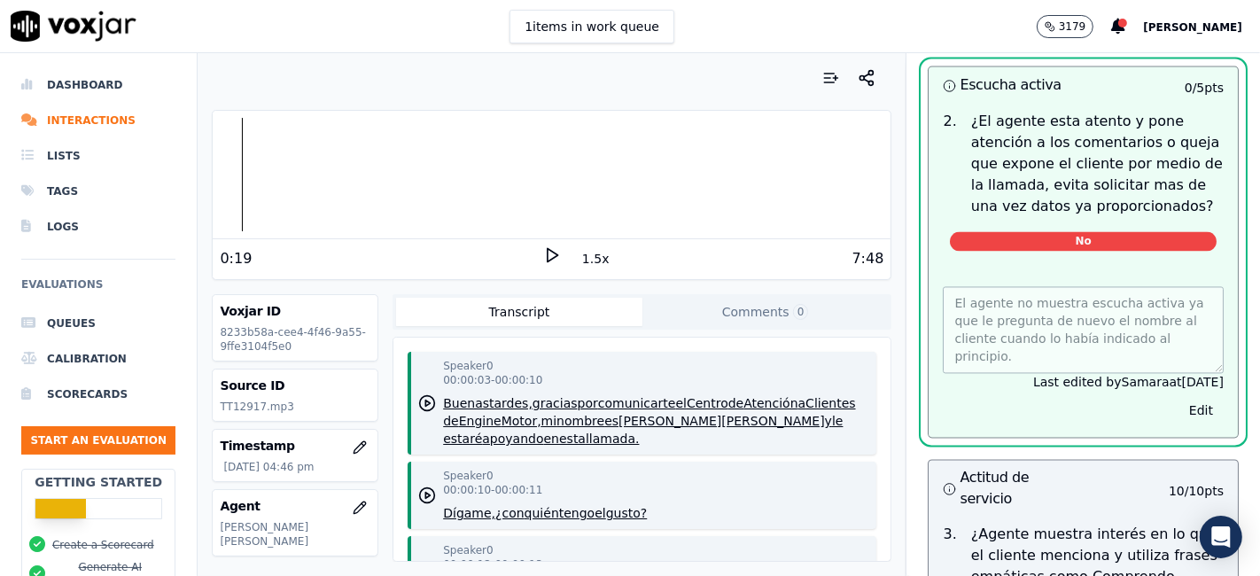
click at [543, 255] on icon at bounding box center [552, 255] width 18 height 18
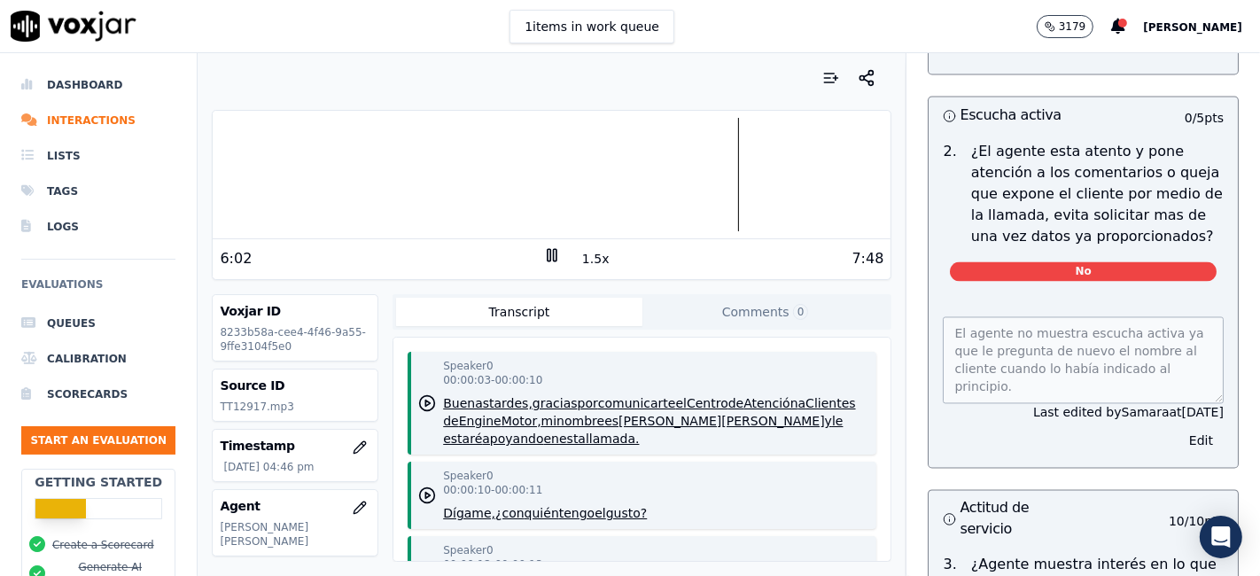
scroll to position [2856, 0]
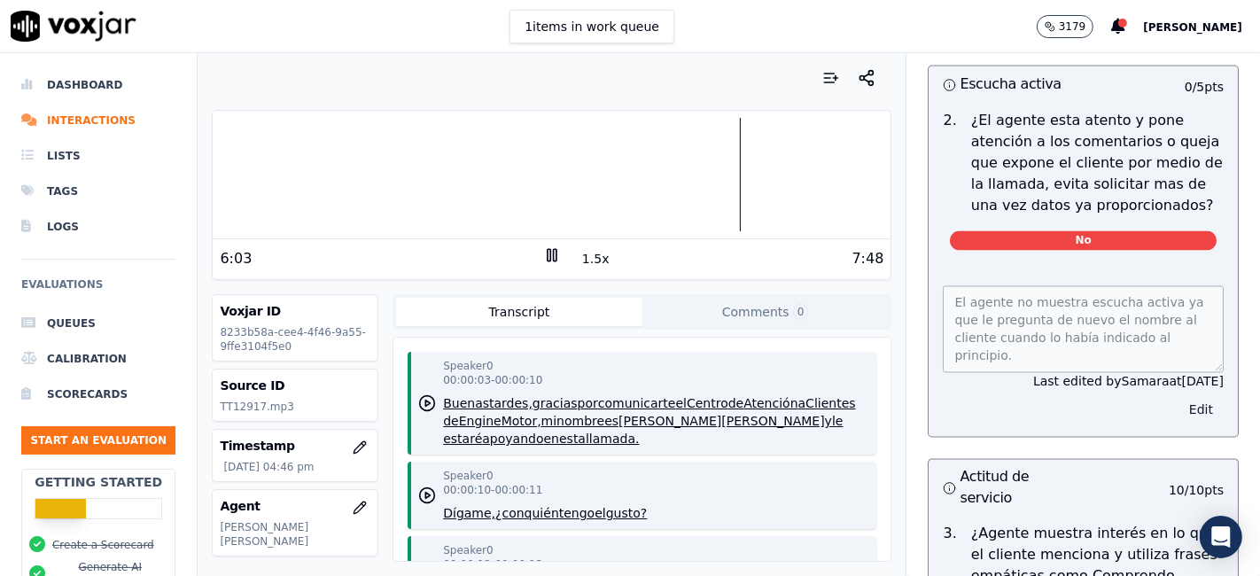
click at [1179, 398] on button "Edit" at bounding box center [1201, 410] width 45 height 25
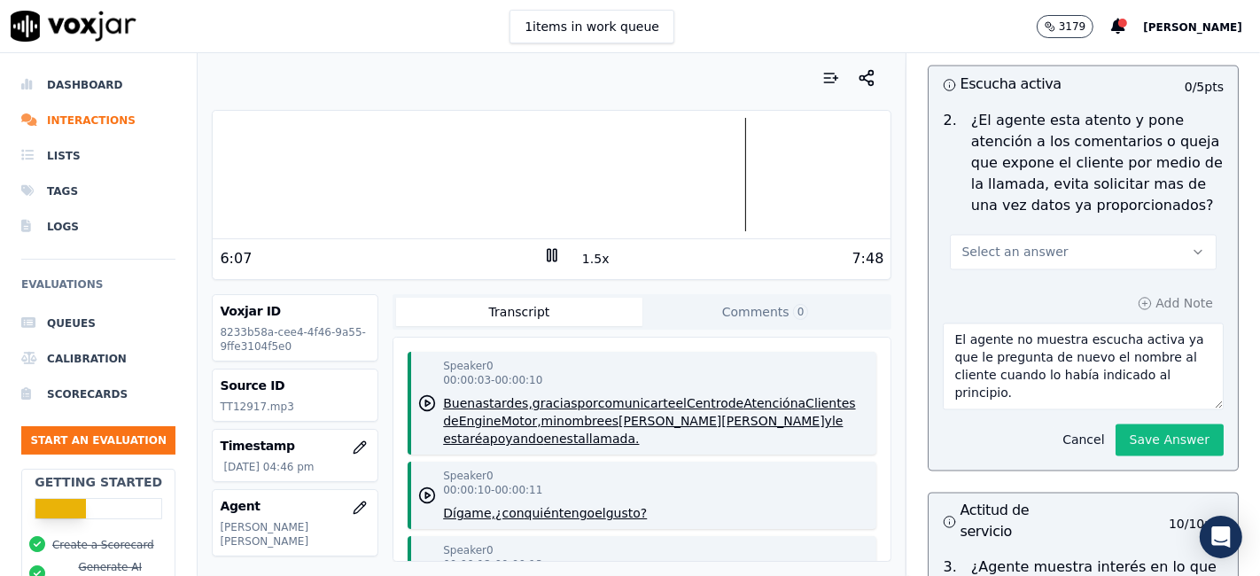
click at [1052, 428] on button "Cancel" at bounding box center [1083, 440] width 63 height 25
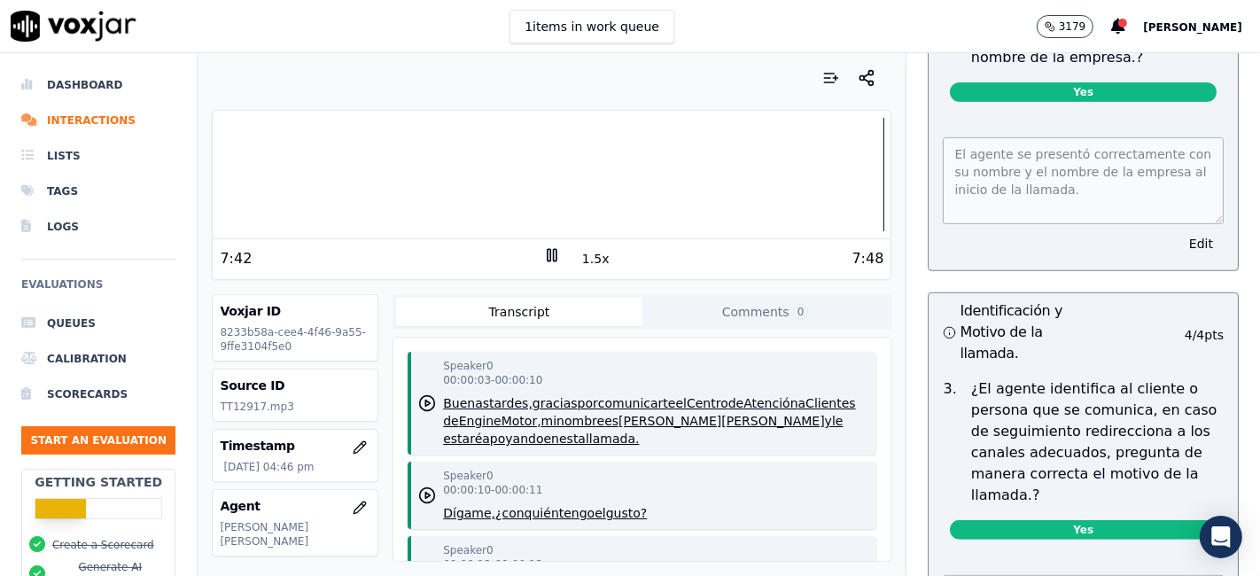
scroll to position [590, 0]
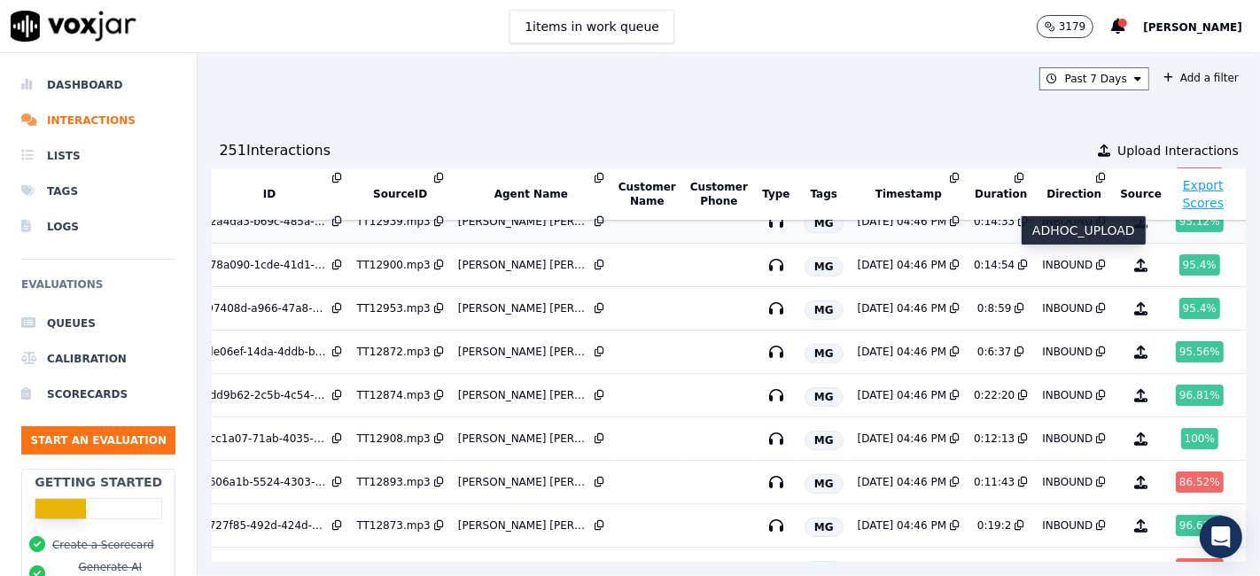
scroll to position [197, 51]
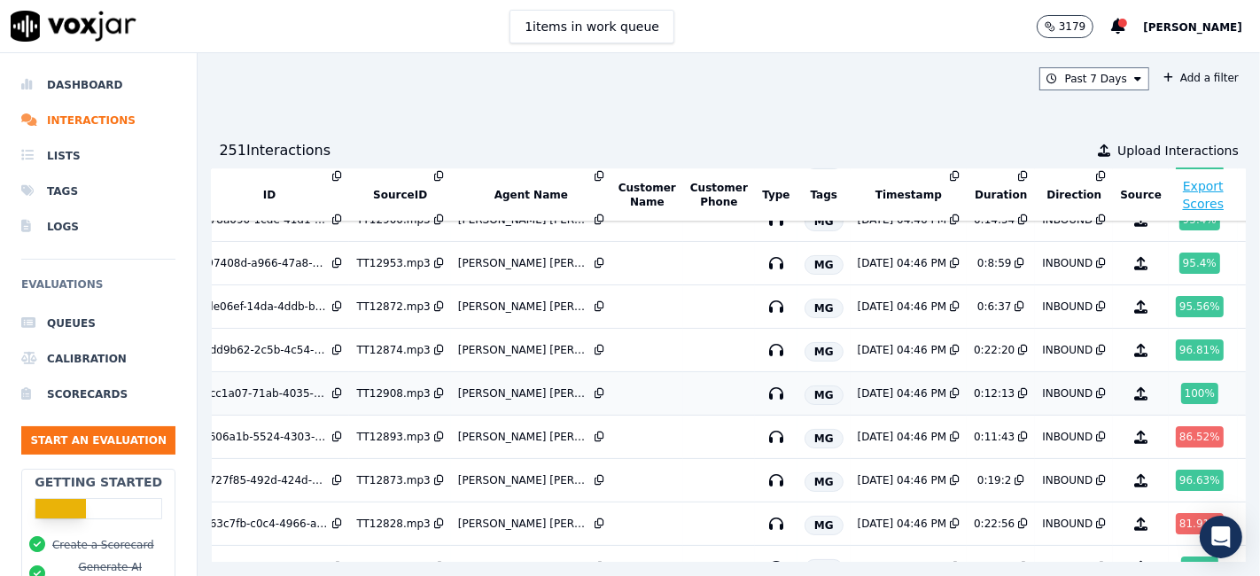
click at [1181, 388] on div "100 %" at bounding box center [1199, 393] width 37 height 21
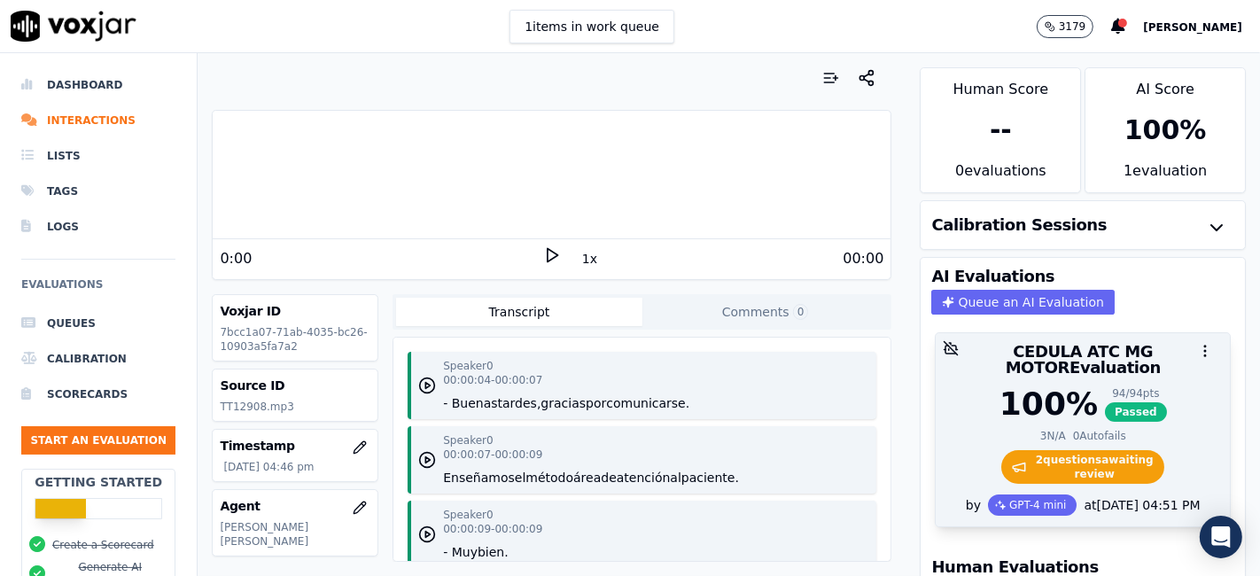
click at [1051, 450] on span "2 question s awaiting review" at bounding box center [1083, 467] width 164 height 34
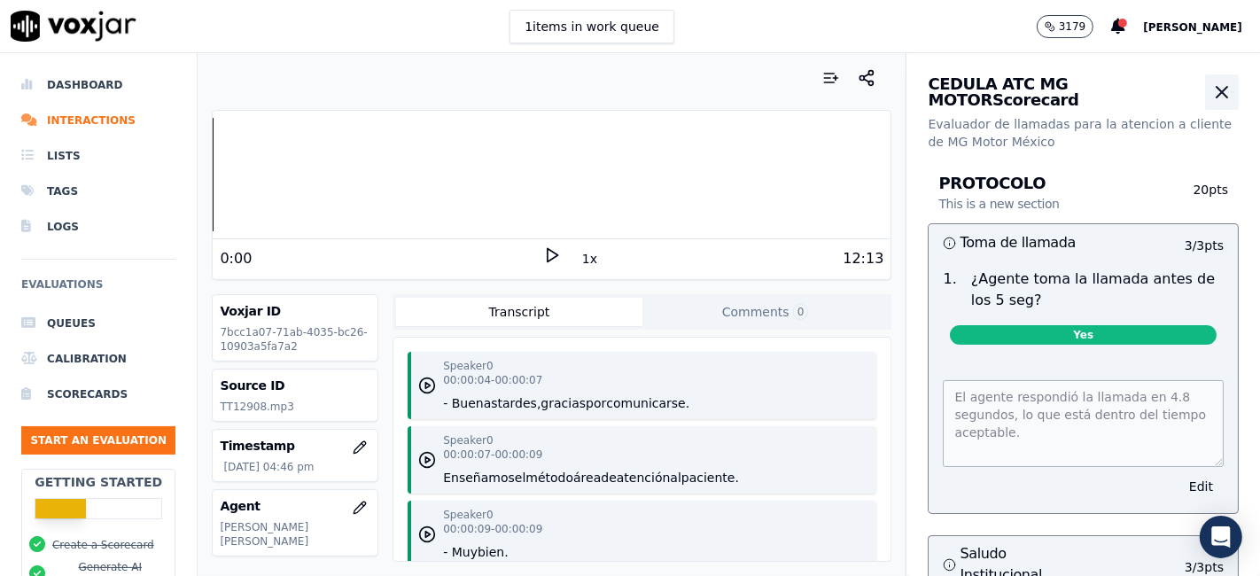
click at [1212, 95] on icon "button" at bounding box center [1222, 92] width 21 height 21
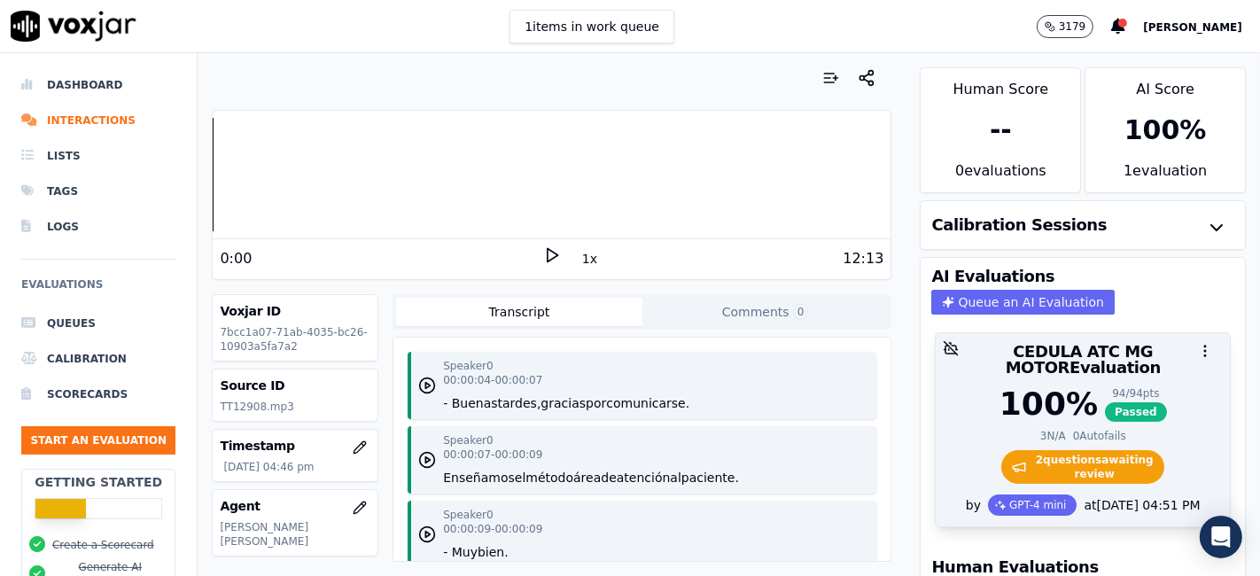
click at [1048, 450] on span "2 question s awaiting review" at bounding box center [1083, 467] width 164 height 34
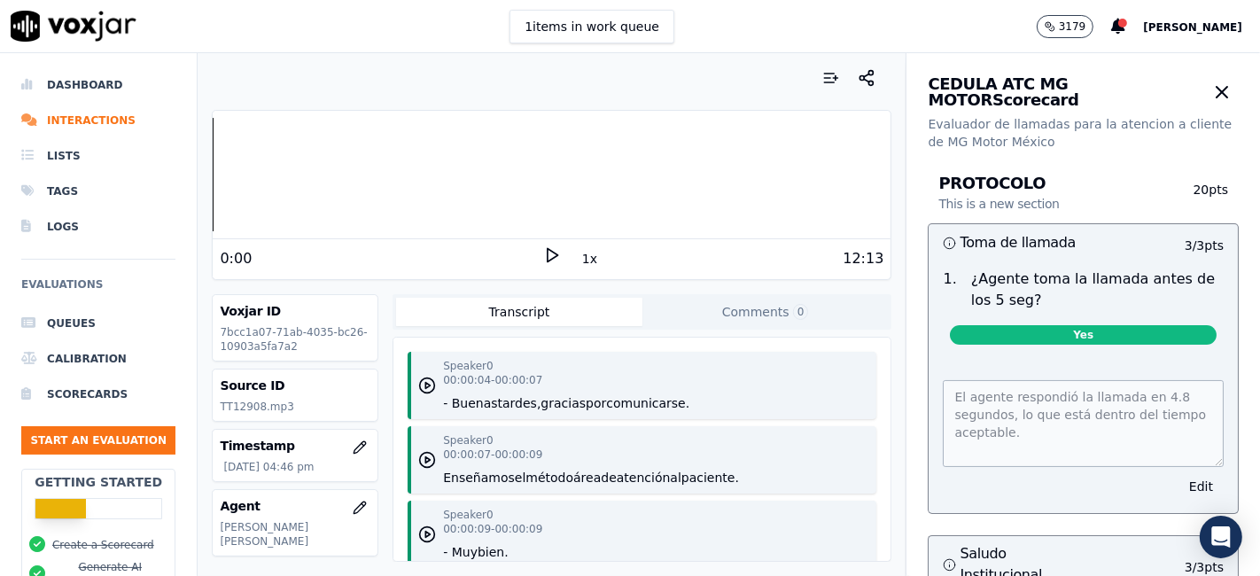
click at [543, 254] on icon at bounding box center [552, 255] width 18 height 18
click at [548, 254] on rect at bounding box center [549, 255] width 3 height 12
